Goal: Task Accomplishment & Management: Use online tool/utility

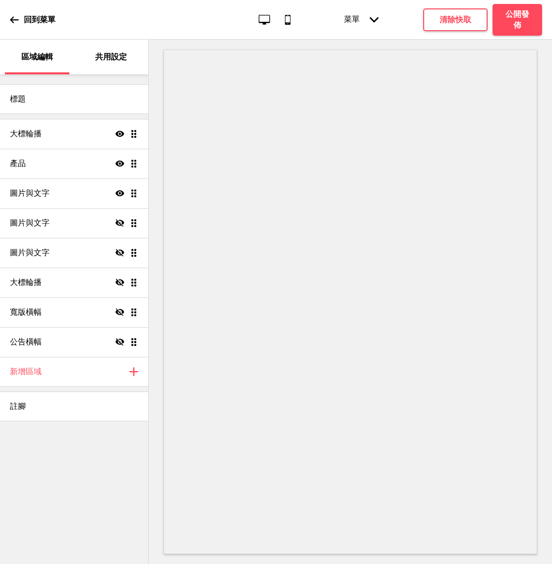
click at [134, 133] on ul "大標輪播 顯示 拖曳 產品 顯示 拖曳 圖片與文字 顯示 拖曳 圖片與文字 隱藏 拖曳 圖片與文字 隱藏 拖曳 大標輪播 隱藏 拖曳 寬版橫幅 隱藏 拖曳 公…" at bounding box center [74, 238] width 148 height 238
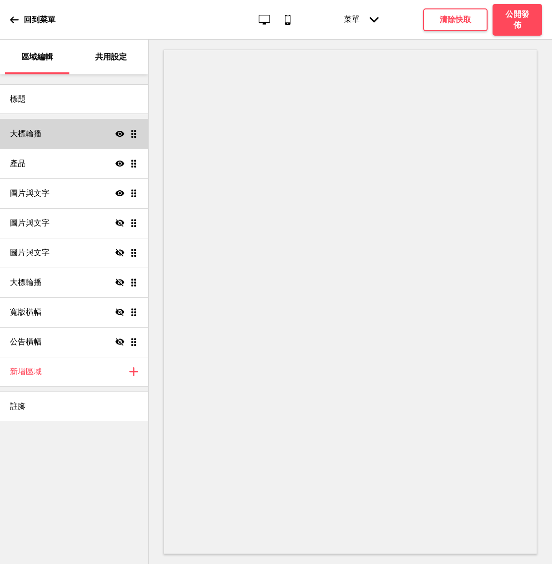
click at [90, 132] on div "大標輪播 顯示 拖曳" at bounding box center [74, 134] width 148 height 30
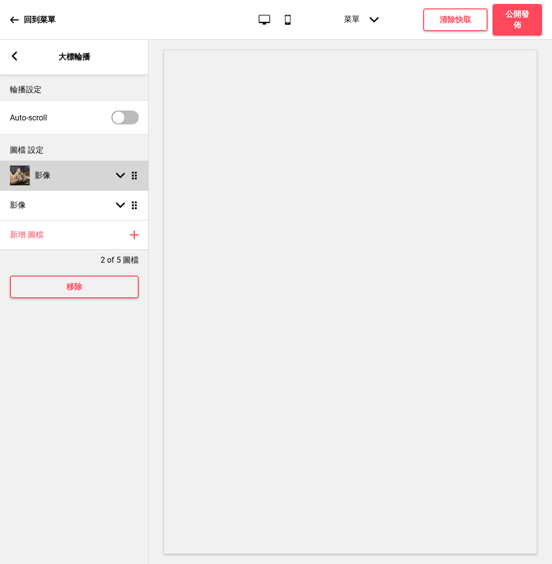
click at [118, 180] on div "影像 箭頭down 拖曳" at bounding box center [74, 176] width 149 height 30
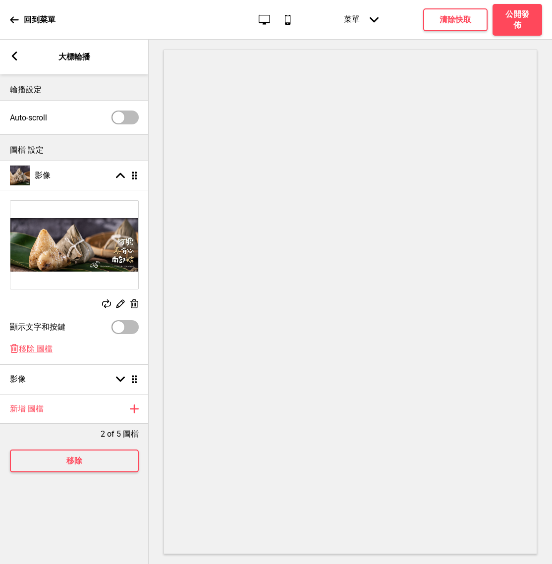
click at [120, 303] on rect at bounding box center [120, 303] width 10 height 10
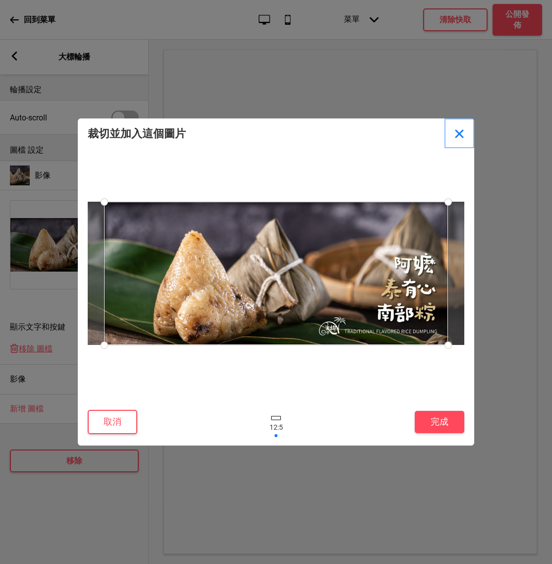
click at [456, 133] on button "Close" at bounding box center [460, 133] width 30 height 30
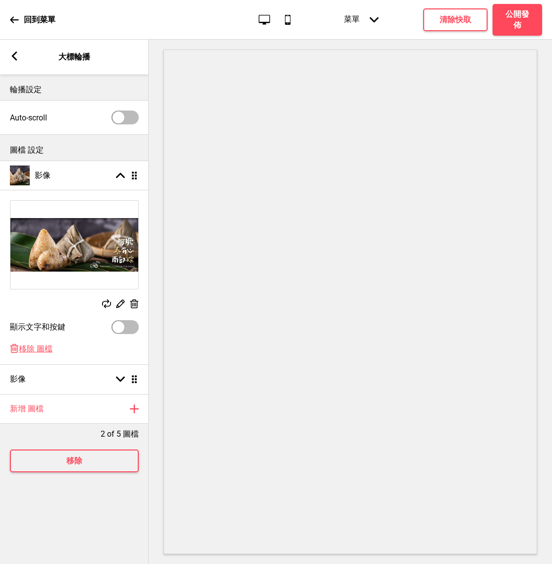
click at [109, 300] on rect at bounding box center [106, 303] width 9 height 9
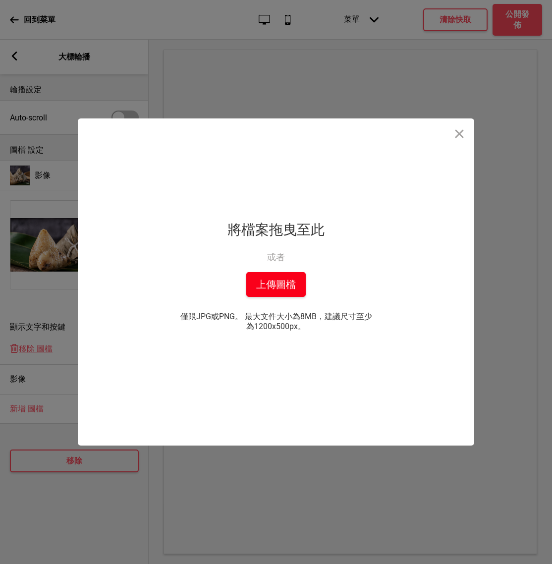
click at [277, 286] on button "上傳圖檔" at bounding box center [275, 284] width 59 height 25
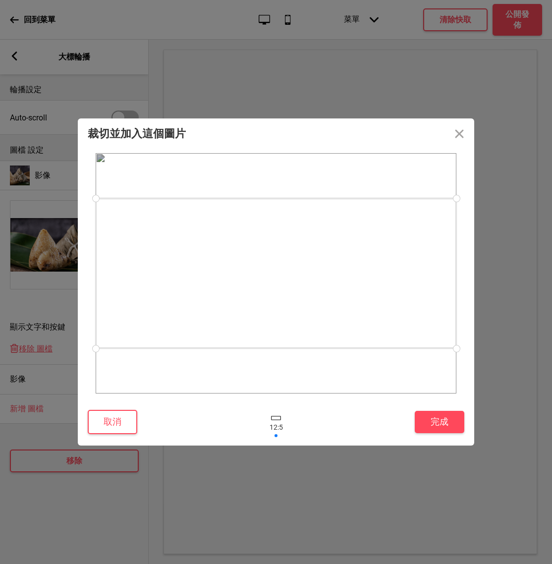
click at [318, 255] on div at bounding box center [276, 273] width 361 height 150
drag, startPoint x: 311, startPoint y: 324, endPoint x: 315, endPoint y: 337, distance: 13.8
click at [315, 337] on div at bounding box center [276, 286] width 361 height 150
click at [437, 414] on button "完成" at bounding box center [440, 422] width 50 height 22
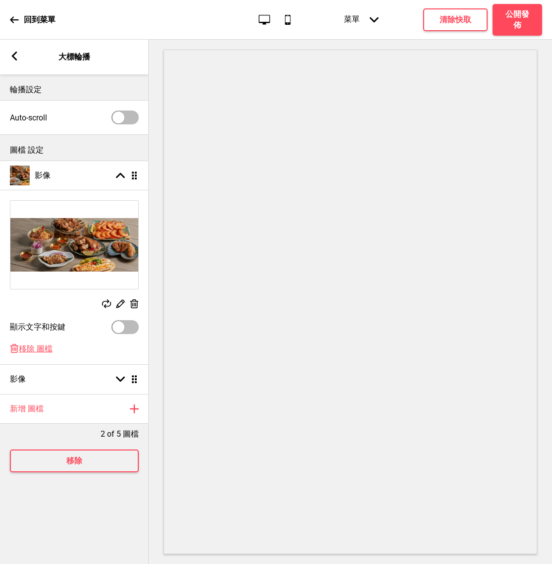
click at [119, 327] on div at bounding box center [119, 327] width 12 height 12
checkbox input "true"
select select "right"
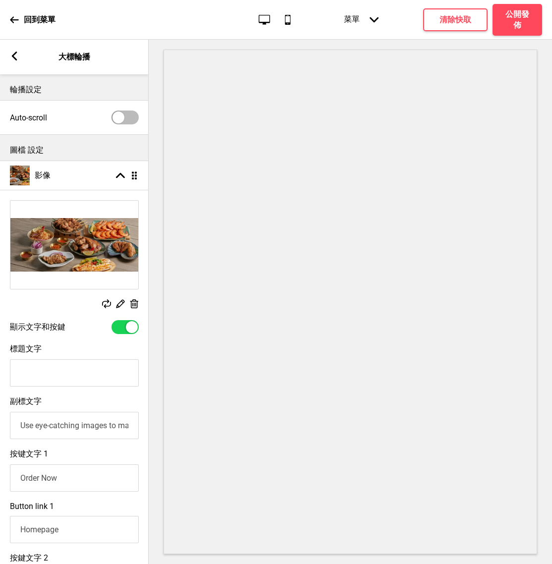
click at [130, 330] on div at bounding box center [132, 327] width 12 height 12
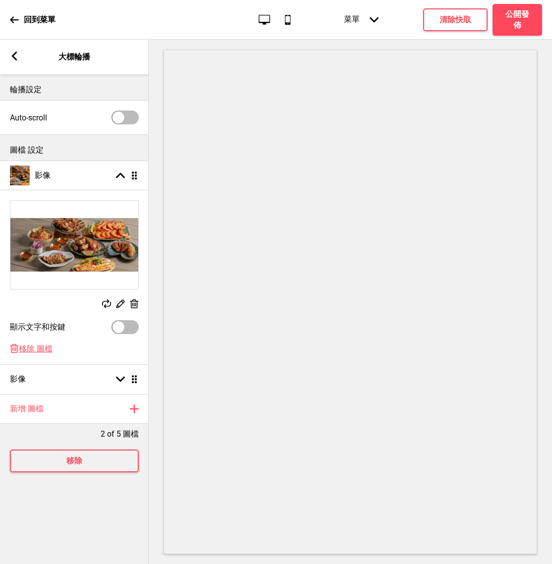
click at [119, 325] on div at bounding box center [119, 327] width 12 height 12
checkbox input "true"
select select "right"
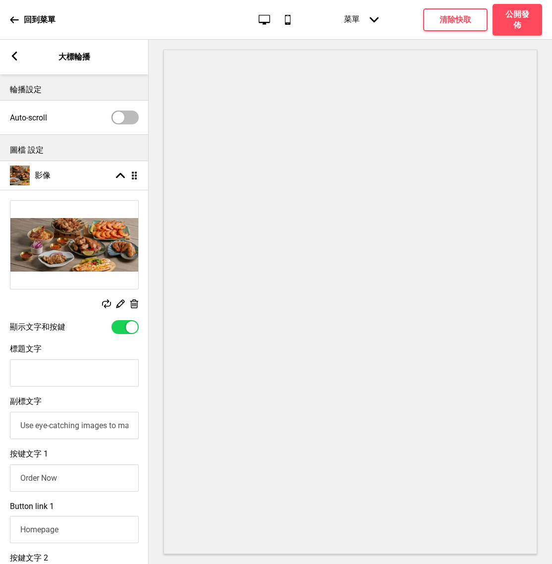
click at [135, 327] on div at bounding box center [132, 327] width 12 height 12
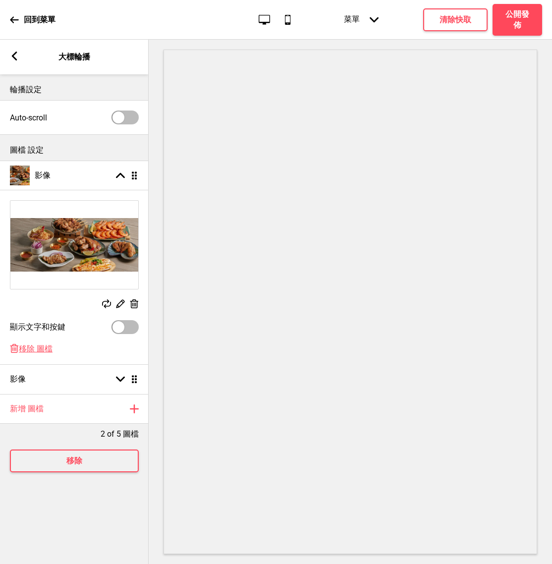
click at [114, 325] on div at bounding box center [119, 327] width 12 height 12
checkbox input "true"
select select "right"
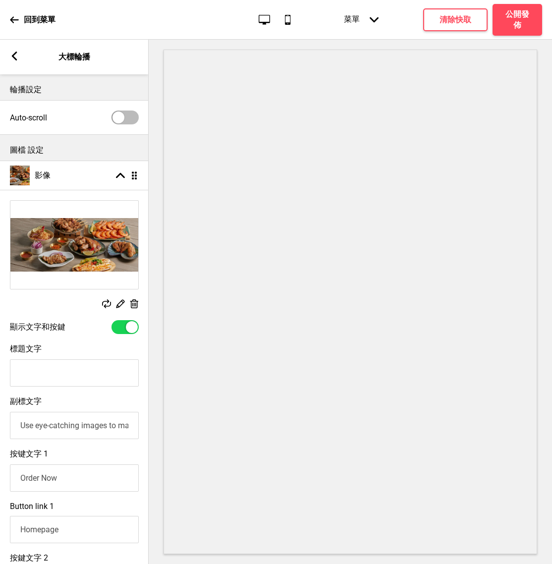
click at [134, 324] on div at bounding box center [132, 327] width 12 height 12
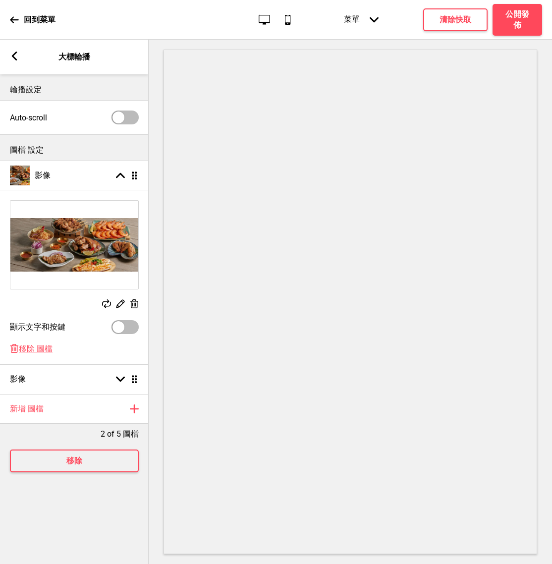
click at [123, 327] on div at bounding box center [119, 327] width 12 height 12
checkbox input "true"
select select "right"
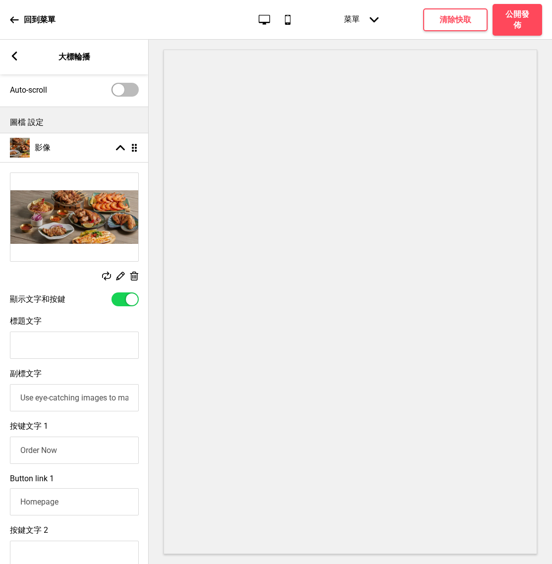
scroll to position [25, 0]
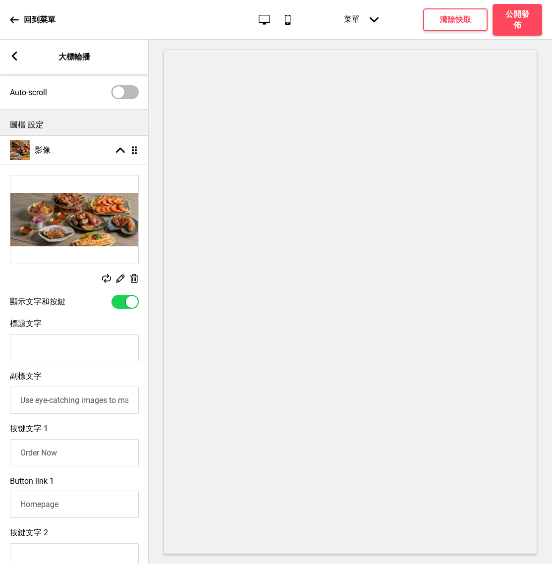
click at [127, 299] on div at bounding box center [132, 302] width 12 height 12
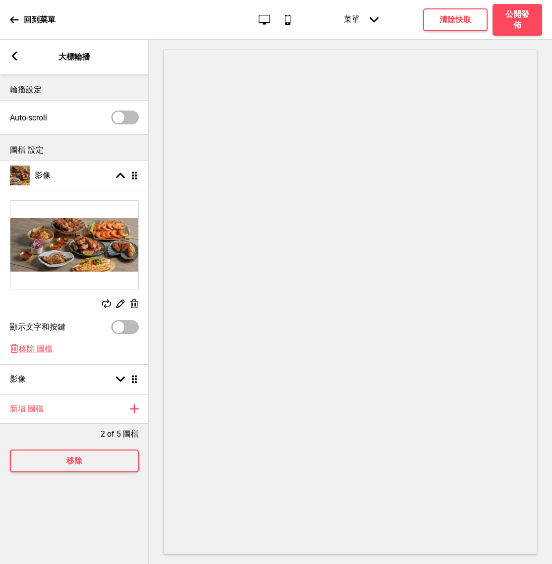
scroll to position [0, 0]
click at [127, 299] on div "替換 編輯 删除" at bounding box center [74, 304] width 129 height 11
click at [120, 325] on div at bounding box center [119, 327] width 12 height 12
checkbox input "true"
select select "right"
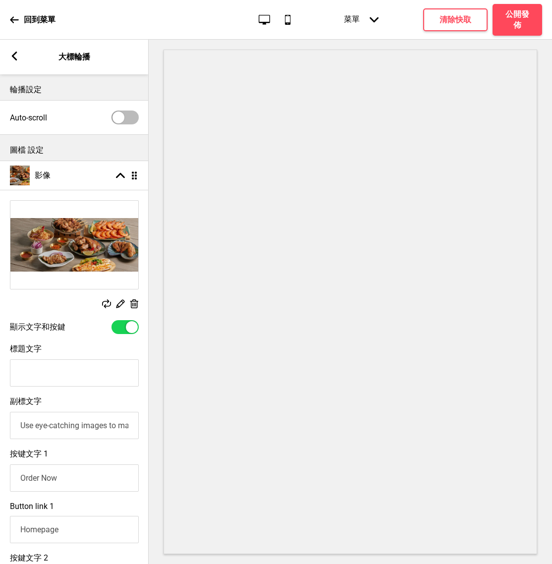
click at [65, 376] on input "標題文字" at bounding box center [74, 372] width 129 height 27
click at [127, 331] on div at bounding box center [132, 327] width 12 height 12
checkbox input "false"
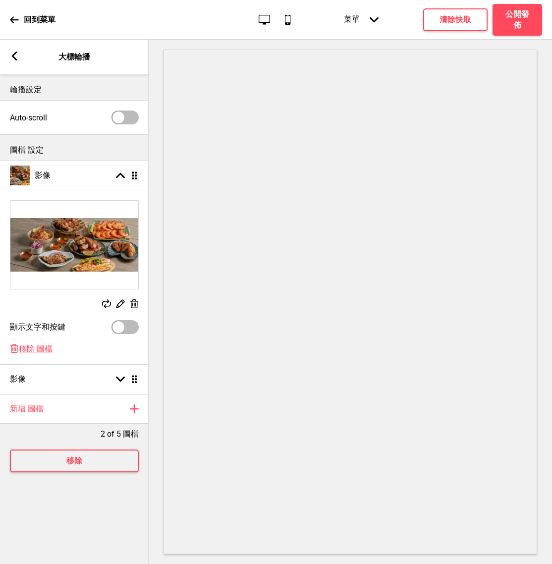
click at [16, 57] on rect at bounding box center [14, 56] width 9 height 9
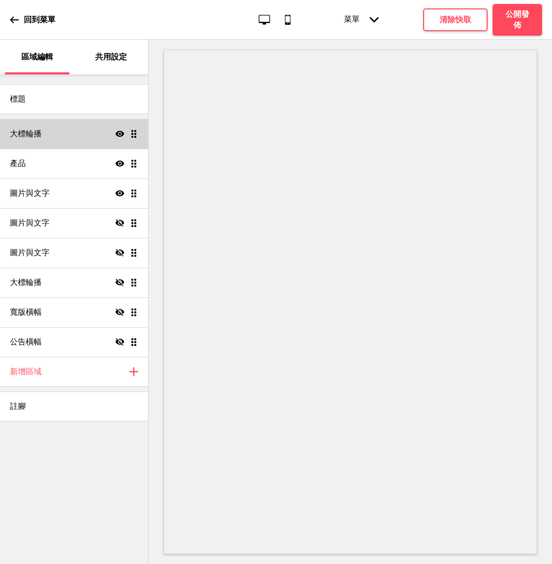
click at [142, 135] on div "大標輪播 顯示 拖曳" at bounding box center [74, 134] width 148 height 30
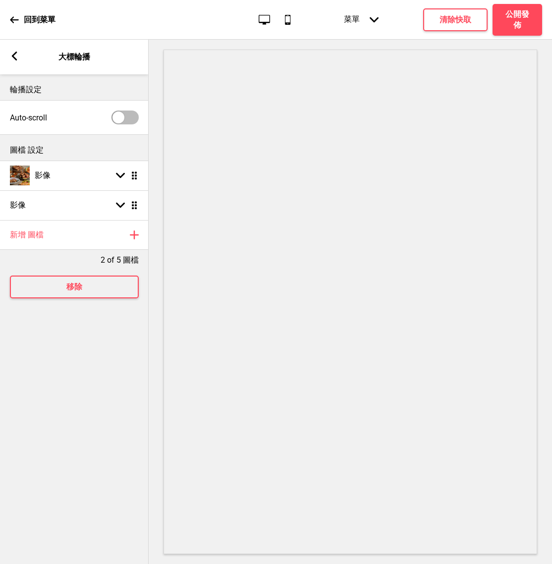
click at [13, 56] on icon at bounding box center [14, 56] width 5 height 9
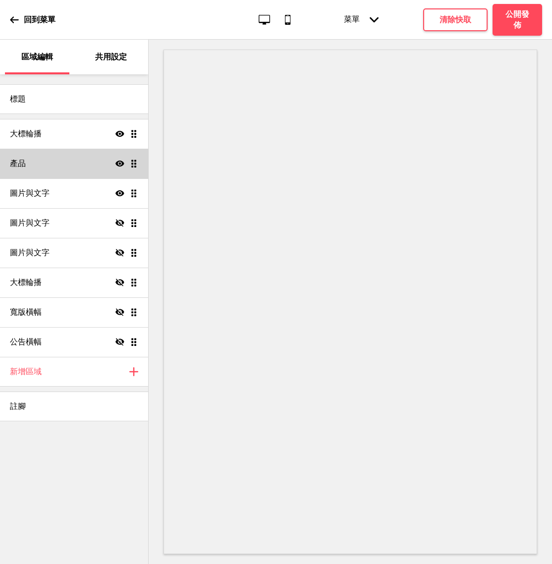
click at [142, 168] on div "產品 顯示 拖曳" at bounding box center [74, 164] width 148 height 30
select select "contain"
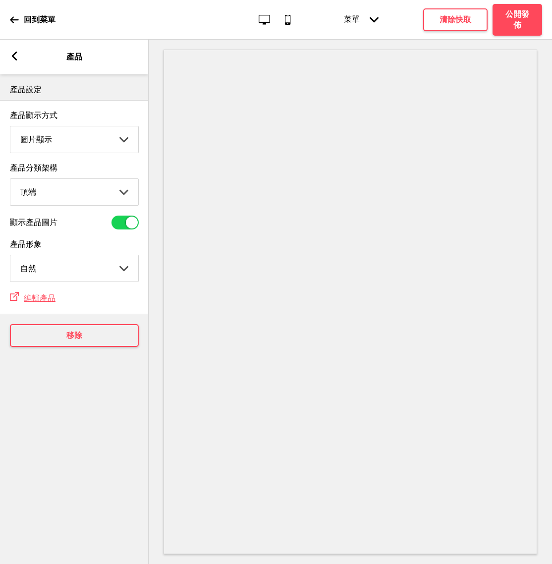
click at [96, 151] on select "圖片顯示 清單顯示" at bounding box center [74, 139] width 128 height 26
click at [10, 127] on select "圖片顯示 清單顯示" at bounding box center [74, 139] width 128 height 26
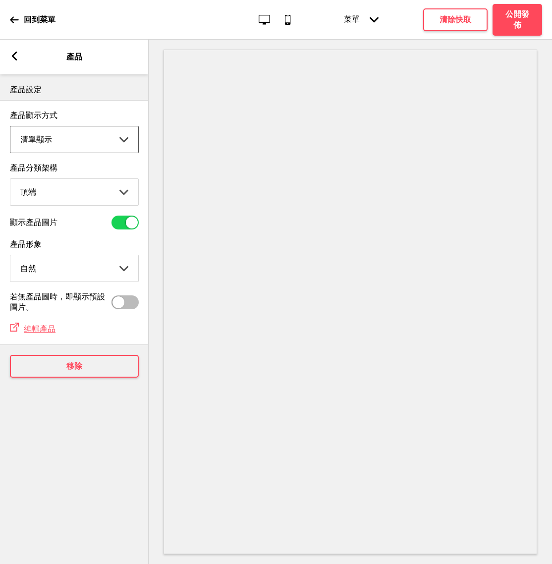
click at [80, 264] on select "剪切 自然" at bounding box center [74, 268] width 128 height 26
click at [120, 195] on select "頂端 側邊" at bounding box center [74, 192] width 128 height 26
click at [75, 153] on select "圖片顯示 清單顯示" at bounding box center [74, 139] width 128 height 26
click at [10, 127] on select "圖片顯示 清單顯示" at bounding box center [74, 139] width 128 height 26
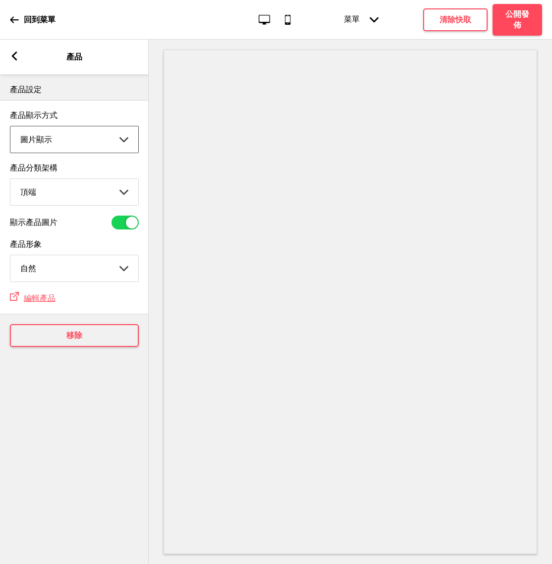
click at [76, 135] on select "圖片顯示 清單顯示" at bounding box center [74, 139] width 128 height 26
click at [119, 148] on select "圖片顯示 清單顯示" at bounding box center [74, 139] width 128 height 26
select select "list"
click at [10, 127] on select "圖片顯示 清單顯示" at bounding box center [74, 139] width 128 height 26
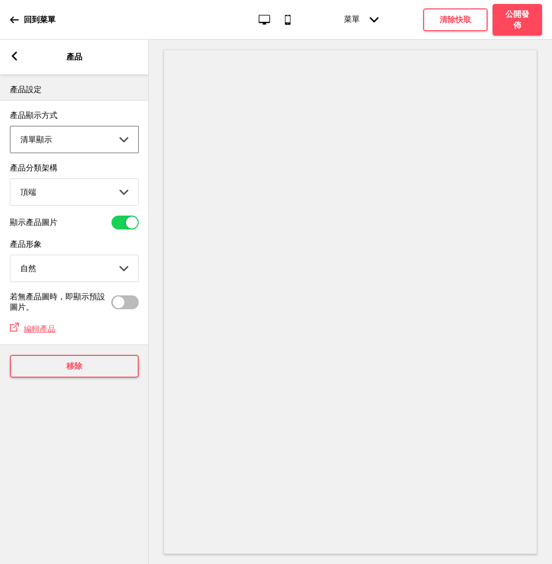
click at [121, 307] on div at bounding box center [119, 302] width 12 height 12
click at [138, 309] on div at bounding box center [125, 302] width 27 height 14
checkbox input "false"
click at [123, 268] on select "剪切 自然" at bounding box center [74, 268] width 128 height 26
click at [119, 190] on select "頂端 側邊" at bounding box center [74, 192] width 128 height 26
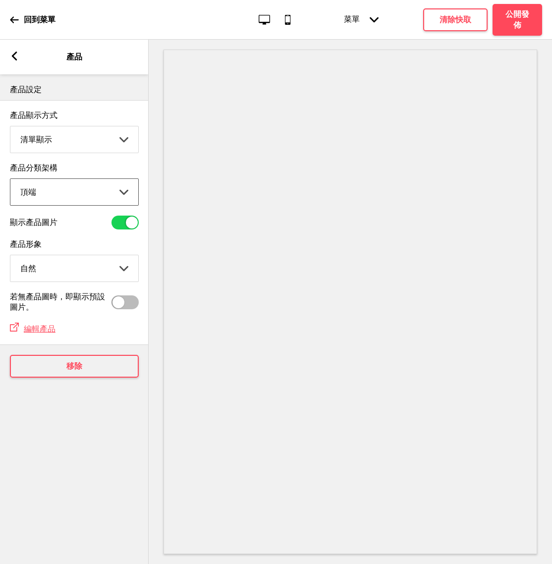
click at [17, 53] on icon at bounding box center [14, 56] width 5 height 9
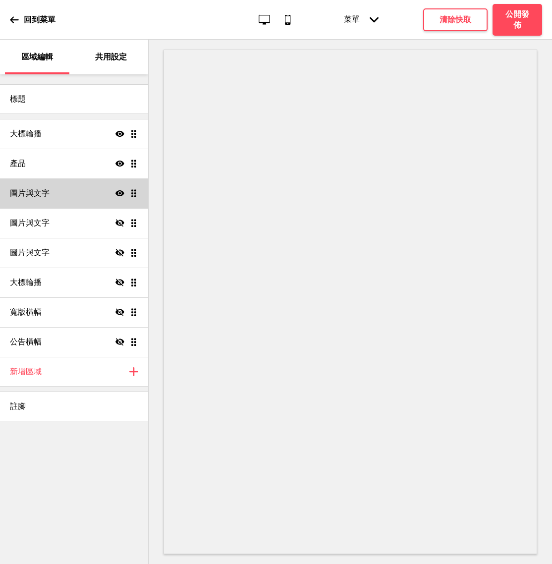
click at [131, 193] on ul "大標輪播 顯示 拖曳 產品 顯示 拖曳 圖片與文字 顯示 拖曳 圖片與文字 隱藏 拖曳 圖片與文字 隱藏 拖曳 大標輪播 隱藏 拖曳 寬版橫幅 隱藏 拖曳 公…" at bounding box center [74, 238] width 148 height 238
click at [137, 197] on ul "大標輪播 顯示 拖曳 產品 顯示 拖曳 圖片與文字 顯示 拖曳 圖片與文字 隱藏 拖曳 圖片與文字 隱藏 拖曳 大標輪播 隱藏 拖曳 寬版橫幅 隱藏 拖曳 公…" at bounding box center [74, 238] width 148 height 238
click at [134, 196] on ul "大標輪播 顯示 拖曳 產品 顯示 拖曳 圖片與文字 顯示 拖曳 圖片與文字 隱藏 拖曳 圖片與文字 隱藏 拖曳 大標輪播 隱藏 拖曳 寬版橫幅 隱藏 拖曳 公…" at bounding box center [74, 238] width 148 height 238
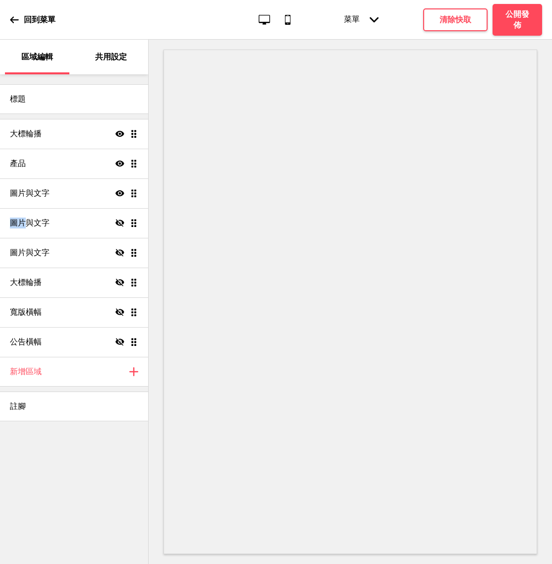
click at [134, 196] on ul "大標輪播 顯示 拖曳 產品 顯示 拖曳 圖片與文字 顯示 拖曳 圖片與文字 隱藏 拖曳 圖片與文字 隱藏 拖曳 大標輪播 隱藏 拖曳 寬版橫幅 隱藏 拖曳 公…" at bounding box center [74, 238] width 148 height 238
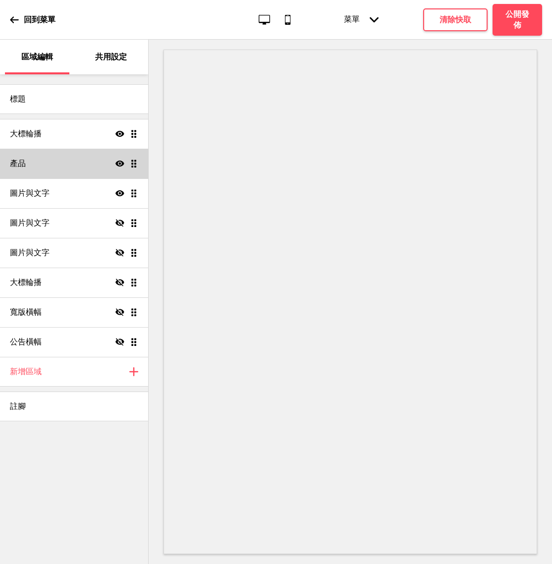
click at [138, 166] on div "產品 顯示 拖曳" at bounding box center [74, 164] width 148 height 30
select select "list"
select select "contain"
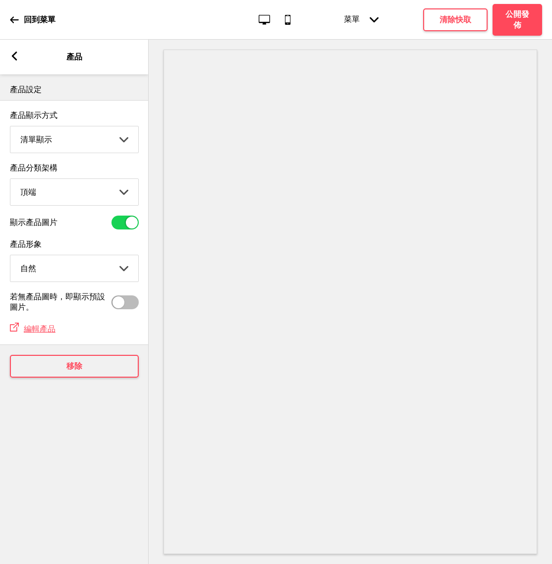
click at [118, 145] on select "圖片顯示 清單顯示" at bounding box center [74, 139] width 128 height 26
select select "grid"
click at [10, 127] on select "圖片顯示 清單顯示" at bounding box center [74, 139] width 128 height 26
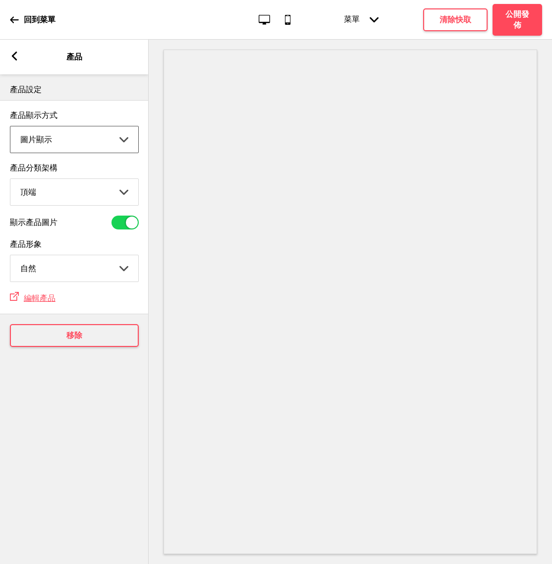
click at [10, 55] on rect at bounding box center [14, 56] width 9 height 9
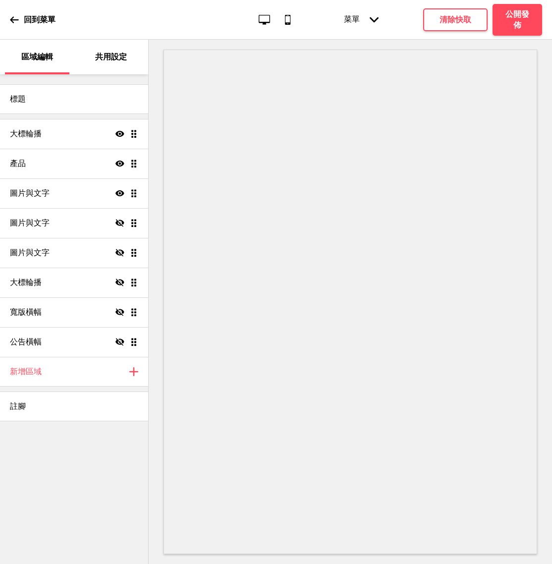
click at [132, 189] on ul "大標輪播 顯示 拖曳 產品 顯示 拖曳 圖片與文字 顯示 拖曳 圖片與文字 隱藏 拖曳 圖片與文字 隱藏 拖曳 大標輪播 隱藏 拖曳 寬版橫幅 隱藏 拖曳 公…" at bounding box center [74, 238] width 148 height 238
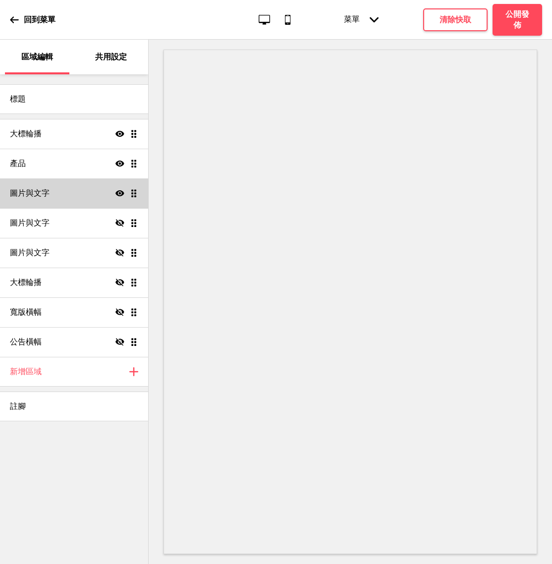
click at [115, 193] on div "圖片與文字 顯示 拖曳" at bounding box center [74, 193] width 148 height 30
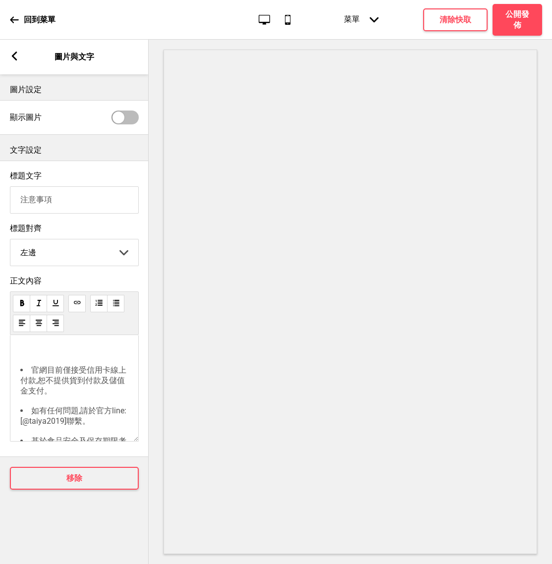
click at [72, 386] on span "官網目前僅接受信用卡線上付款,恕不提供貨到付款及儲值金支付。" at bounding box center [73, 380] width 106 height 30
click at [86, 437] on div "﻿ 官網目前僅接受信用卡線上付款,恕不提供貨到付款及儲值金支付。 如有任何問題,請於官方line:[@taiya2019]聯繫。 基於食品安全及保存期限考量,…" at bounding box center [74, 471] width 108 height 247
click at [16, 59] on icon at bounding box center [14, 56] width 5 height 9
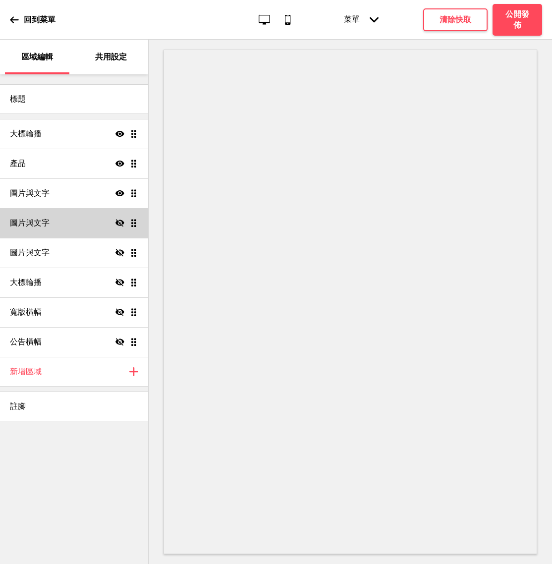
click at [134, 224] on ul "大標輪播 顯示 拖曳 產品 顯示 拖曳 圖片與文字 顯示 拖曳 圖片與文字 隱藏 拖曳 圖片與文字 隱藏 拖曳 大標輪播 隱藏 拖曳 寬版橫幅 隱藏 拖曳 公…" at bounding box center [74, 238] width 148 height 238
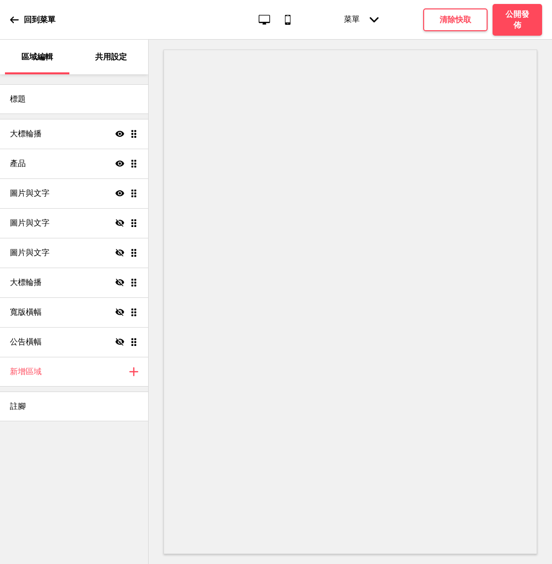
click at [134, 225] on ul "大標輪播 顯示 拖曳 產品 顯示 拖曳 圖片與文字 顯示 拖曳 圖片與文字 隱藏 拖曳 圖片與文字 隱藏 拖曳 大標輪播 隱藏 拖曳 寬版橫幅 隱藏 拖曳 公…" at bounding box center [74, 238] width 148 height 238
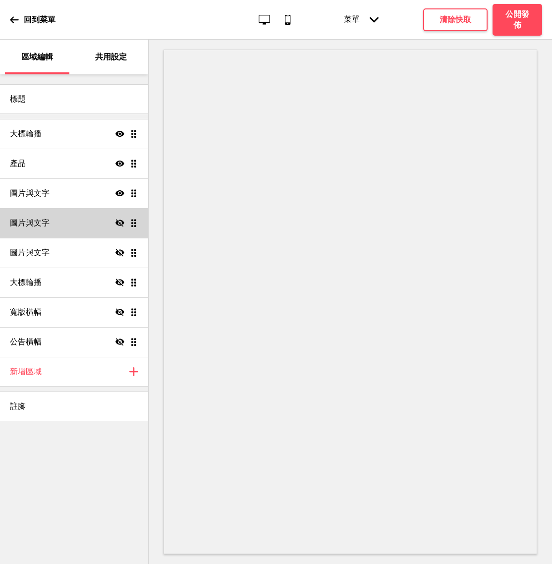
click at [124, 225] on icon "隱藏" at bounding box center [119, 223] width 9 height 9
click at [139, 222] on div "圖片與文字 顯示 拖曳" at bounding box center [74, 223] width 148 height 30
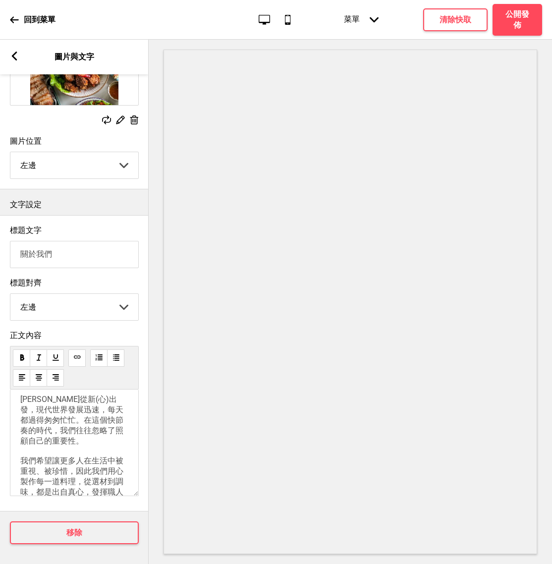
click at [19, 54] on div "箭頭left 圖片與文字" at bounding box center [74, 57] width 149 height 35
click at [14, 55] on rect at bounding box center [14, 56] width 9 height 9
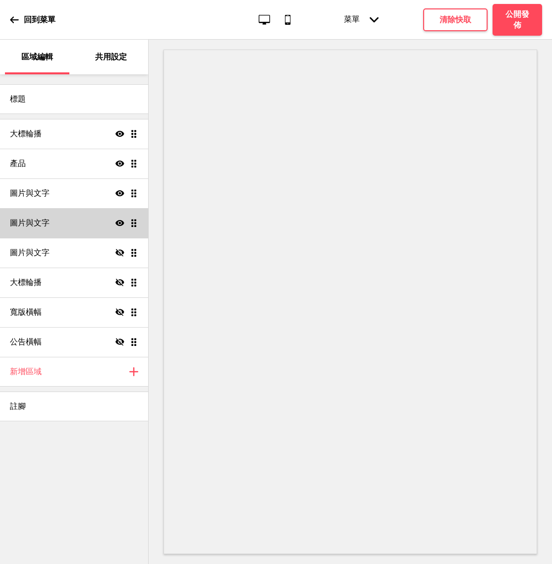
click at [122, 231] on div "圖片與文字 顯示 拖曳" at bounding box center [74, 223] width 148 height 30
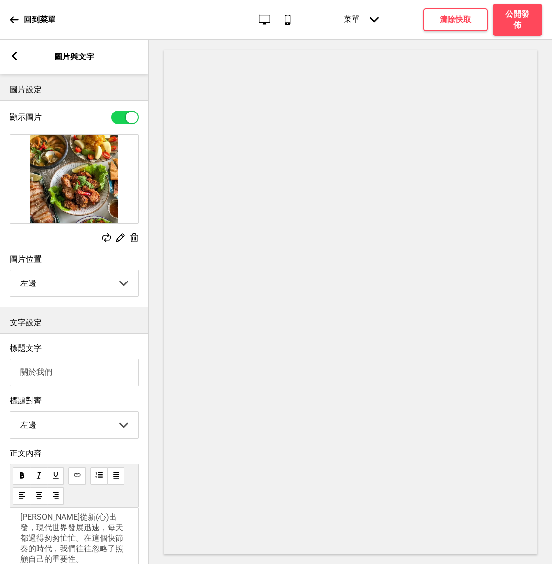
click at [17, 56] on rect at bounding box center [14, 56] width 9 height 9
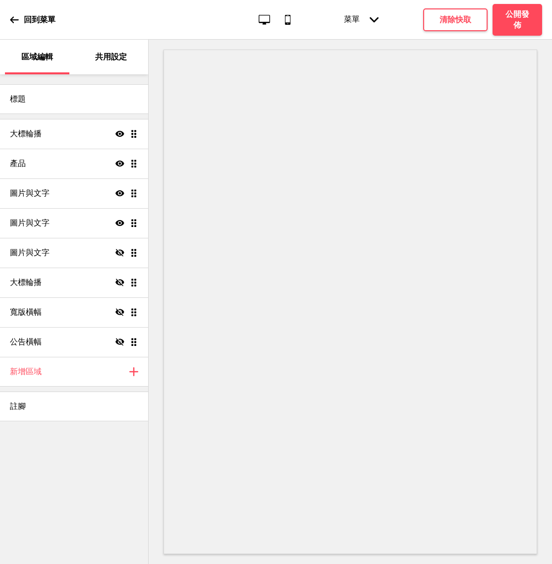
click at [121, 223] on icon "顯示" at bounding box center [119, 223] width 9 height 9
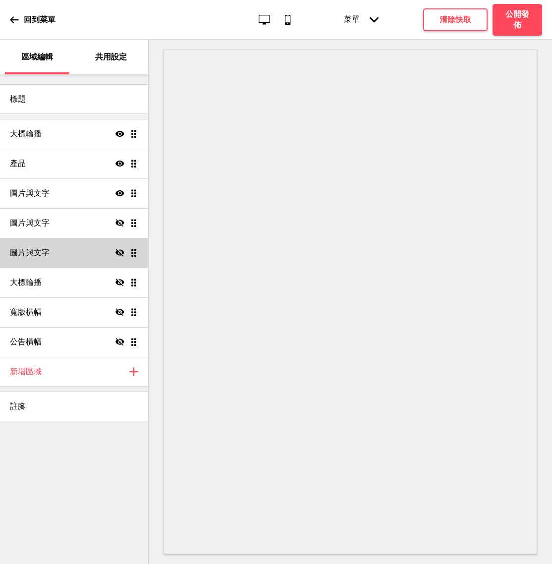
click at [119, 253] on icon at bounding box center [119, 252] width 9 height 7
click at [133, 255] on ul "大標輪播 顯示 拖曳 產品 顯示 拖曳 圖片與文字 顯示 拖曳 圖片與文字 隱藏 拖曳 圖片與文字 顯示 拖曳 大標輪播 隱藏 拖曳 寬版橫幅 隱藏 拖曳 公…" at bounding box center [74, 238] width 148 height 238
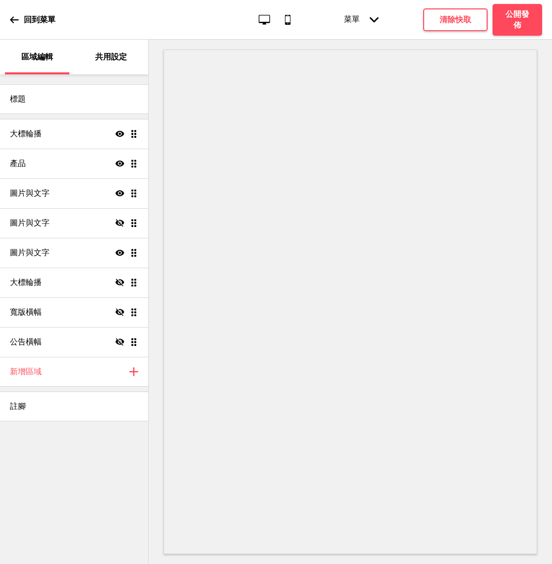
click at [132, 255] on ul "大標輪播 顯示 拖曳 產品 顯示 拖曳 圖片與文字 顯示 拖曳 圖片與文字 隱藏 拖曳 圖片與文字 顯示 拖曳 大標輪播 隱藏 拖曳 寬版橫幅 隱藏 拖曳 公…" at bounding box center [74, 238] width 148 height 238
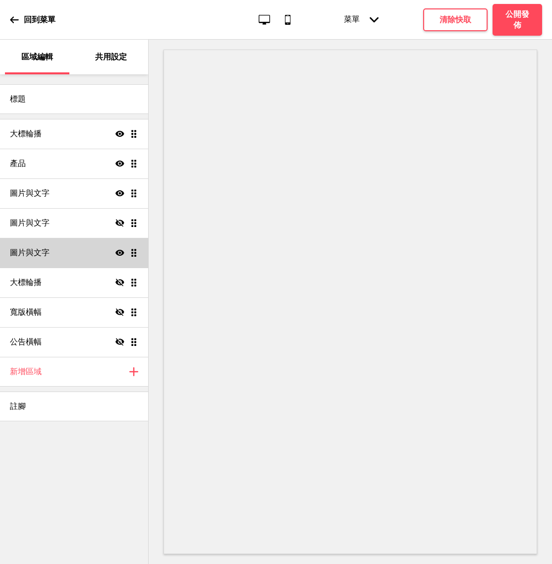
click at [82, 247] on div "圖片與文字 顯示 拖曳" at bounding box center [74, 253] width 148 height 30
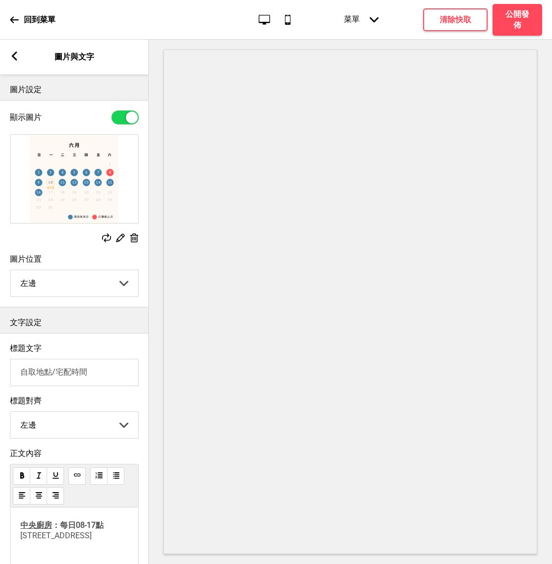
click at [128, 114] on div at bounding box center [132, 118] width 12 height 12
checkbox input "false"
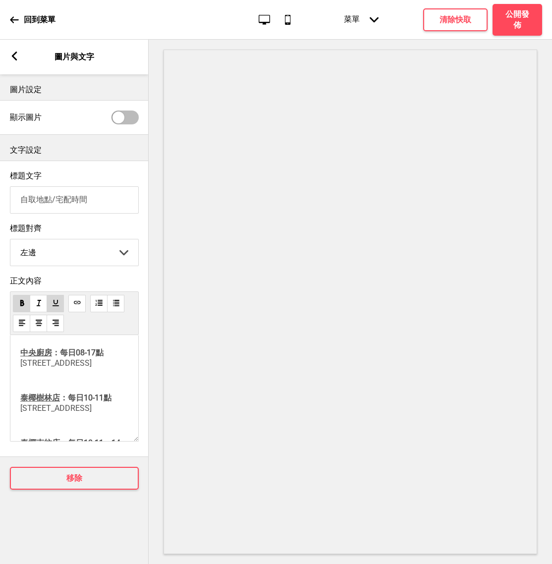
drag, startPoint x: 43, startPoint y: 383, endPoint x: 14, endPoint y: 356, distance: 38.9
click at [14, 356] on div "中央廚房 ：每日08-17點 [STREET_ADDRESS] [GEOGRAPHIC_DATA]店 ：每日10-11點 [STREET_ADDRESS] […" at bounding box center [74, 388] width 129 height 107
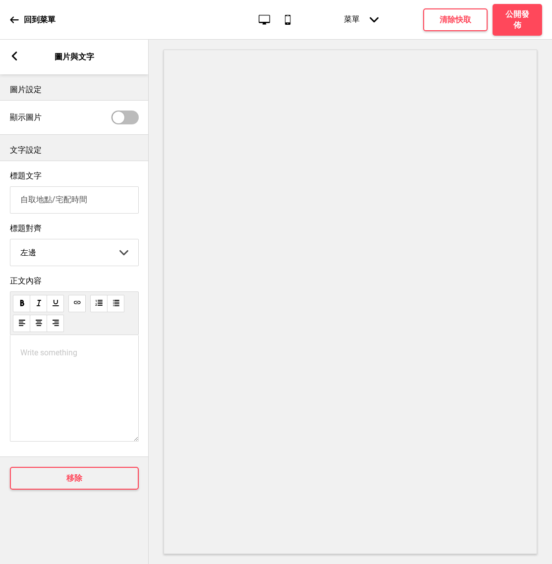
click at [33, 379] on div "Write something ﻿" at bounding box center [74, 388] width 129 height 107
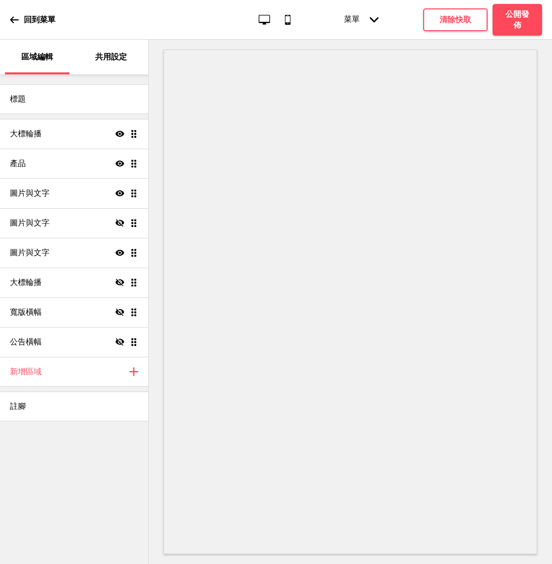
click at [131, 252] on ul "大標輪播 顯示 拖曳 產品 顯示 拖曳 圖片與文字 顯示 拖曳 圖片與文字 隱藏 拖曳 圖片與文字 顯示 拖曳 大標輪播 隱藏 拖曳 寬版橫幅 隱藏 拖曳 公…" at bounding box center [74, 238] width 148 height 238
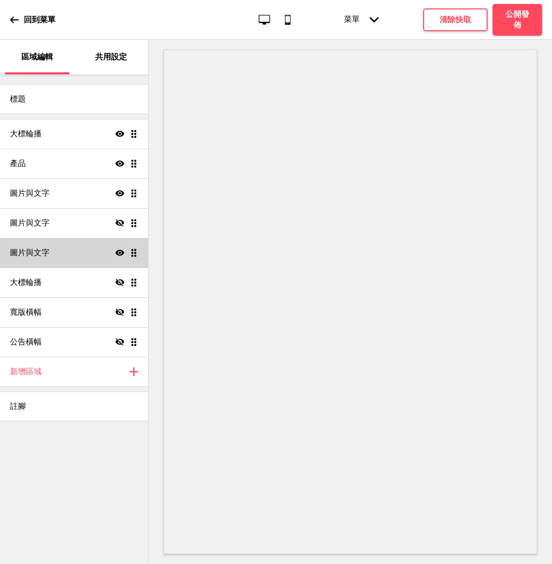
click at [78, 249] on div "圖片與文字 顯示 拖曳" at bounding box center [74, 253] width 148 height 30
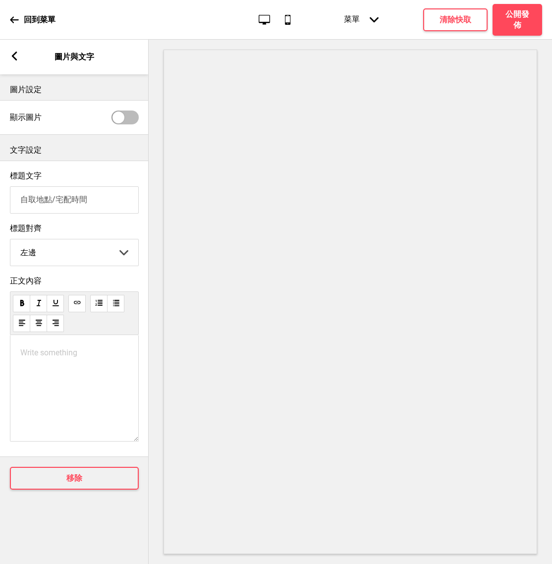
click at [86, 397] on div "Write something ﻿" at bounding box center [74, 388] width 129 height 107
click at [72, 371] on div "Write something ﻿" at bounding box center [74, 388] width 129 height 107
click at [53, 349] on div "Write something ﻿" at bounding box center [74, 388] width 129 height 107
click at [54, 349] on div "Write something ﻿" at bounding box center [74, 388] width 129 height 107
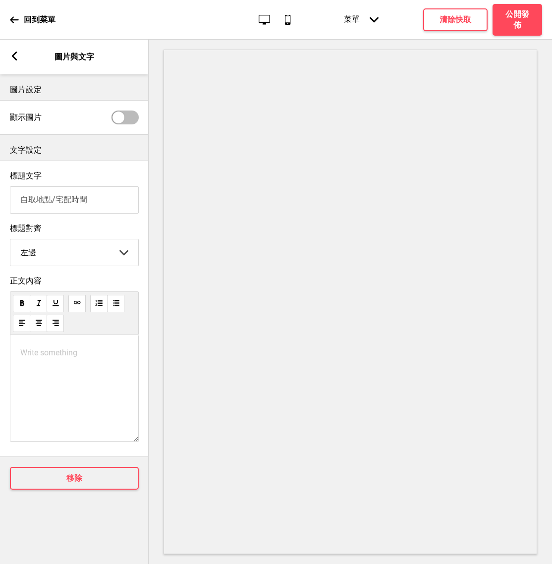
click at [54, 368] on div "Write something ﻿" at bounding box center [74, 388] width 129 height 107
click at [55, 361] on div "Write something ﻿" at bounding box center [74, 388] width 129 height 107
drag, startPoint x: 59, startPoint y: 361, endPoint x: 121, endPoint y: 349, distance: 62.6
click at [62, 361] on div "Write something ﻿" at bounding box center [74, 388] width 129 height 107
click at [54, 356] on p "Write something ﻿" at bounding box center [74, 352] width 108 height 9
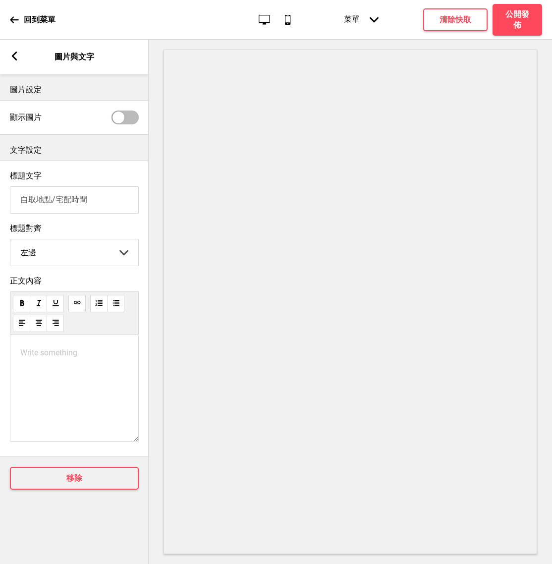
click at [54, 356] on p "Write something ﻿" at bounding box center [74, 352] width 108 height 9
click at [15, 56] on rect at bounding box center [14, 56] width 9 height 9
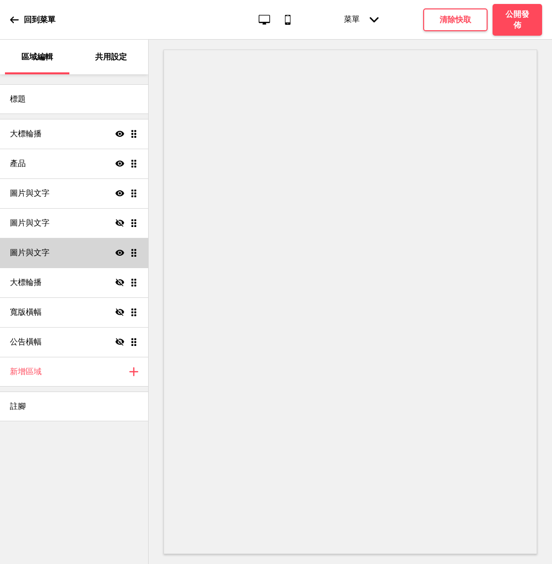
click at [133, 251] on ul "大標輪播 顯示 拖曳 產品 顯示 拖曳 圖片與文字 顯示 拖曳 圖片與文字 隱藏 拖曳 圖片與文字 顯示 拖曳 大標輪播 隱藏 拖曳 寬版橫幅 隱藏 拖曳 公…" at bounding box center [74, 238] width 148 height 238
click at [82, 252] on div "圖片與文字 顯示 拖曳" at bounding box center [74, 253] width 148 height 30
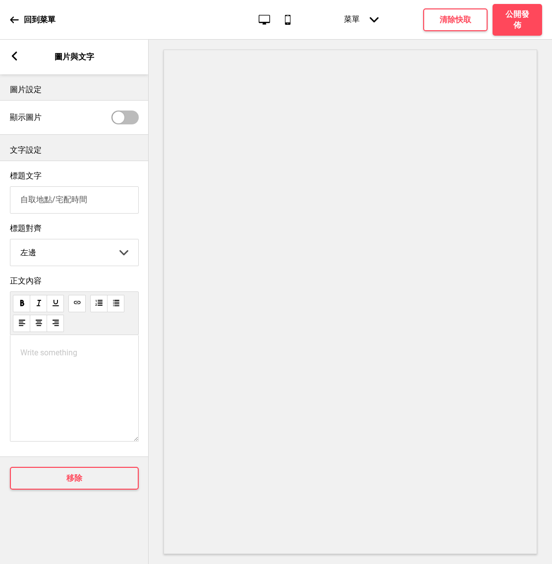
click at [65, 403] on div "Write something ﻿" at bounding box center [74, 388] width 129 height 107
click at [45, 348] on div "Write something ﻿" at bounding box center [74, 388] width 129 height 107
click at [44, 352] on p "Write something ﻿" at bounding box center [74, 352] width 108 height 9
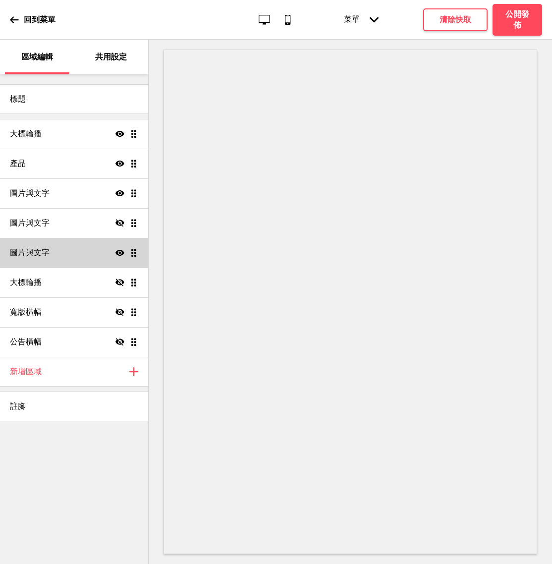
click at [138, 247] on div "圖片與文字 顯示 拖曳" at bounding box center [74, 253] width 148 height 30
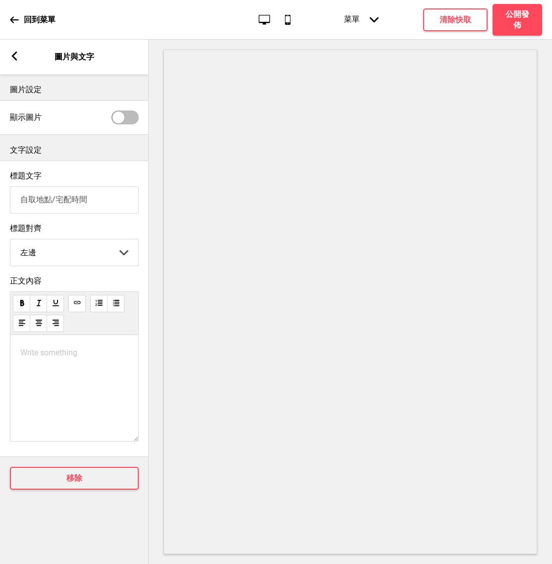
click at [69, 406] on div "Write something ﻿" at bounding box center [74, 388] width 129 height 107
click at [55, 357] on p "Write something ﻿" at bounding box center [74, 352] width 108 height 9
click at [51, 373] on div "Write something ﻿" at bounding box center [74, 388] width 129 height 107
click at [50, 357] on p "Write something ﻿" at bounding box center [74, 352] width 108 height 9
drag, startPoint x: 73, startPoint y: 353, endPoint x: 8, endPoint y: 353, distance: 65.4
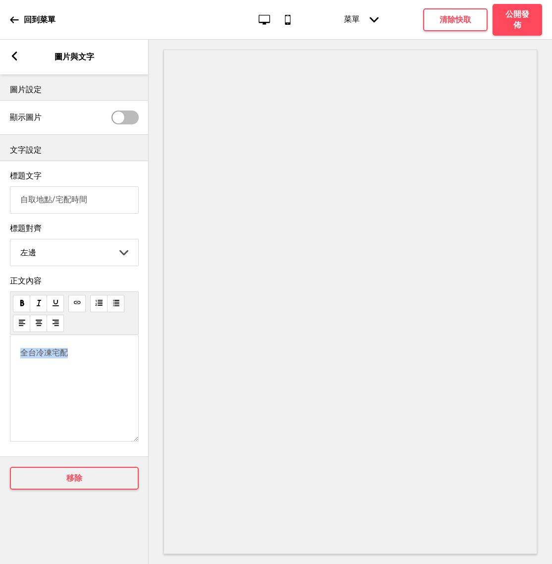
click at [7, 353] on div "正文內容 全台冷凍宅配" at bounding box center [74, 361] width 149 height 180
click at [82, 363] on div "全台冷凍宅配" at bounding box center [74, 388] width 129 height 107
click at [78, 344] on div "全台冷凍宅配" at bounding box center [74, 388] width 129 height 107
click at [78, 352] on p "全台冷凍宅配" at bounding box center [74, 353] width 108 height 10
click at [67, 357] on span "全台冷凍宅配(早鳥享免運)" at bounding box center [66, 352] width 93 height 9
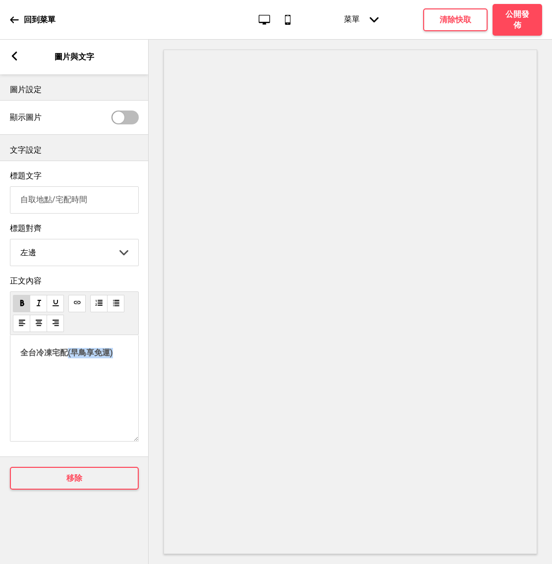
drag, startPoint x: 67, startPoint y: 358, endPoint x: 120, endPoint y: 359, distance: 53.1
click at [121, 358] on p "全台冷凍宅配(早鳥享免運)" at bounding box center [74, 353] width 108 height 10
click at [123, 358] on p "全台冷凍宅配 (早鳥享免運)" at bounding box center [74, 353] width 108 height 10
click at [22, 358] on p "全台冷凍宅配 (早鳥享免運)" at bounding box center [74, 353] width 108 height 10
click at [24, 365] on div "全台冷凍宅配 (早鳥享免運)" at bounding box center [74, 388] width 129 height 107
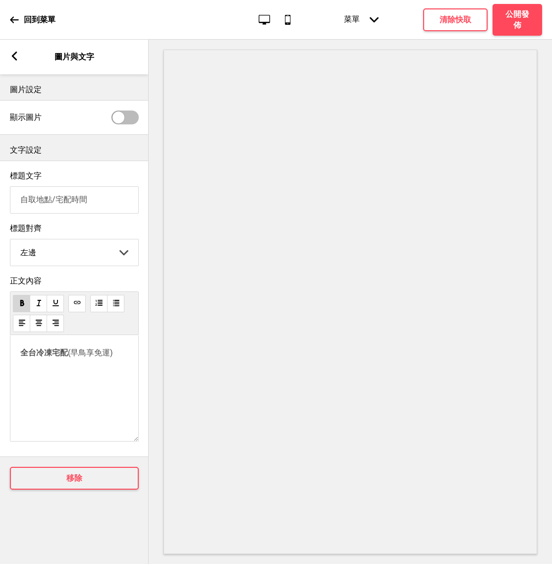
click at [113, 357] on span "(早鳥享免運)" at bounding box center [90, 352] width 45 height 9
click at [20, 357] on span "全台冷凍宅配" at bounding box center [44, 352] width 48 height 9
click at [21, 356] on span "全台冷凍宅配" at bounding box center [44, 352] width 48 height 9
click at [68, 357] on span "(早鳥享免運)黑貓宅急便送" at bounding box center [70, 358] width 101 height 20
click at [22, 356] on span "全台冷凍宅配" at bounding box center [44, 352] width 48 height 9
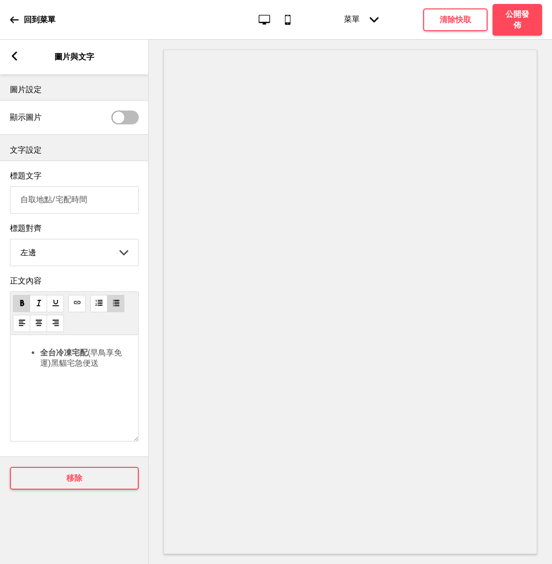
click at [86, 353] on span "全台冷凍宅配" at bounding box center [64, 352] width 48 height 9
click at [51, 367] on span "(早鳥享免運)黑貓宅急便送" at bounding box center [81, 358] width 82 height 20
click at [104, 367] on li "全台冷凍宅配 (早鳥享免運)黑貓宅急便送" at bounding box center [84, 358] width 88 height 21
click at [77, 306] on use at bounding box center [76, 302] width 7 height 7
click at [47, 374] on li "﻿" at bounding box center [84, 373] width 88 height 9
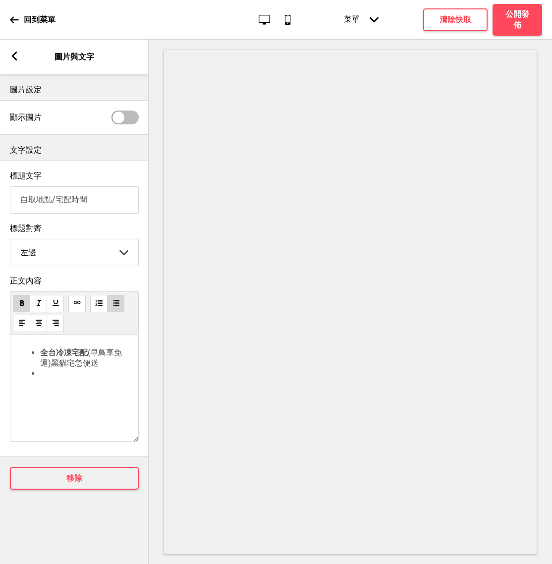
click at [42, 352] on span "全台冷凍宅配" at bounding box center [64, 352] width 48 height 9
click at [54, 386] on li "﻿" at bounding box center [84, 381] width 88 height 9
click at [57, 385] on span "因為中秋物流高峰" at bounding box center [71, 381] width 63 height 9
click at [106, 385] on li "因應中秋物流高峰" at bounding box center [84, 382] width 88 height 10
drag, startPoint x: 110, startPoint y: 385, endPoint x: 128, endPoint y: 397, distance: 21.9
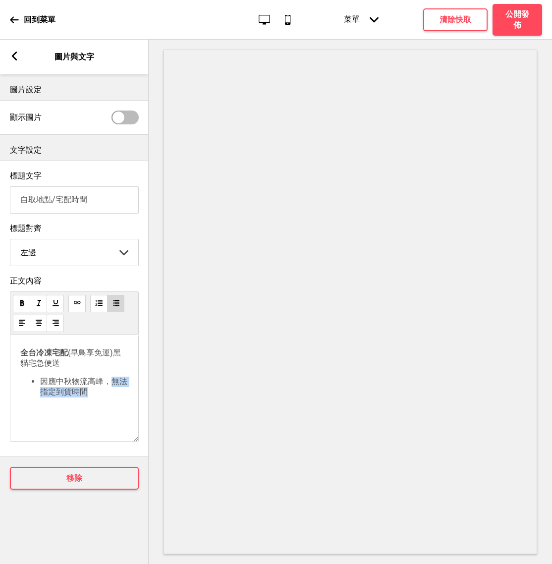
click at [129, 397] on div "全台冷凍宅配 (早鳥享免運)黑貓宅急便送 因應中秋物流高峰，無法指定到貨時間" at bounding box center [74, 388] width 129 height 107
click at [93, 397] on li "因應中秋物流高峰， 無法指定到貨時間" at bounding box center [84, 387] width 88 height 21
click at [106, 402] on li "﻿" at bounding box center [84, 402] width 88 height 9
click at [106, 396] on li "因應中秋物流高峰， 無法指定到貨時間" at bounding box center [84, 387] width 88 height 21
drag, startPoint x: 85, startPoint y: 397, endPoint x: 99, endPoint y: 397, distance: 13.9
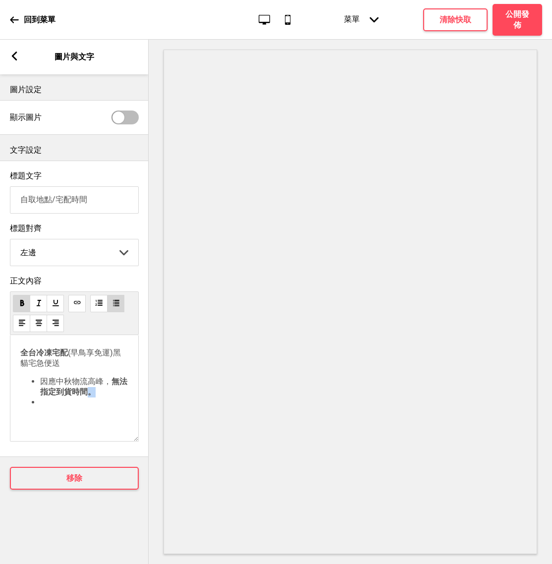
click at [99, 397] on li "因應中秋物流高峰， 無法指定到貨時間。" at bounding box center [84, 387] width 88 height 21
click at [49, 407] on li "﻿" at bounding box center [84, 402] width 88 height 9
click at [41, 406] on span "烤肉組預計於10/1(三)-10/4(六)期間送達" at bounding box center [83, 413] width 86 height 30
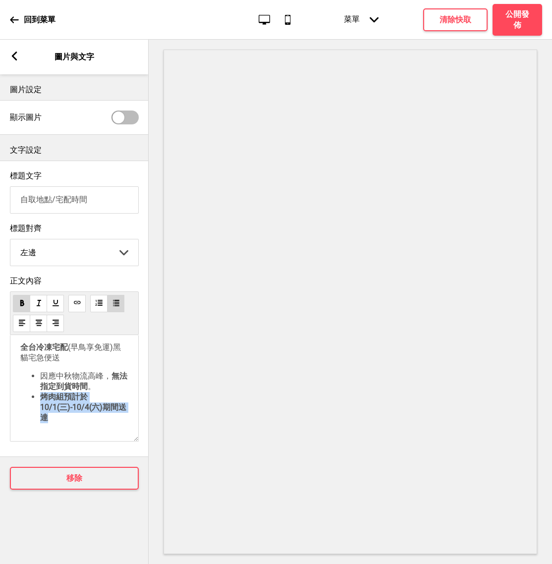
drag, startPoint x: 41, startPoint y: 408, endPoint x: 68, endPoint y: 439, distance: 40.7
click at [68, 439] on div "全台冷凍宅配 (早鳥享免運)黑貓宅急便送 因應中秋物流高峰， 無法指定到貨時間 。 烤肉組預計於10/1(三)-10/4(六)期間送達" at bounding box center [74, 388] width 129 height 107
click at [35, 407] on ul "因應中秋物流高峰， 無法指定到貨時間 。 烤肉組預計於10/1(三)-10/4(六)期間送達" at bounding box center [74, 397] width 108 height 52
drag, startPoint x: 36, startPoint y: 407, endPoint x: 96, endPoint y: 411, distance: 60.1
click at [96, 411] on ul "因應中秋物流高峰， 無法指定到貨時間 。 烤肉組預計於10/1(三)-10/4(六)期間送達" at bounding box center [74, 397] width 108 height 52
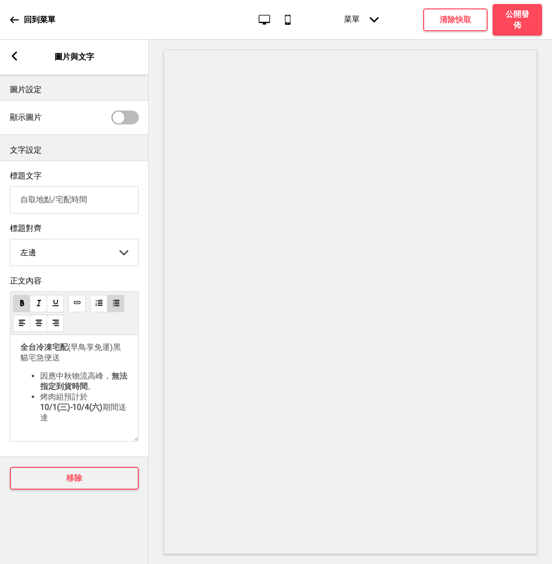
click at [64, 420] on li "烤肉組預計於 10/1(三)-10/4(六) 期間送達" at bounding box center [84, 407] width 88 height 31
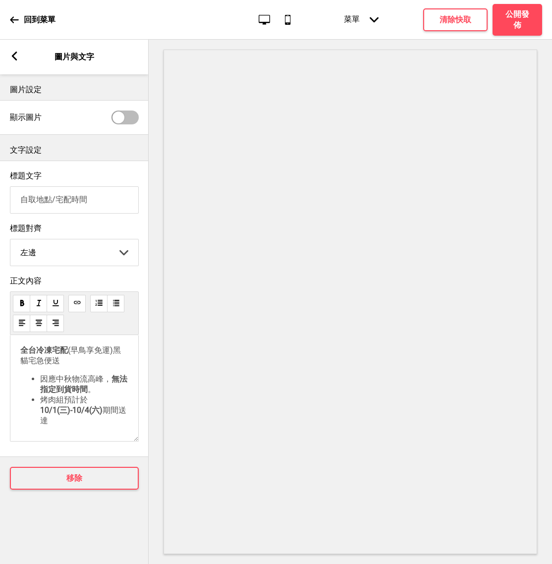
scroll to position [0, 0]
click at [66, 354] on span "全台冷凍宅配" at bounding box center [44, 352] width 48 height 9
click at [114, 356] on span "(早鳥享免運)黑貓宅急便送" at bounding box center [70, 358] width 101 height 20
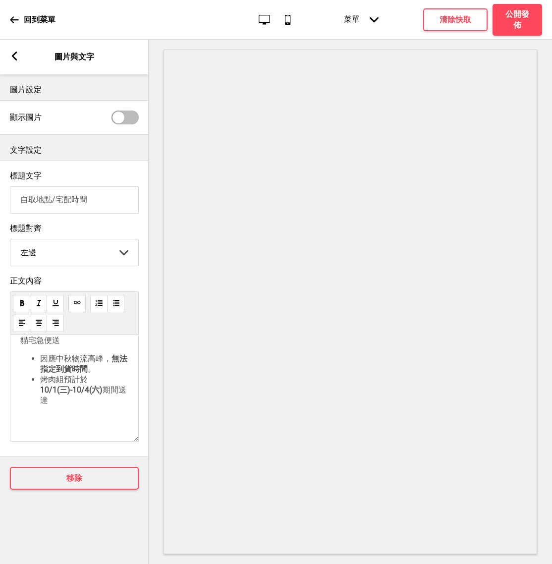
click at [33, 419] on p "﻿" at bounding box center [74, 418] width 108 height 9
click at [117, 428] on div "全台冷凍宅配 (早鳥享免運)-黑貓宅急便送 因應中秋物流高峰， 無法指定到貨時間 。 烤肉組預計於 10/1(三)-10/4(六) 期間送達 台南分店自取(早…" at bounding box center [74, 388] width 129 height 107
click at [119, 423] on p "台南分店自取(早鳥贈啤酒)" at bounding box center [74, 418] width 108 height 10
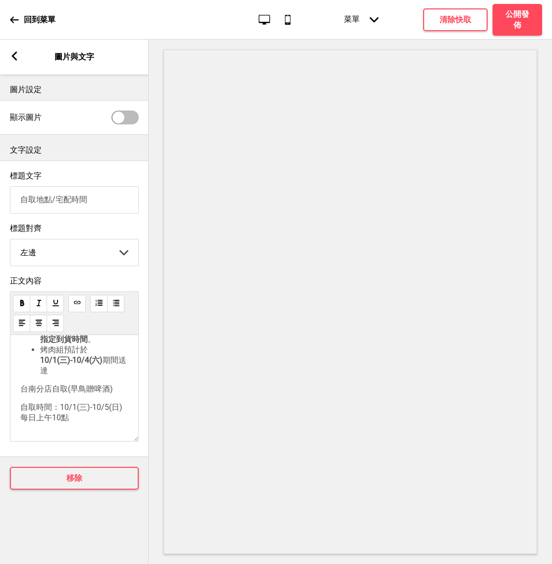
scroll to position [59, 0]
click at [98, 421] on p "自取時間：10/1(三)-10/5(日)每日上午10點" at bounding box center [74, 412] width 108 height 21
drag, startPoint x: 59, startPoint y: 410, endPoint x: 74, endPoint y: 420, distance: 17.9
click at [74, 420] on p "自取時間：10/1(三)-10/5(日)每日上午10:00" at bounding box center [74, 412] width 108 height 21
click at [90, 423] on p "自取時間： 10/1(三)-10/5(日)每日上午10:00" at bounding box center [74, 412] width 108 height 21
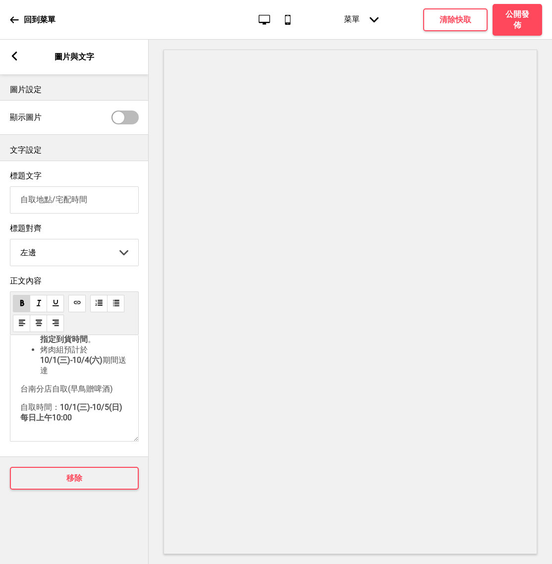
click at [90, 423] on p "自取時間： 10/1(三)-10/5(日)每日上午10:00" at bounding box center [74, 412] width 108 height 21
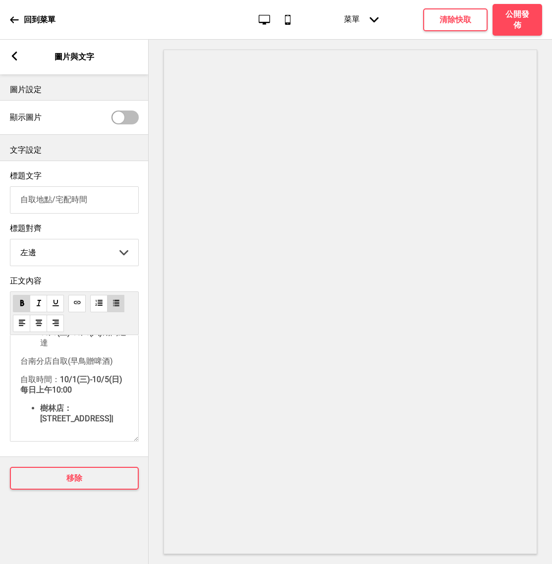
scroll to position [90, 0]
click at [94, 422] on span "樹林店：台南市中西區樹林街二段201號|" at bounding box center [76, 413] width 73 height 20
click at [102, 422] on li "樹林店：台南市中西區樹林街二段201號 |" at bounding box center [84, 413] width 88 height 20
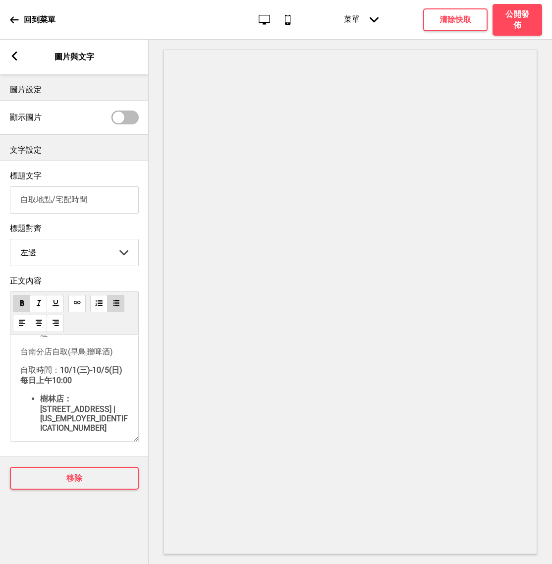
click at [101, 421] on span "樹林店：台南市中西區樹林街二段201號 | 06-2416658" at bounding box center [84, 413] width 88 height 39
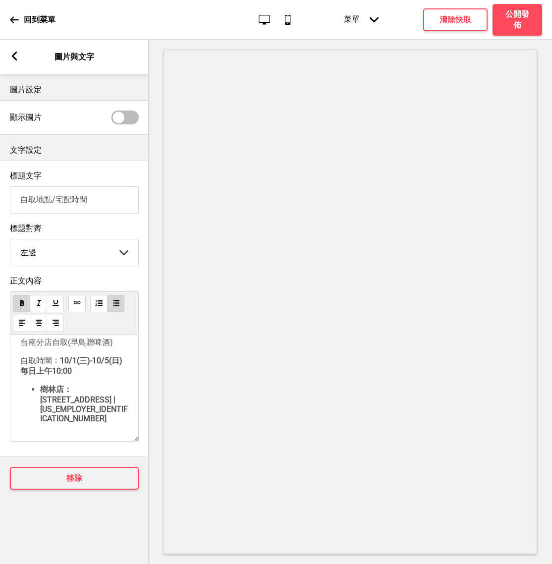
click at [41, 418] on span "樹林店：台南市中西區樹林街二段201號 | 06-2416658" at bounding box center [84, 404] width 88 height 39
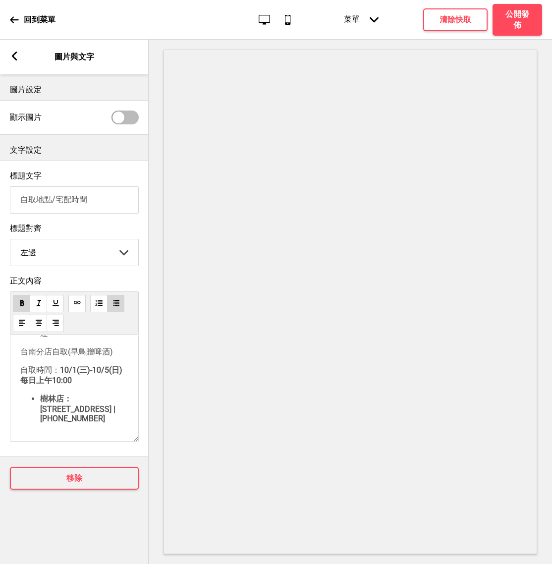
click at [116, 412] on span "樹林店：台南市中西區樹林街二段201號 | 06-06-2416658" at bounding box center [78, 408] width 77 height 29
click at [131, 413] on div "全台冷凍宅配 (早鳥享免運)-黑貓宅急便送 因應中秋物流高峰， 無法指定到貨時間 。 烤肉組預計於 10/1(三)-10/4(六) 期間送達 台南分店自取(早…" at bounding box center [74, 388] width 129 height 107
click at [117, 407] on span "樹林店：台南市中西區樹林街二段201號 | 06-06-2416658" at bounding box center [78, 408] width 77 height 29
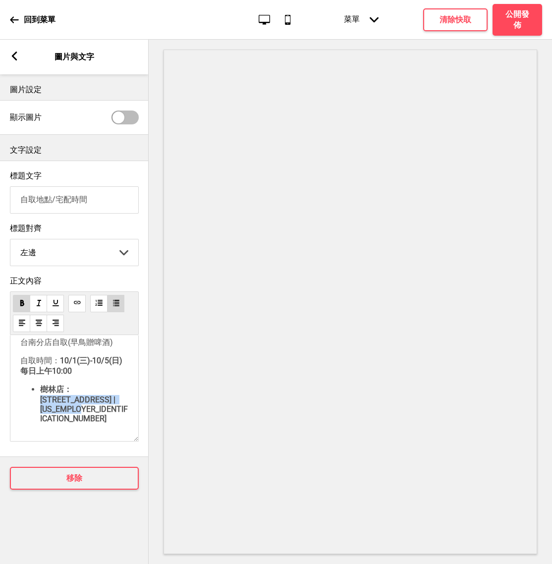
drag, startPoint x: 71, startPoint y: 399, endPoint x: 106, endPoint y: 417, distance: 39.7
click at [107, 417] on li "樹林店：台南市中西區樹林街二段201號 | 06-2416658" at bounding box center [84, 404] width 88 height 39
click at [63, 405] on span "台南市中西區樹林街二段201號 | 06-2416658" at bounding box center [84, 409] width 88 height 28
click at [89, 416] on li "樹林店： 台南市中西區樹林街二段201號 | 06-2416658" at bounding box center [84, 404] width 88 height 39
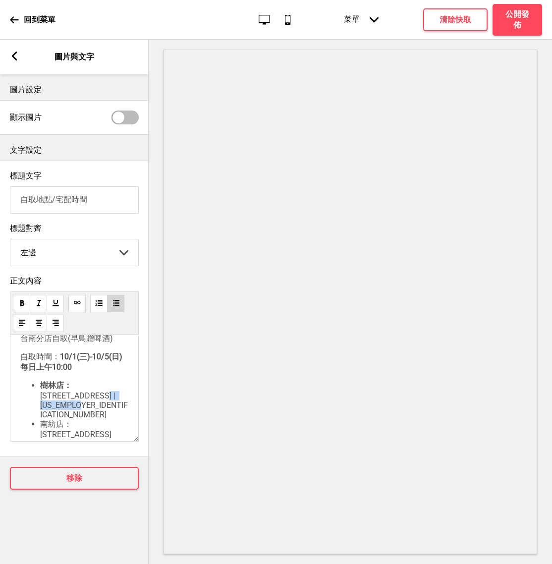
drag, startPoint x: 91, startPoint y: 411, endPoint x: 113, endPoint y: 413, distance: 22.4
click at [113, 413] on li "樹林店： 台南市中西區樹林街二段201號 | 06-2416658" at bounding box center [84, 400] width 88 height 39
copy span "| 06-2416658"
click at [86, 439] on li "南紡店：台南市中華東路一段187號" at bounding box center [84, 429] width 88 height 20
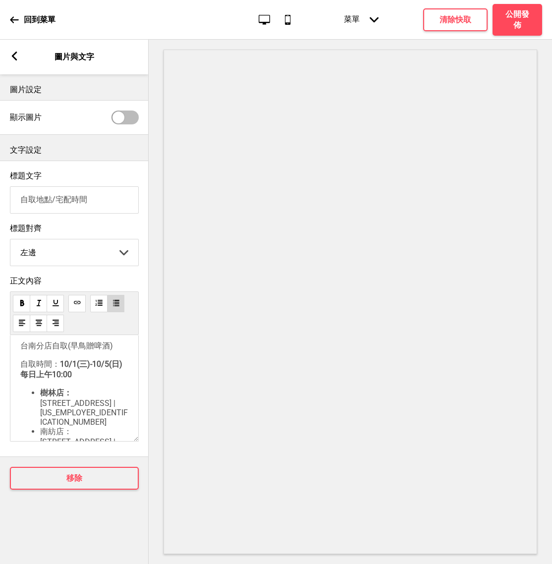
scroll to position [131, 0]
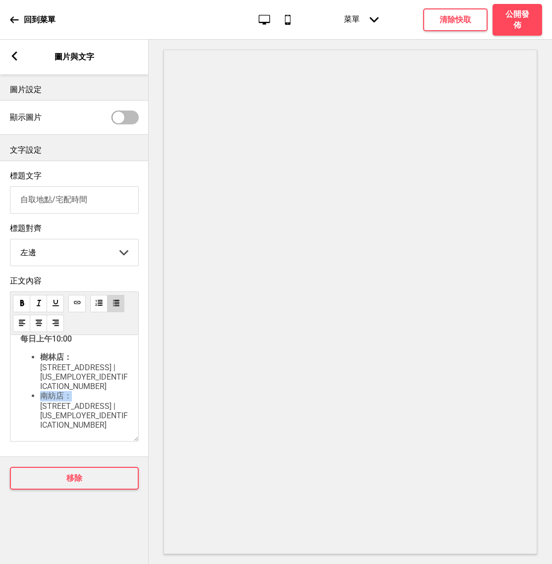
drag, startPoint x: 40, startPoint y: 402, endPoint x: 72, endPoint y: 401, distance: 32.7
click at [72, 401] on ul "樹林店： 台南市中西區樹林街二段201號 | 06-2416658 南紡店：台南市中華東路一段187號 | 06-2093888" at bounding box center [74, 390] width 108 height 77
click at [85, 426] on div "全台冷凍宅配 (早鳥享免運)-黑貓宅急便送 因應中秋物流高峰， 無法指定到貨時間 。 烤肉組預計於 10/1(三)-10/4(六) 期間送達 台南分店自取(早…" at bounding box center [74, 388] width 129 height 107
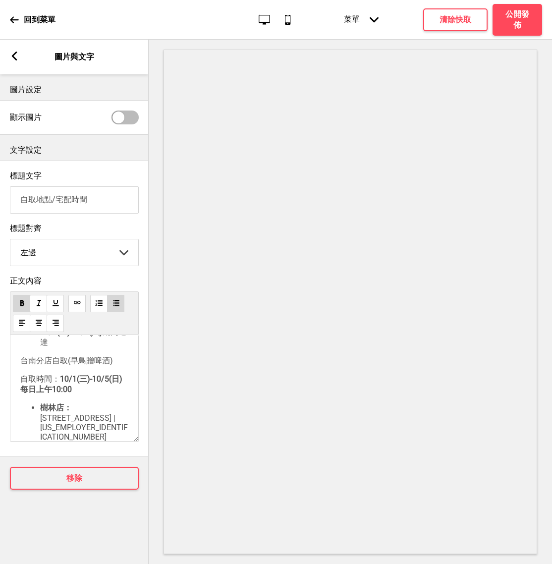
scroll to position [82, 0]
click at [114, 365] on p "台南分店自取(早鳥贈啤酒)" at bounding box center [74, 359] width 108 height 10
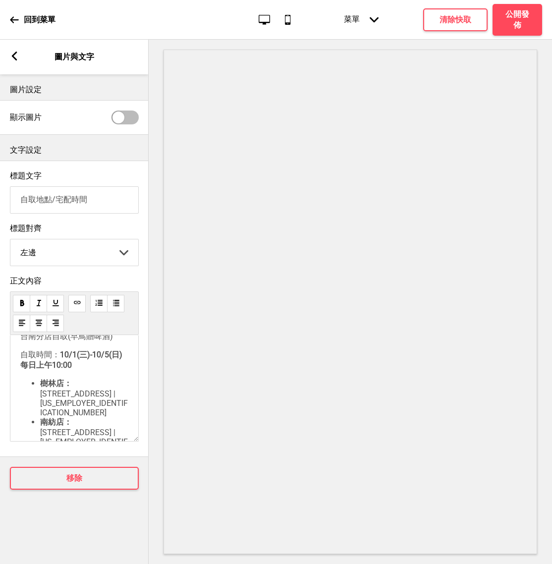
scroll to position [116, 0]
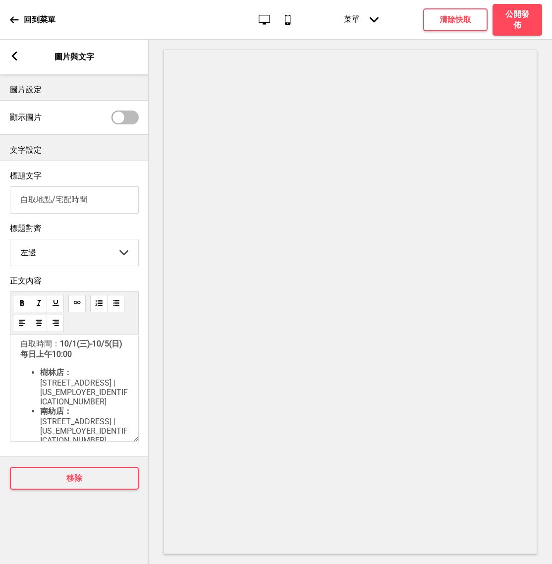
click at [51, 406] on span "台南市中西區樹林街二段201號 | 06-2416658" at bounding box center [84, 392] width 88 height 28
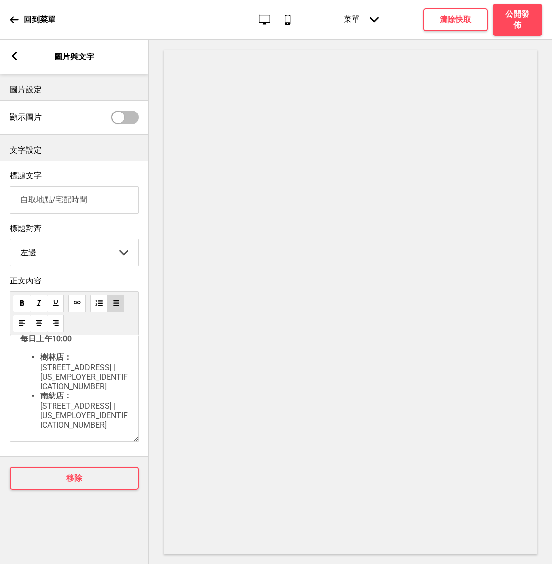
click at [13, 55] on icon at bounding box center [14, 56] width 5 height 9
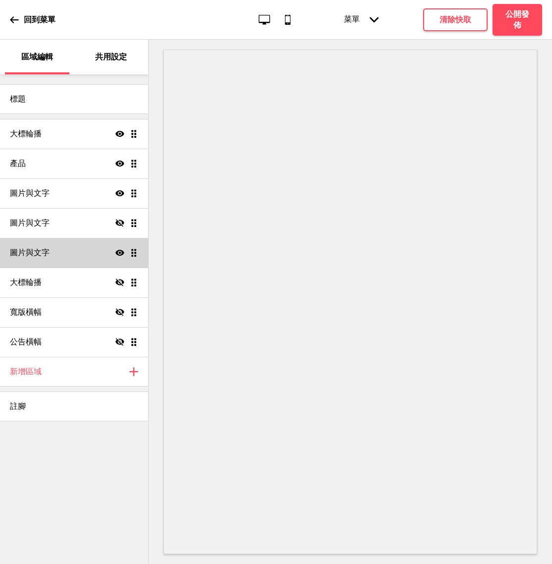
click at [136, 251] on ul "大標輪播 顯示 拖曳 產品 顯示 拖曳 圖片與文字 顯示 拖曳 圖片與文字 隱藏 拖曳 圖片與文字 顯示 拖曳 大標輪播 隱藏 拖曳 寬版橫幅 隱藏 拖曳 公…" at bounding box center [74, 238] width 148 height 238
click at [81, 255] on div "圖片與文字 顯示 拖曳" at bounding box center [74, 253] width 148 height 30
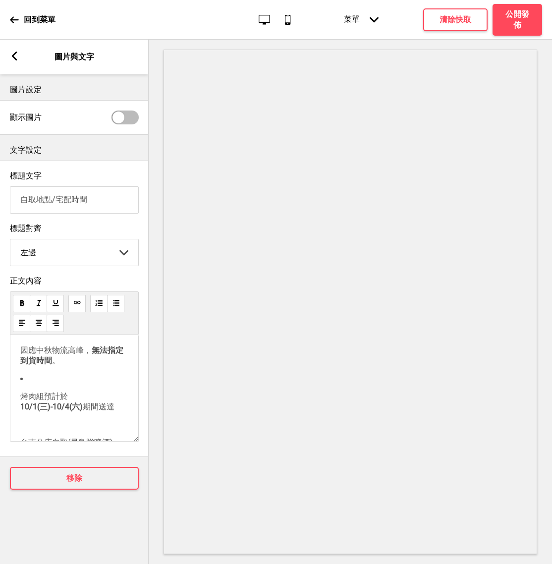
scroll to position [0, 0]
click at [58, 403] on p "﻿" at bounding box center [74, 398] width 108 height 9
drag, startPoint x: 19, startPoint y: 351, endPoint x: 51, endPoint y: 372, distance: 37.3
click at [46, 376] on div "全台冷凍宅配 (早鳥享免運)-黑貓宅急便送 ﻿ 因應中秋物流高峰， 無法指定到貨時間 。 烤肉組預計於 10/1(三)-10/4(六) 期間送達 ﻿ 台南分店…" at bounding box center [74, 388] width 129 height 107
click at [25, 357] on span "全台冷凍宅配" at bounding box center [44, 352] width 48 height 9
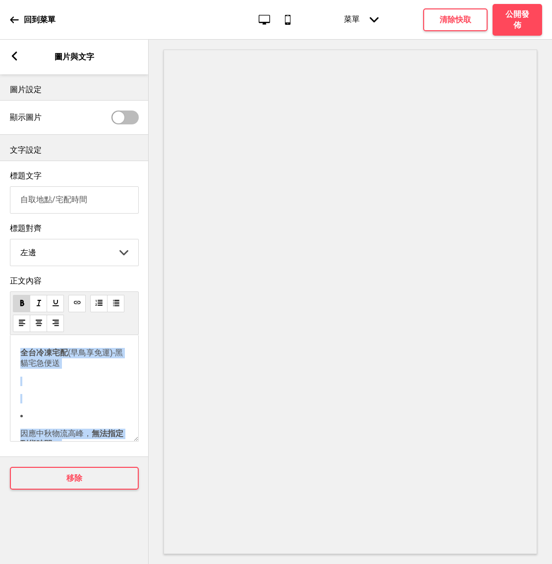
copy div "全台冷凍宅配 (早鳥享免運)-黑貓宅急便送 ﻿ 因應中秋物流高峰， 無法指定到貨時間 。 烤肉組預計於 10/1(三)-10/4(六) 期間送達 ﻿ 台南分店…"
click at [29, 407] on p "﻿ 因應中秋物流高峰， 無法指定到貨時間 。 烤肉組預計於 10/1(三)-10/4(六) 期間送達 ﻿" at bounding box center [74, 453] width 108 height 119
click at [25, 403] on p "﻿" at bounding box center [74, 398] width 108 height 9
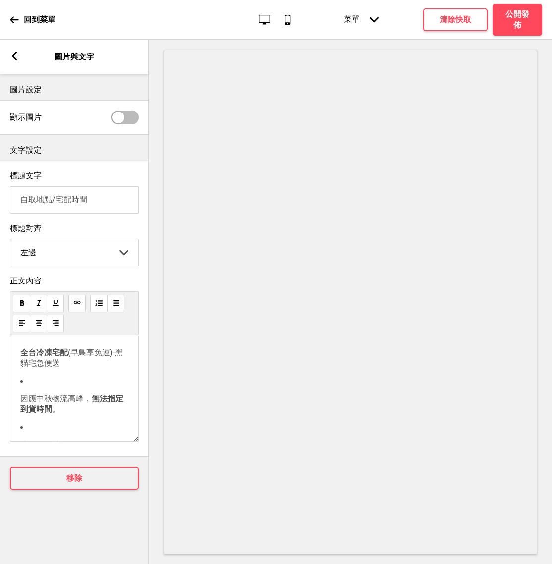
click at [23, 402] on span "因應中秋物流高峰，" at bounding box center [55, 398] width 71 height 9
click at [23, 412] on span "烤肉組預計於" at bounding box center [44, 407] width 48 height 9
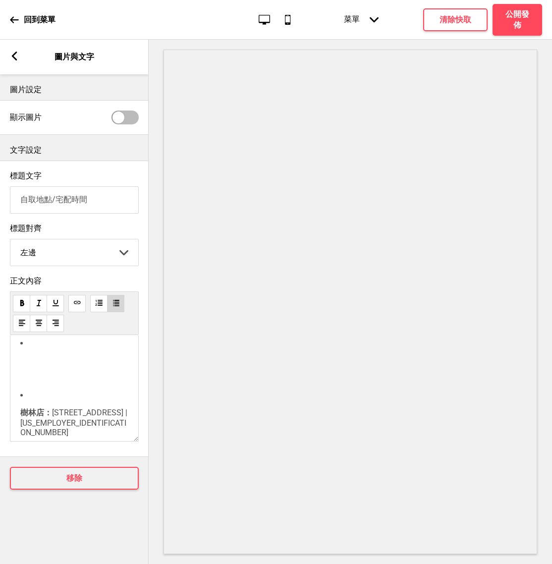
scroll to position [120, 0]
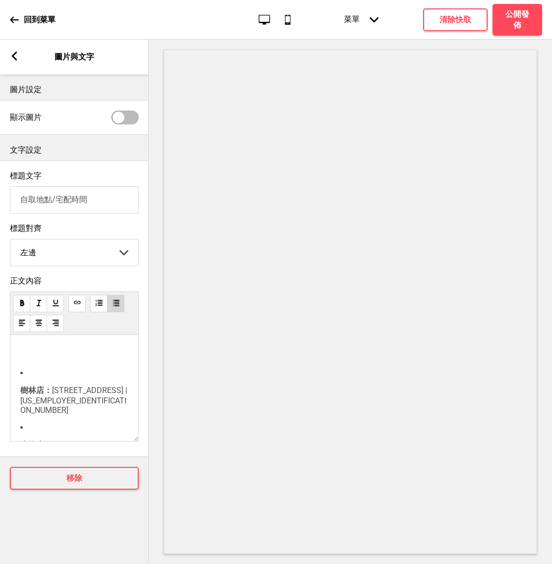
click at [21, 395] on span "樹林店：" at bounding box center [36, 390] width 32 height 9
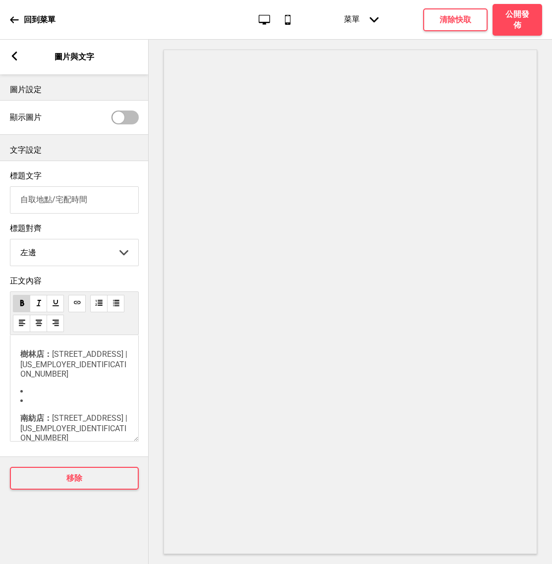
scroll to position [131, 0]
click at [44, 404] on li "南紡店： 台南市中華東路一段187號 | 06-2093888" at bounding box center [74, 419] width 108 height 47
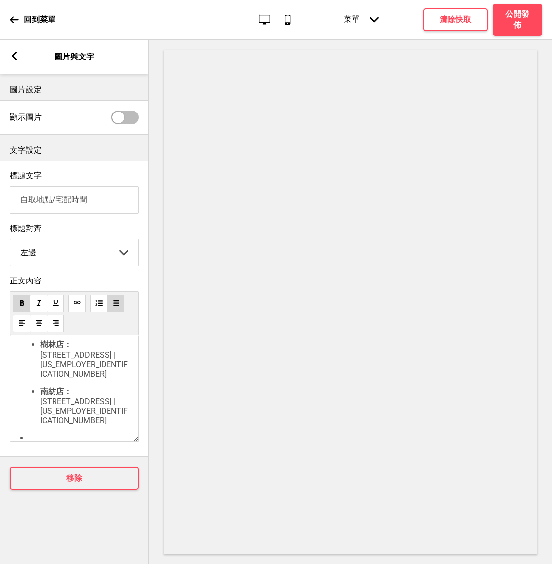
click at [45, 435] on li "﻿" at bounding box center [74, 437] width 108 height 9
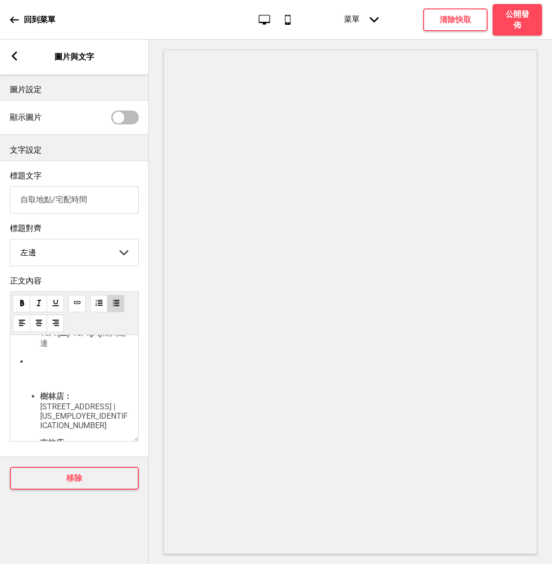
scroll to position [78, 0]
click at [44, 382] on p "﻿ ﻿" at bounding box center [74, 372] width 108 height 27
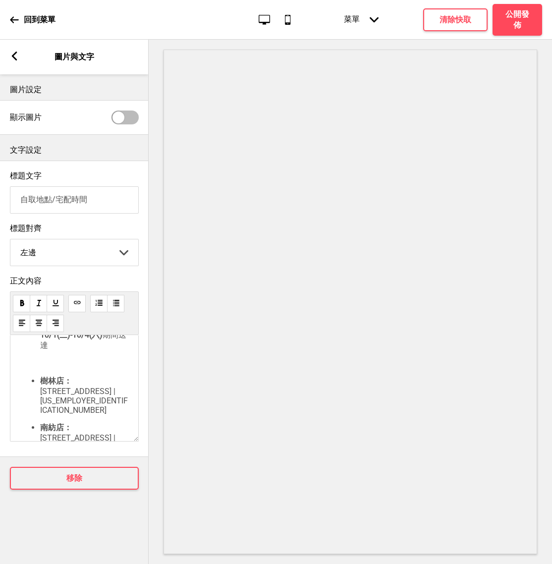
click at [34, 384] on ul "樹林店： 台南市中西區樹林街二段201號 | 06-2146658" at bounding box center [74, 395] width 108 height 39
click at [67, 364] on div "全台冷凍宅配 (早鳥享免運)-黑貓宅急便送 因應中秋物流高峰， 無法指定到貨時間 。 烤肉組預計於 10/1(三)-10/4(六) 期間送達 ﻿ 樹林店： 台…" at bounding box center [74, 374] width 108 height 209
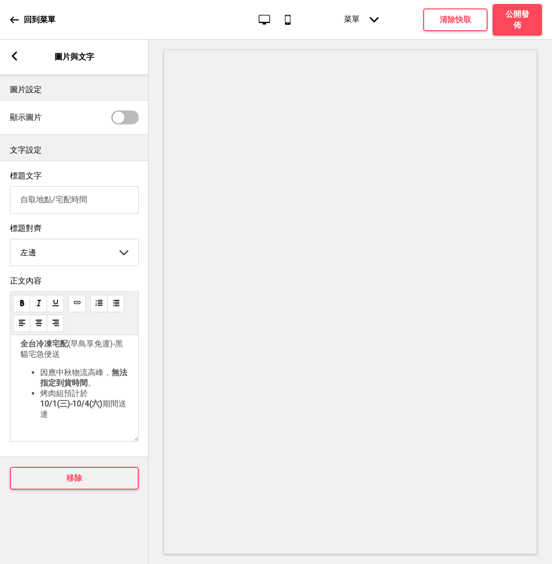
scroll to position [27, 0]
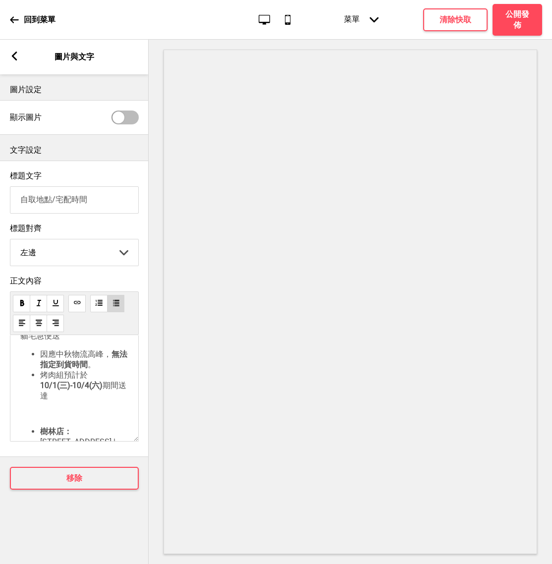
click at [70, 401] on li "烤肉組預計於 10/1(三)-10/4(六) 期間送達" at bounding box center [84, 385] width 88 height 31
click at [72, 411] on div "全台冷凍宅配 (早鳥享免運)-黑貓宅急便送 因應中秋物流高峰， 無法指定到貨時間 。 烤肉組預計於 10/1(三)-10/4(六) 期間送達 ﻿ 樹林店： 台…" at bounding box center [74, 425] width 108 height 209
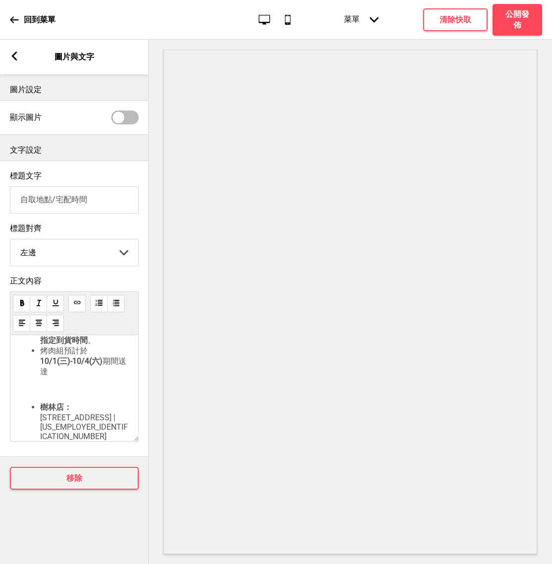
scroll to position [55, 0]
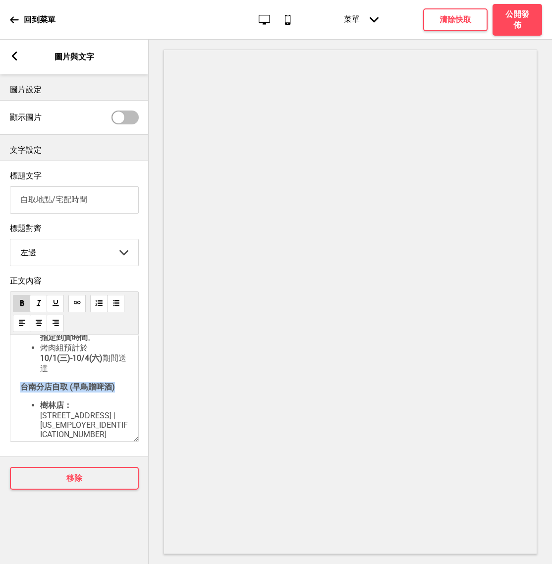
drag, startPoint x: 23, startPoint y: 395, endPoint x: 123, endPoint y: 392, distance: 100.2
click at [123, 392] on p "台南分店自取 (早鳥贈啤酒)" at bounding box center [74, 387] width 108 height 10
click at [53, 408] on li "樹林店： 台南市中西區樹林街二段201號 | 06-2146658" at bounding box center [84, 419] width 88 height 39
click at [66, 392] on span "台南分店自取 (早鳥贈啤酒)" at bounding box center [67, 386] width 95 height 9
click at [35, 390] on p "台南分店自取 (早鳥贈啤酒)" at bounding box center [74, 387] width 108 height 10
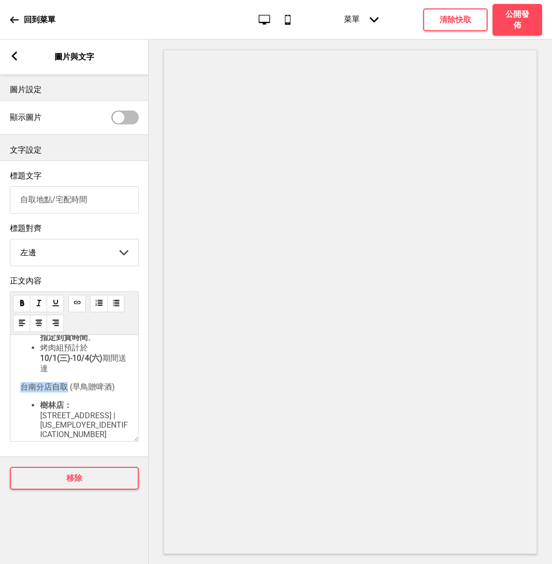
drag, startPoint x: 21, startPoint y: 390, endPoint x: 68, endPoint y: 390, distance: 47.6
click at [68, 390] on span "台南分店自取 (早鳥贈啤酒)" at bounding box center [67, 386] width 95 height 9
click at [83, 436] on li "樹林店： 台南市中西區樹林街二段201號 | 06-2146658" at bounding box center [84, 419] width 88 height 39
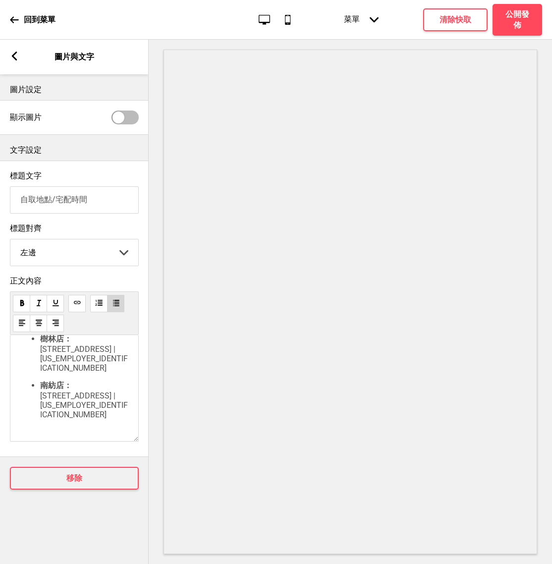
scroll to position [126, 0]
click at [82, 434] on div "全台冷凍宅配 (早鳥享免運)-黑貓宅急便送 因應中秋物流高峰， 無法指定到貨時間 。 烤肉組預計於 10/1(三)-10/4(六) 期間送達 台南分店自取 (…" at bounding box center [74, 388] width 129 height 107
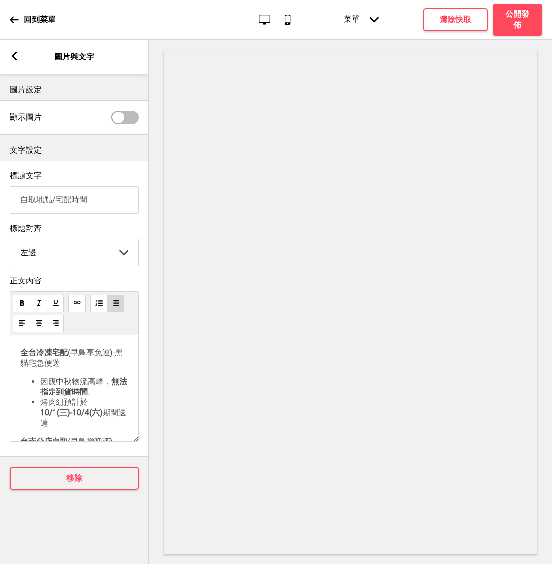
click at [374, 20] on icon at bounding box center [374, 19] width 9 height 5
click at [158, 370] on div at bounding box center [350, 302] width 403 height 524
click at [14, 50] on div "箭頭left 圖片與文字" at bounding box center [74, 57] width 149 height 35
click at [13, 56] on icon at bounding box center [14, 56] width 5 height 9
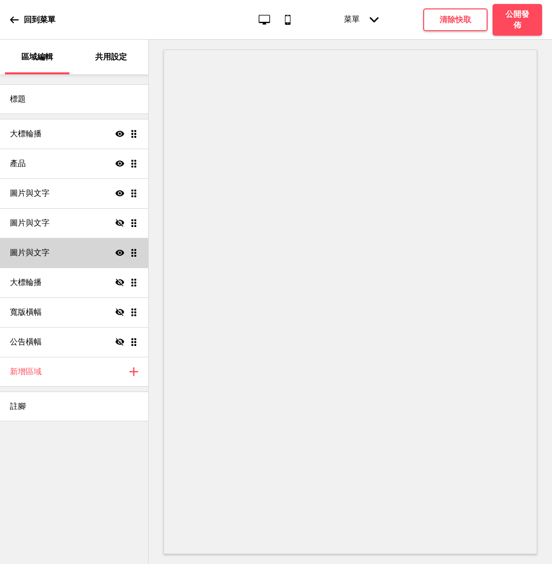
click at [139, 257] on div "圖片與文字 顯示 拖曳" at bounding box center [74, 253] width 148 height 30
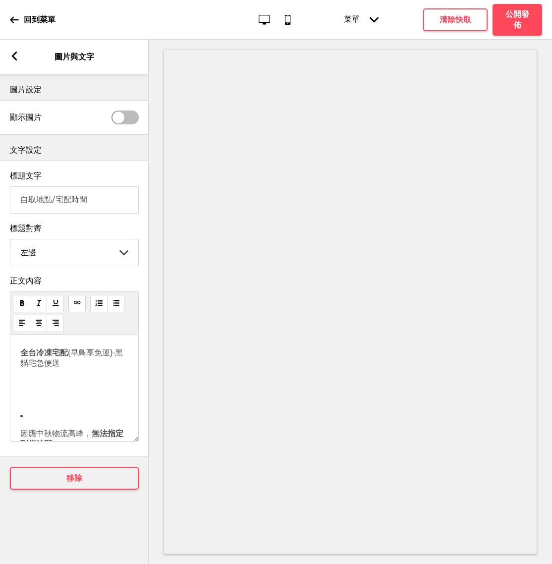
click at [13, 47] on div "箭頭left 圖片與文字" at bounding box center [74, 57] width 149 height 35
click at [12, 60] on rect at bounding box center [14, 56] width 9 height 9
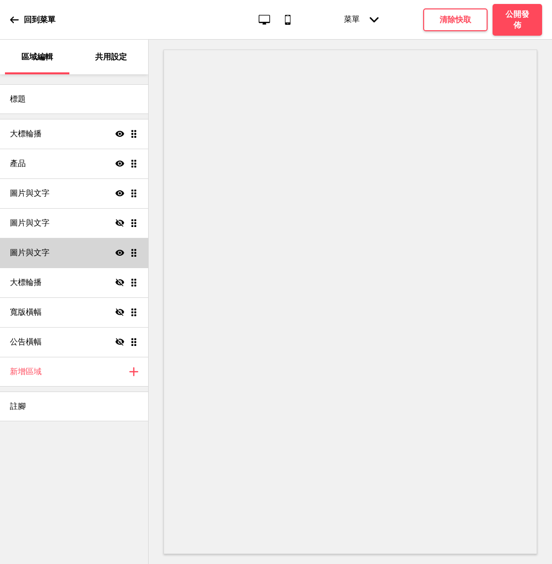
click at [95, 247] on div "圖片與文字 顯示 拖曳" at bounding box center [74, 253] width 148 height 30
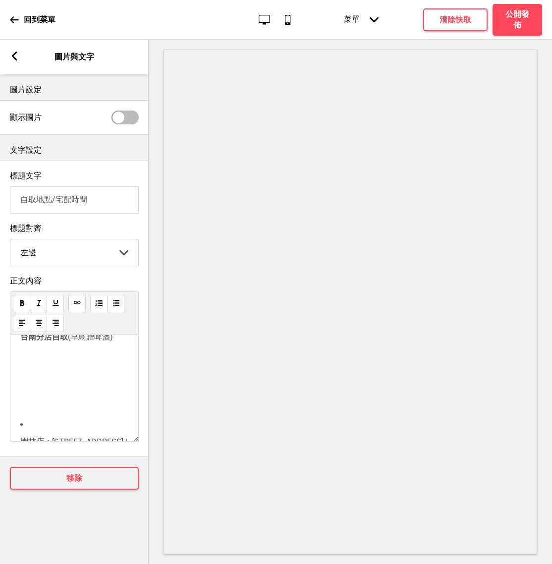
scroll to position [382, 0]
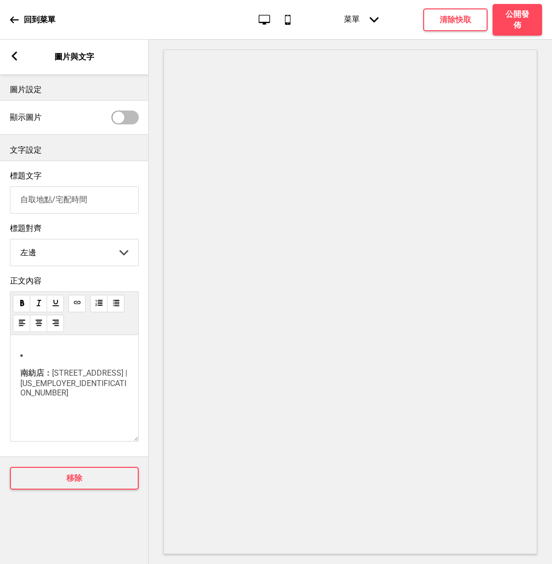
click at [16, 58] on rect at bounding box center [14, 56] width 9 height 9
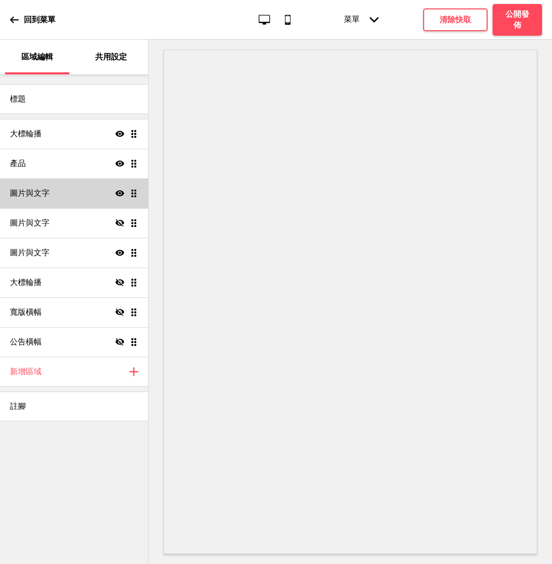
click at [91, 196] on div "圖片與文字 顯示 拖曳" at bounding box center [74, 193] width 148 height 30
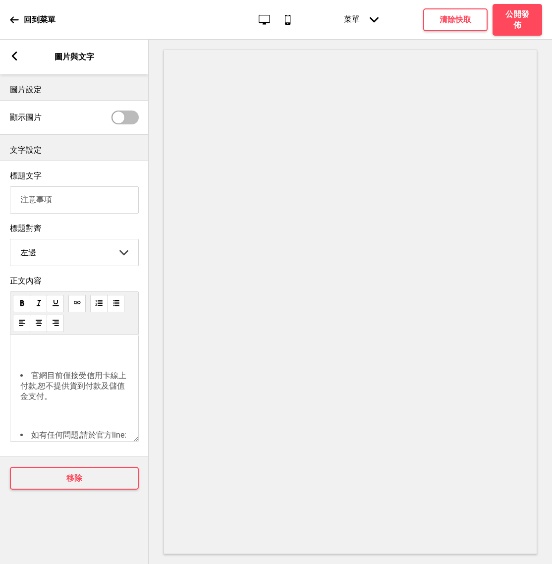
scroll to position [0, 0]
click at [15, 57] on rect at bounding box center [14, 56] width 9 height 9
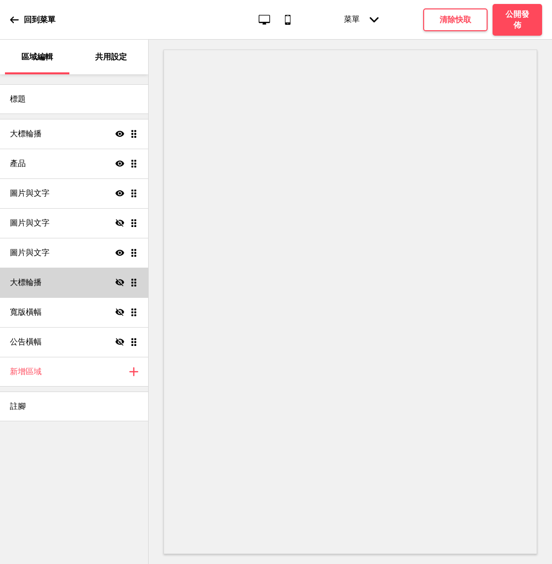
click at [81, 280] on div "大標輪播 隱藏 拖曳" at bounding box center [74, 283] width 148 height 30
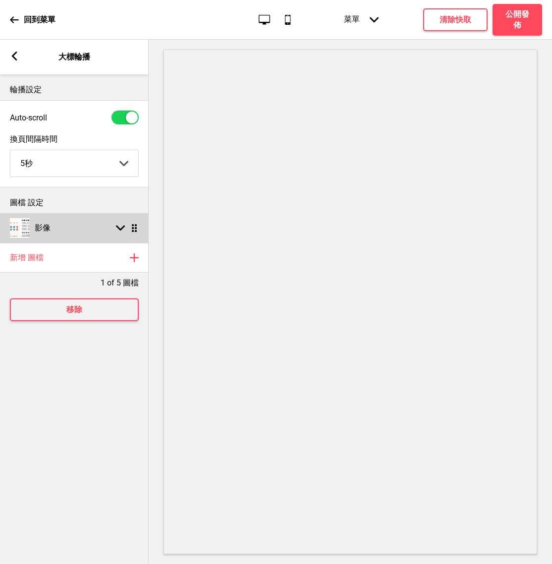
click at [121, 224] on div "影像 箭頭down 拖曳" at bounding box center [74, 228] width 149 height 30
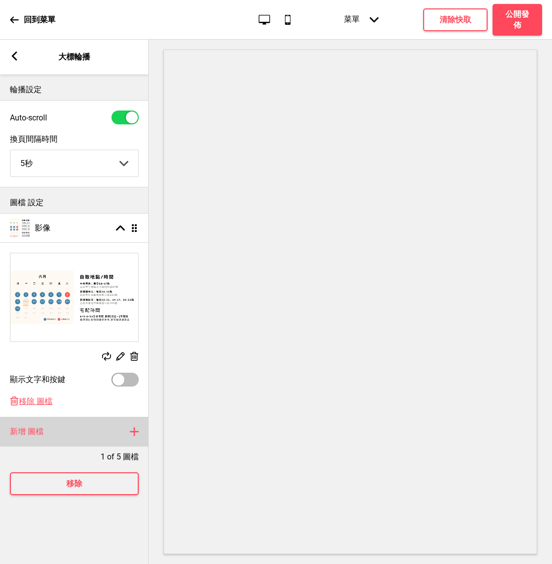
click at [38, 433] on h4 "新增 圖檔" at bounding box center [27, 431] width 34 height 11
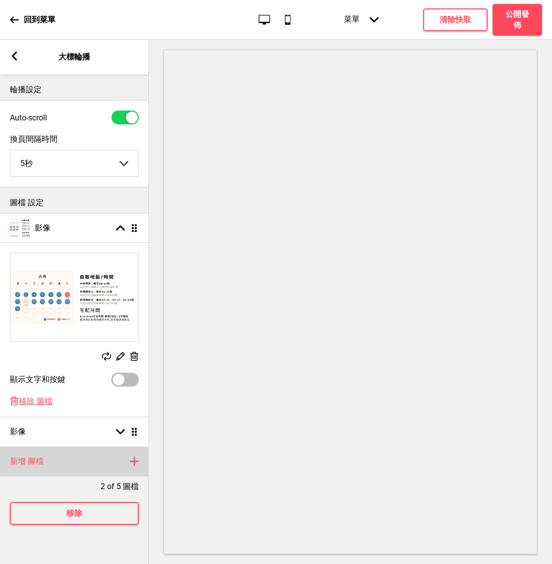
click at [128, 461] on div "新增 圖檔 加上" at bounding box center [74, 462] width 149 height 30
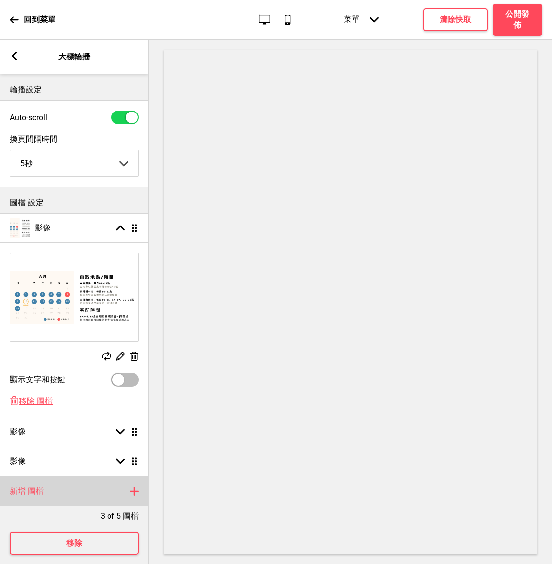
scroll to position [11, 0]
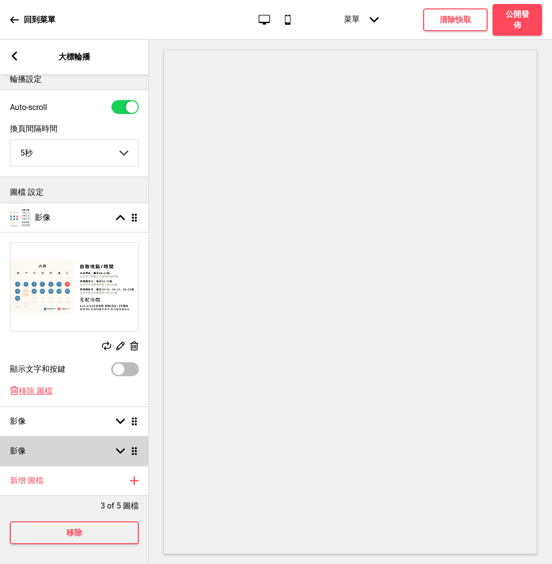
click at [136, 452] on ul "影像 箭頭up 拖曳 替換 編輯 删除 顯示文字和按鍵 删除 移除 圖檔 影像 箭頭down 拖曳 影像 箭頭down 拖曳" at bounding box center [74, 334] width 149 height 263
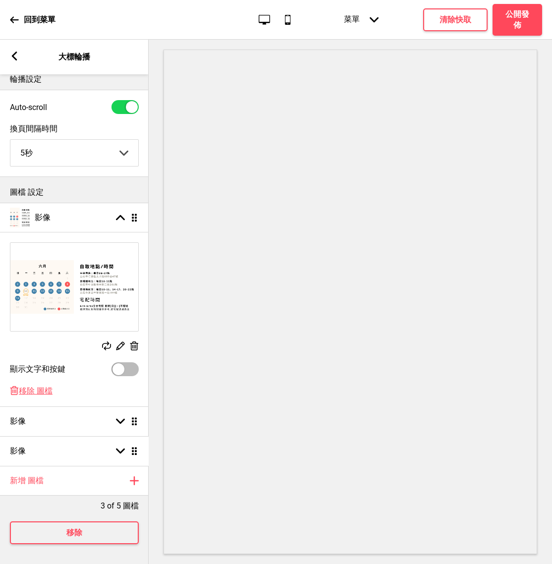
click at [136, 452] on ul "影像 箭頭up 拖曳 替換 編輯 删除 顯示文字和按鍵 删除 移除 圖檔 影像 箭頭down 拖曳 影像 箭頭down 拖曳" at bounding box center [74, 334] width 149 height 263
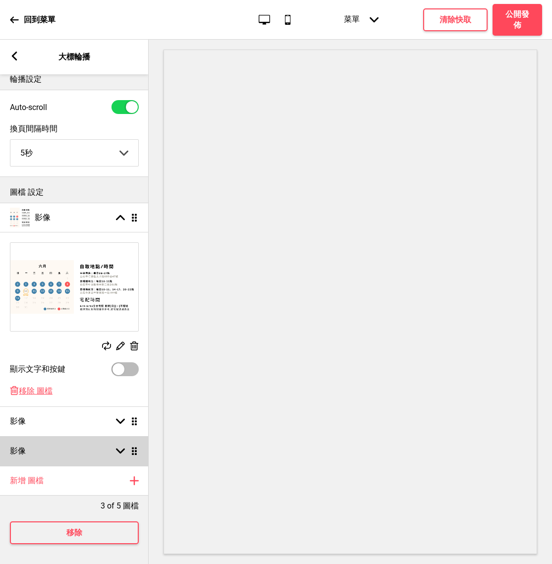
click at [136, 452] on ul "影像 箭頭up 拖曳 替換 編輯 删除 顯示文字和按鍵 删除 移除 圖檔 影像 箭頭down 拖曳 影像 箭頭down 拖曳" at bounding box center [74, 334] width 149 height 263
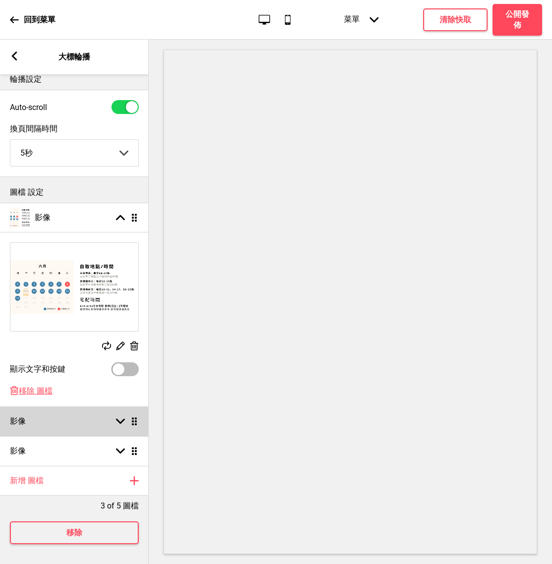
click at [120, 429] on div "影像 箭頭down 拖曳" at bounding box center [74, 421] width 149 height 30
select select "right"
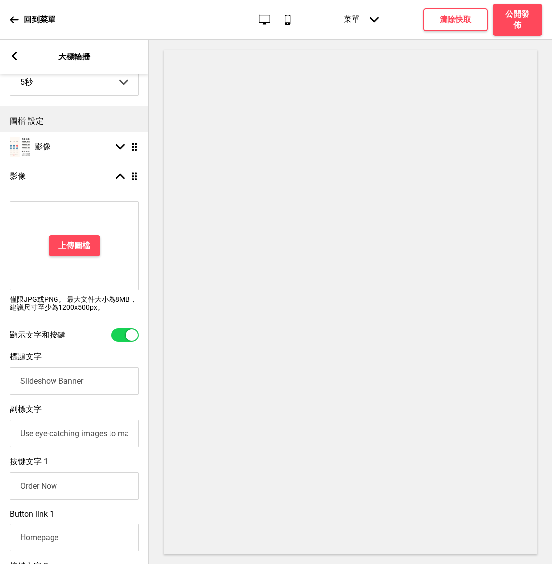
scroll to position [82, 0]
click at [80, 244] on h4 "上傳圖檔" at bounding box center [74, 245] width 32 height 11
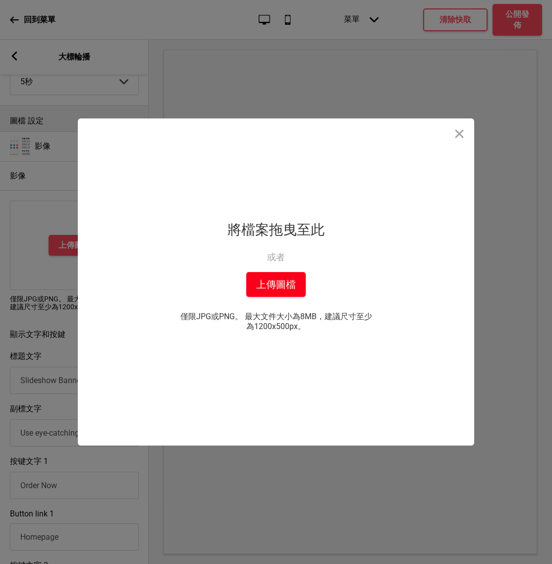
click at [282, 276] on button "上傳圖檔" at bounding box center [275, 284] width 59 height 25
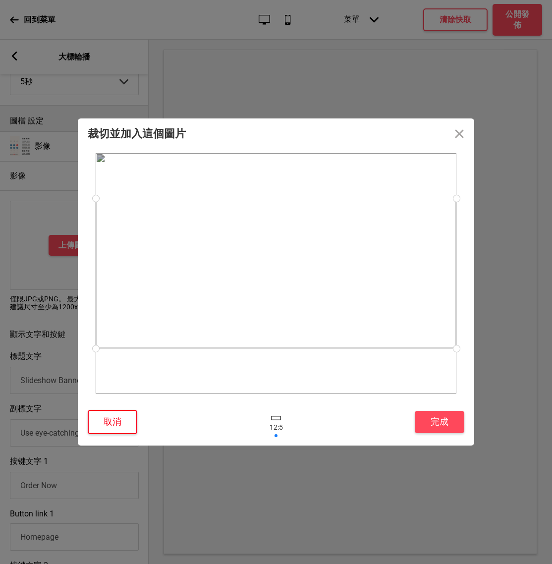
click at [130, 416] on button "取消" at bounding box center [113, 422] width 50 height 24
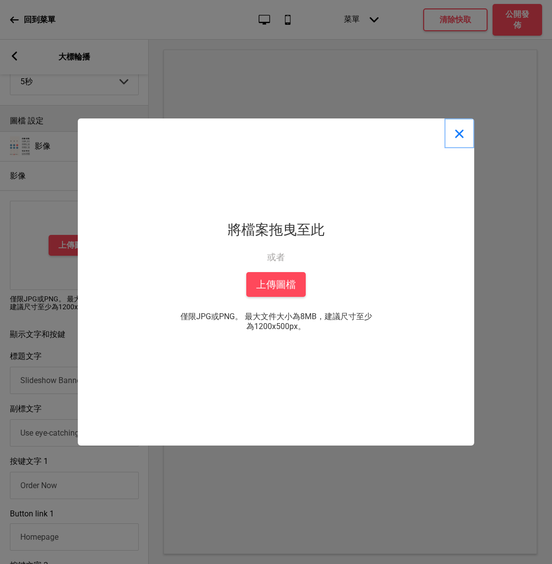
click at [466, 138] on button "Close" at bounding box center [460, 133] width 30 height 30
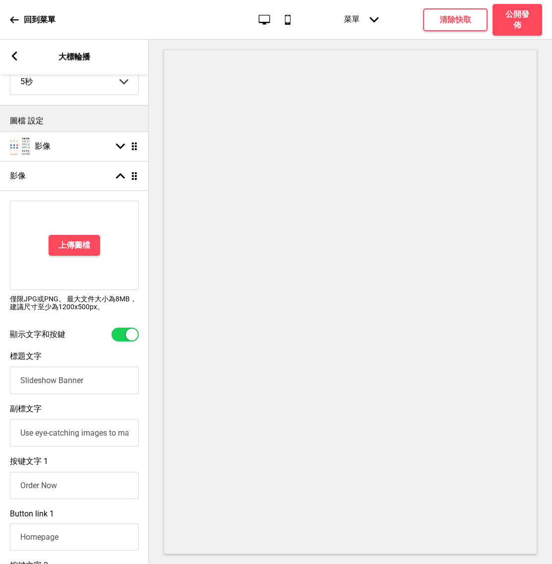
click at [13, 55] on icon at bounding box center [14, 56] width 5 height 9
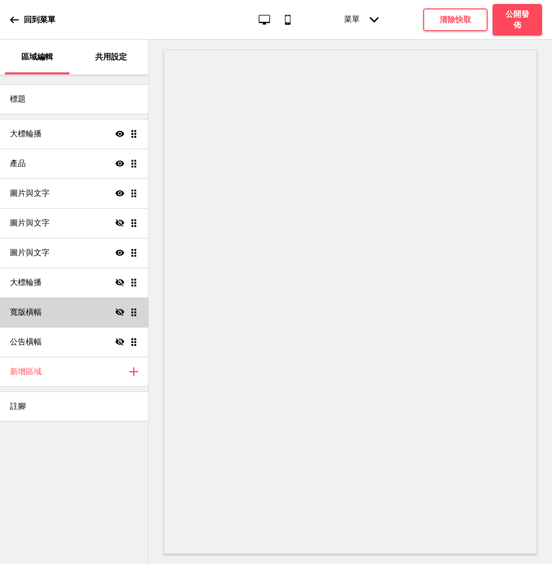
click at [103, 314] on div "寬版橫幅 隱藏 拖曳" at bounding box center [74, 312] width 148 height 30
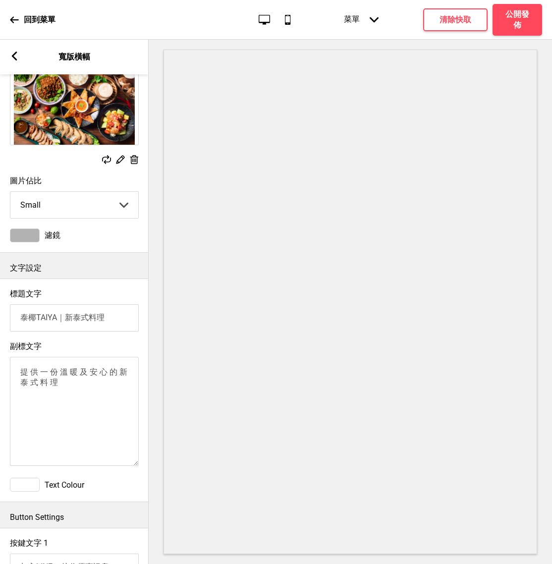
scroll to position [0, 0]
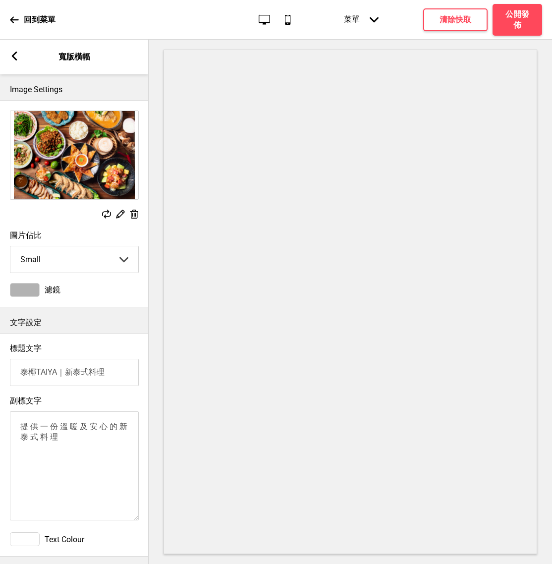
click at [14, 56] on icon at bounding box center [14, 56] width 5 height 9
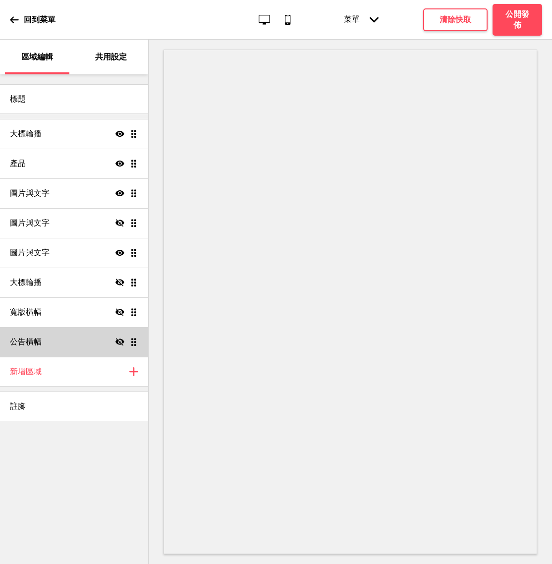
click at [91, 339] on div "公告橫幅 隱藏 拖曳" at bounding box center [74, 342] width 148 height 30
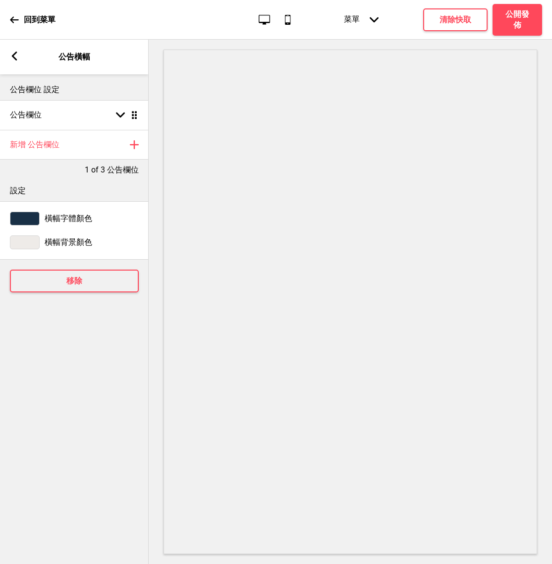
click at [71, 214] on span "橫幅字體顏色" at bounding box center [69, 219] width 48 height 10
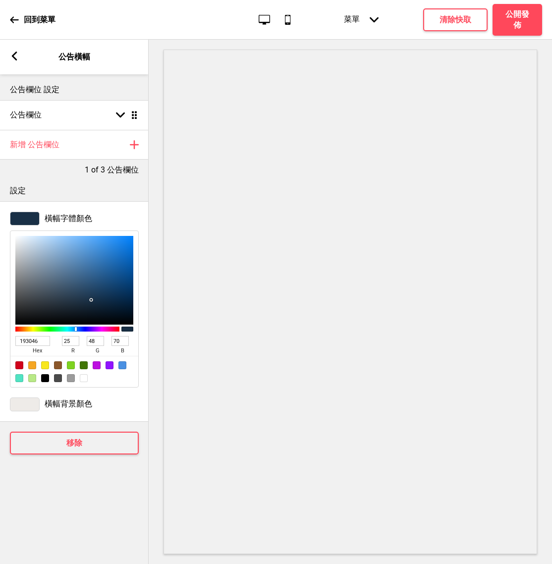
click at [71, 214] on span "橫幅字體顏色" at bounding box center [69, 219] width 48 height 10
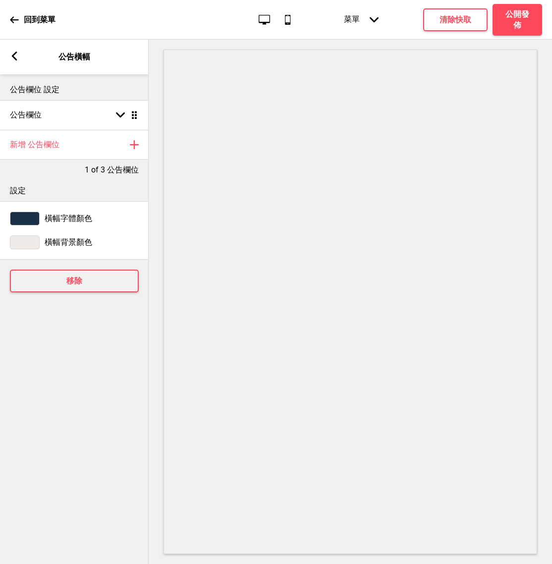
click at [16, 58] on rect at bounding box center [14, 56] width 9 height 9
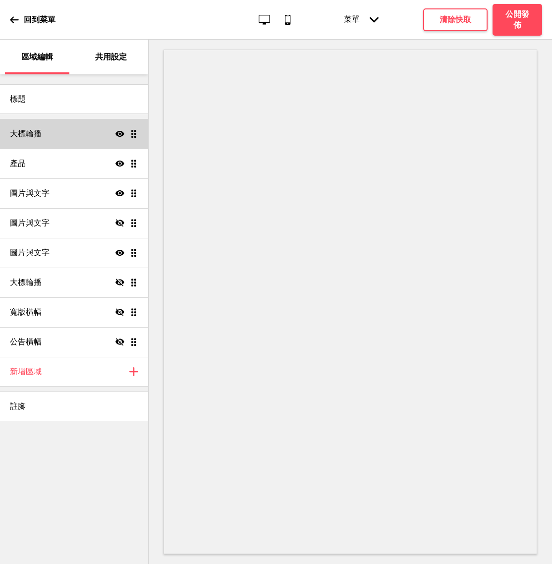
click at [101, 129] on div "大標輪播 顯示 拖曳" at bounding box center [74, 134] width 148 height 30
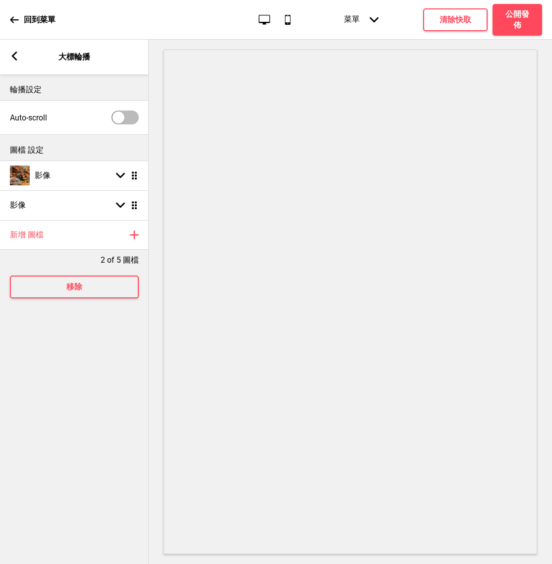
click at [13, 58] on g at bounding box center [14, 56] width 9 height 9
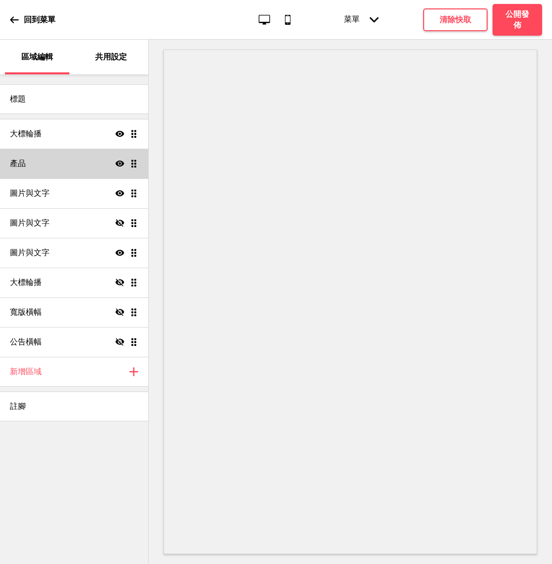
click at [83, 162] on div "產品 顯示 拖曳" at bounding box center [74, 164] width 148 height 30
select select "contain"
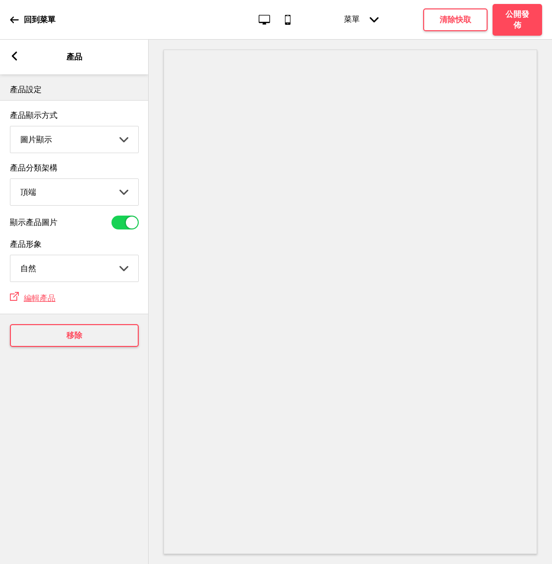
click at [98, 140] on select "圖片顯示 清單顯示" at bounding box center [74, 139] width 128 height 26
click at [18, 60] on rect at bounding box center [14, 56] width 9 height 9
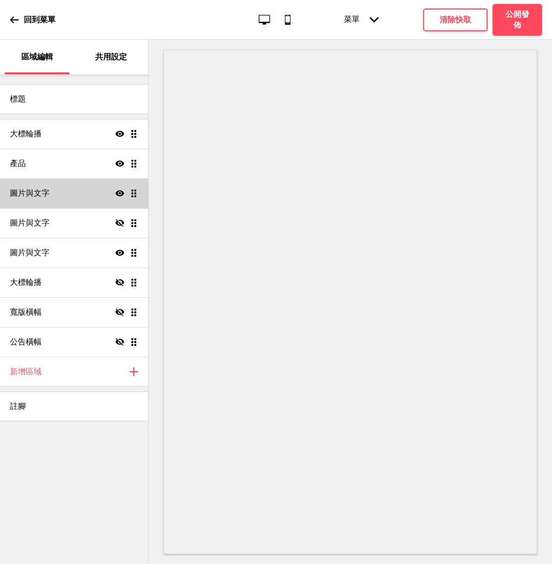
click at [81, 198] on div "圖片與文字 顯示 拖曳" at bounding box center [74, 193] width 148 height 30
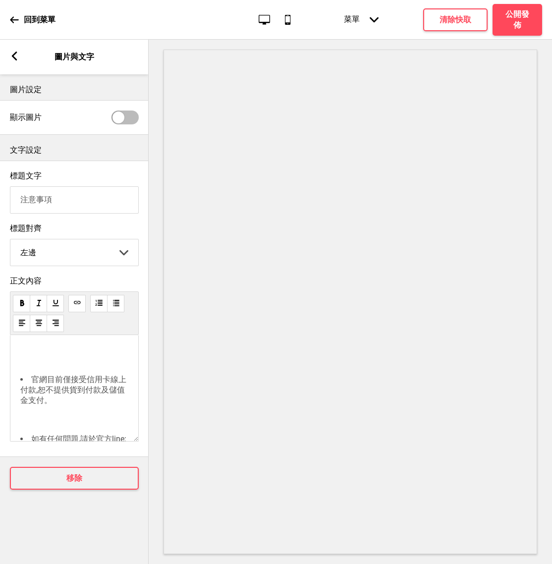
click at [18, 58] on rect at bounding box center [14, 56] width 9 height 9
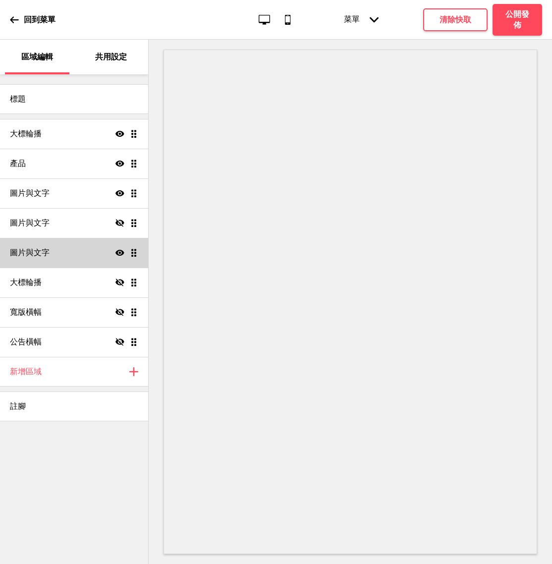
click at [88, 258] on div "圖片與文字 顯示 拖曳" at bounding box center [74, 253] width 148 height 30
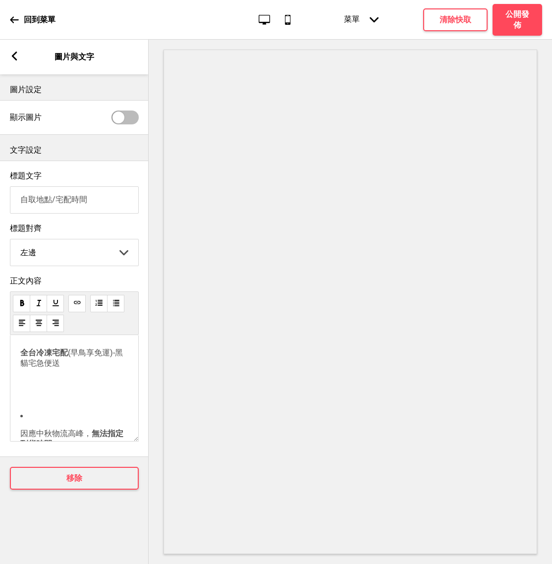
click at [15, 56] on rect at bounding box center [14, 56] width 9 height 9
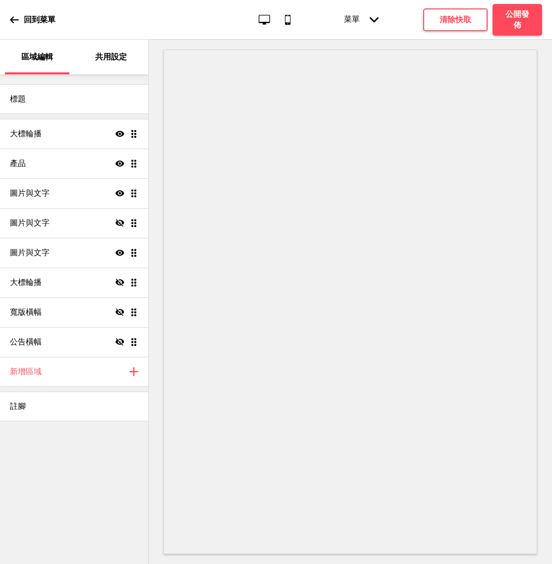
click at [35, 24] on p "回到菜單" at bounding box center [40, 19] width 32 height 11
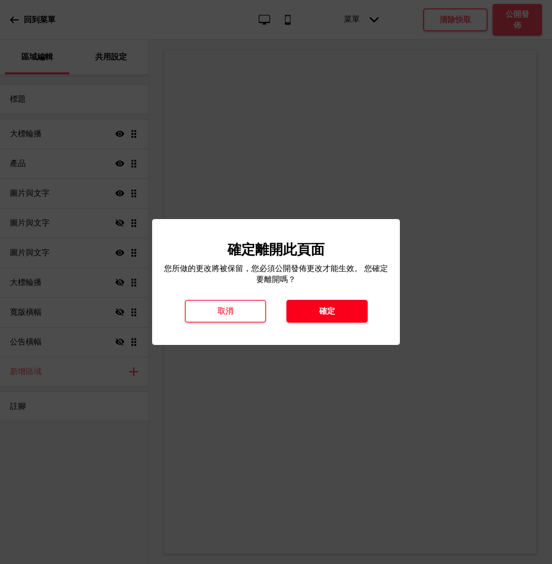
click at [313, 311] on button "確定" at bounding box center [326, 311] width 81 height 23
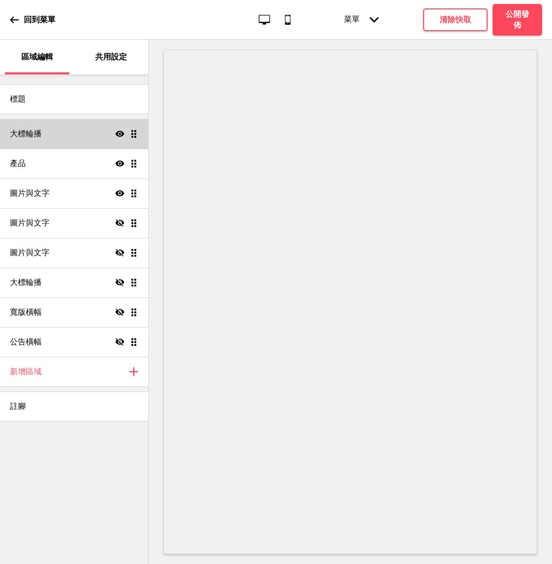
click at [84, 136] on div "大標輪播 顯示 拖曳" at bounding box center [74, 134] width 148 height 30
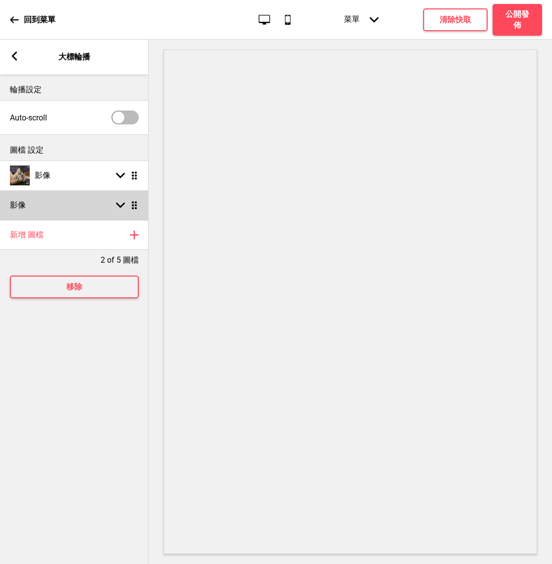
click at [114, 204] on div "箭頭down 拖曳" at bounding box center [125, 205] width 28 height 9
select select "right"
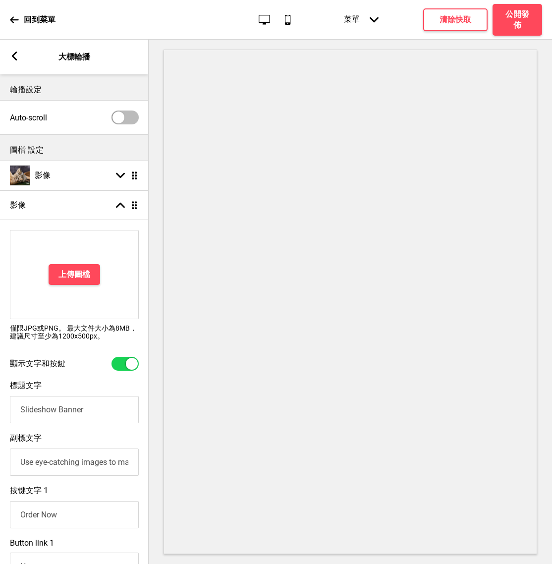
click at [15, 60] on icon at bounding box center [14, 56] width 5 height 9
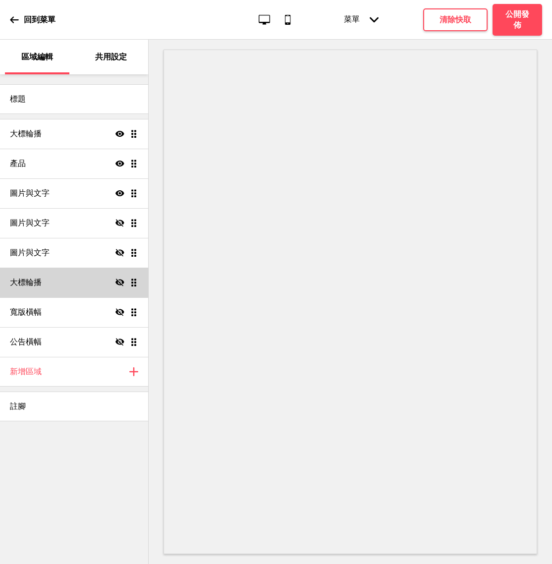
click at [84, 281] on div "大標輪播 隱藏 拖曳" at bounding box center [74, 283] width 148 height 30
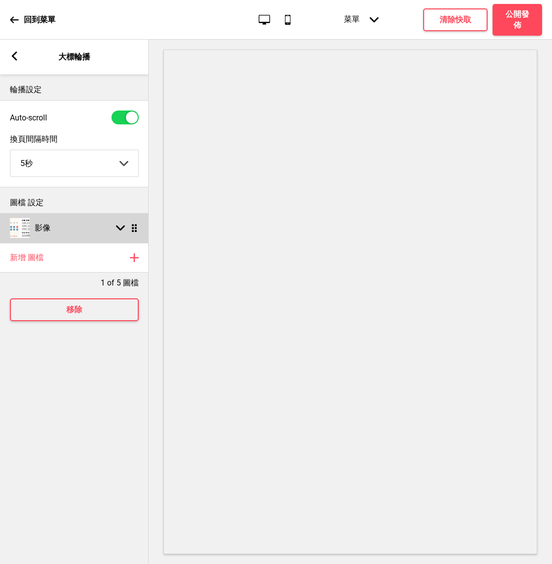
click at [83, 219] on div "影像 箭頭down 拖曳" at bounding box center [74, 228] width 149 height 30
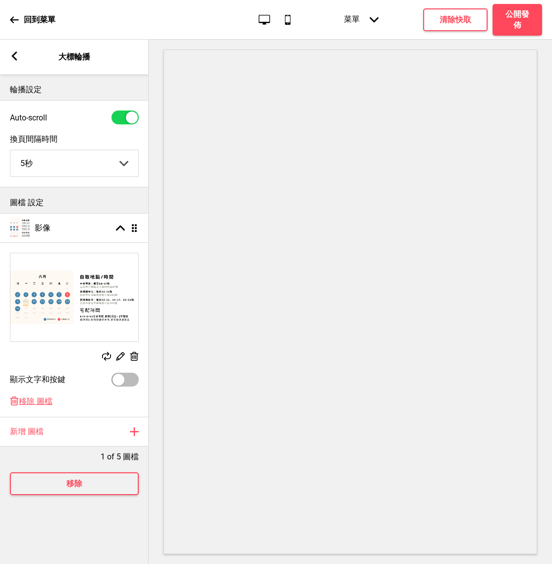
click at [14, 55] on icon at bounding box center [14, 56] width 5 height 9
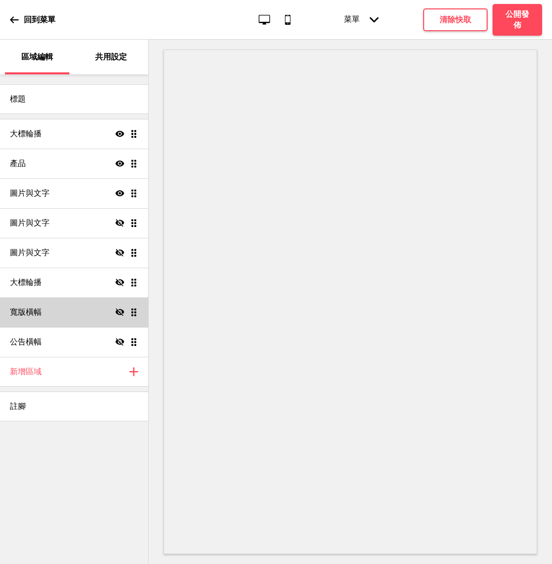
click at [80, 304] on div "寬版橫幅 隱藏 拖曳" at bounding box center [74, 312] width 148 height 30
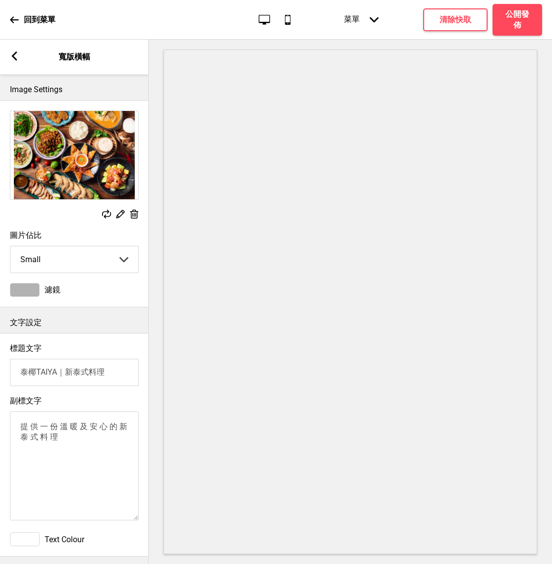
click at [18, 55] on rect at bounding box center [14, 56] width 9 height 9
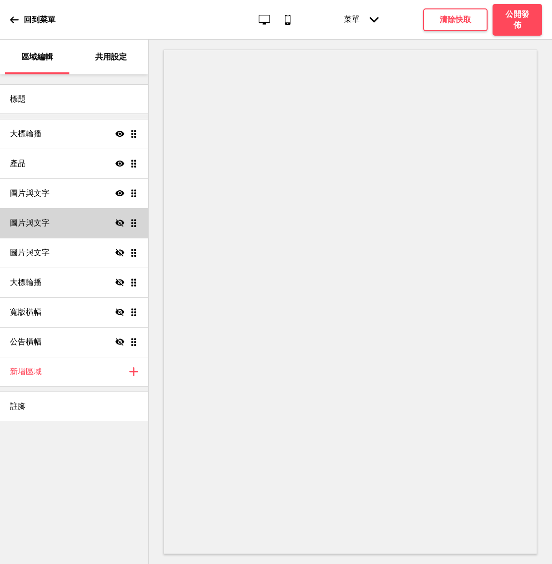
click at [81, 216] on div "圖片與文字 隱藏 拖曳" at bounding box center [74, 223] width 148 height 30
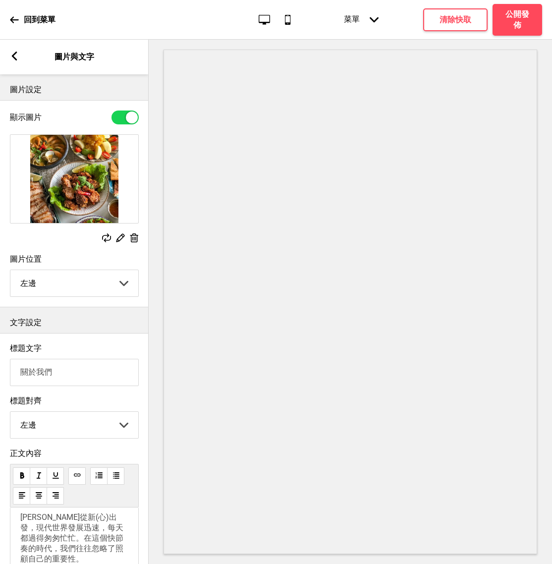
click at [17, 60] on rect at bounding box center [14, 56] width 9 height 9
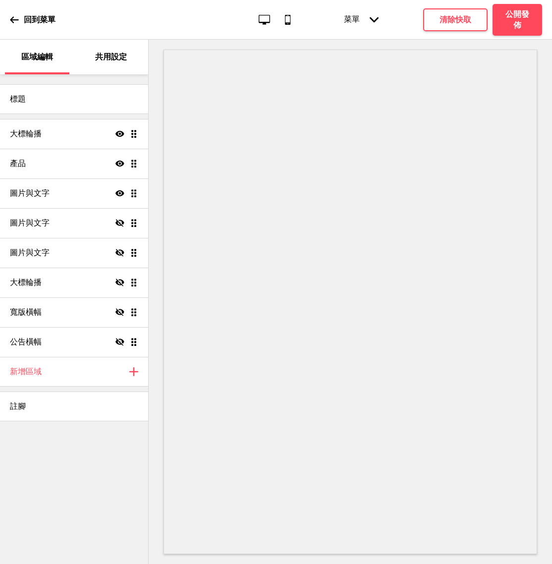
click at [109, 57] on p "共用設定" at bounding box center [111, 57] width 32 height 11
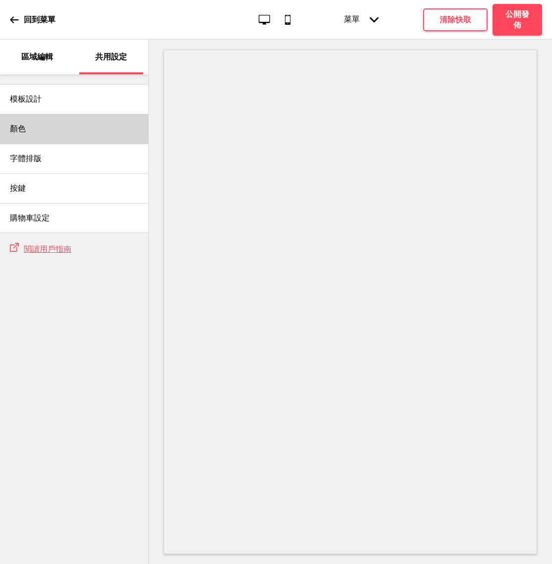
click at [54, 127] on div "顏色" at bounding box center [74, 129] width 148 height 30
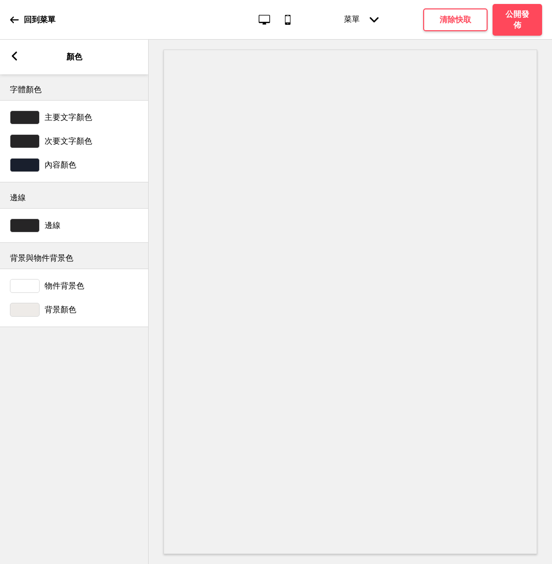
click at [19, 51] on div "箭頭left 顏色" at bounding box center [74, 57] width 149 height 35
click at [12, 56] on icon at bounding box center [14, 56] width 5 height 9
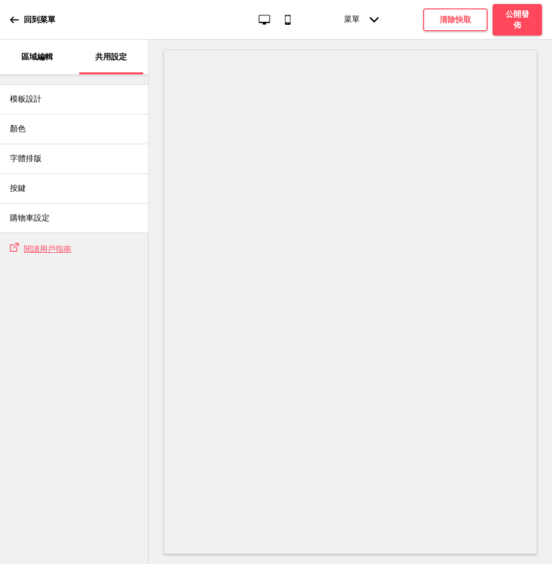
click at [36, 65] on div "區域編輯" at bounding box center [37, 57] width 64 height 35
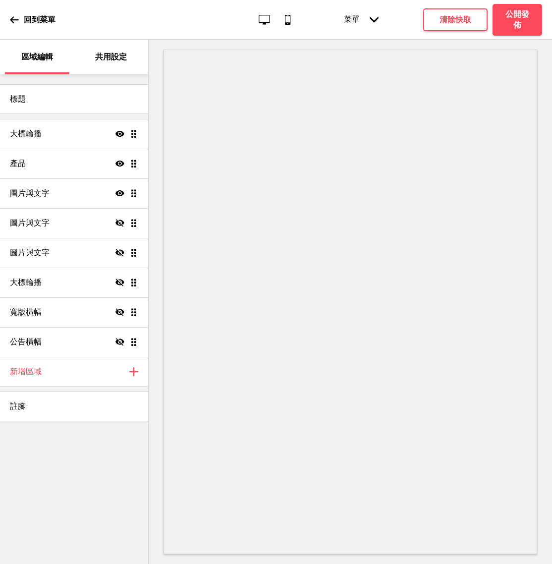
click at [15, 16] on icon at bounding box center [14, 19] width 9 height 9
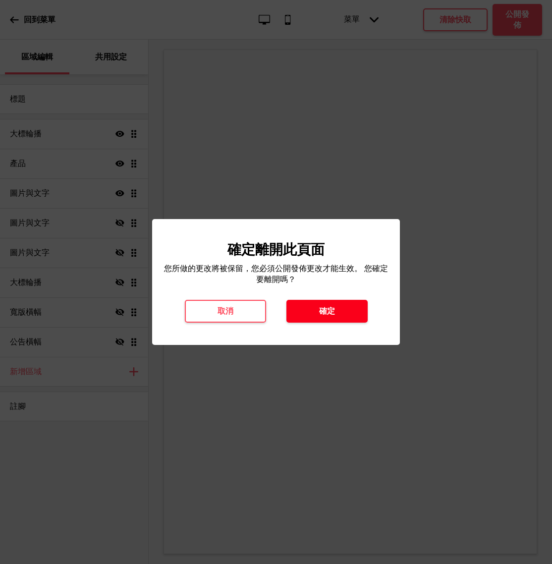
click at [314, 308] on button "確定" at bounding box center [326, 311] width 81 height 23
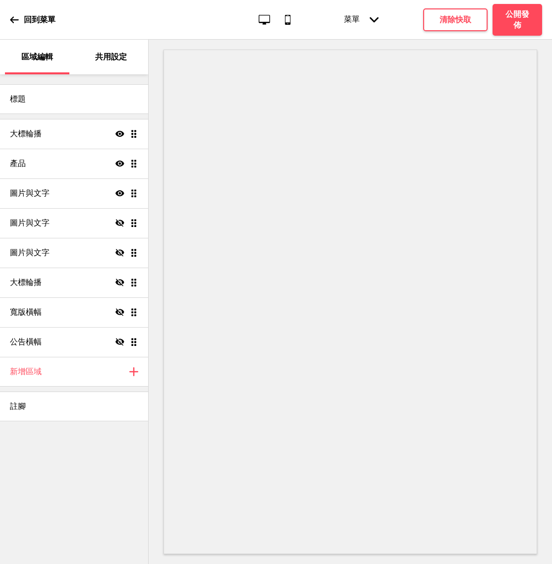
click at [20, 22] on div "回到菜單" at bounding box center [33, 19] width 46 height 27
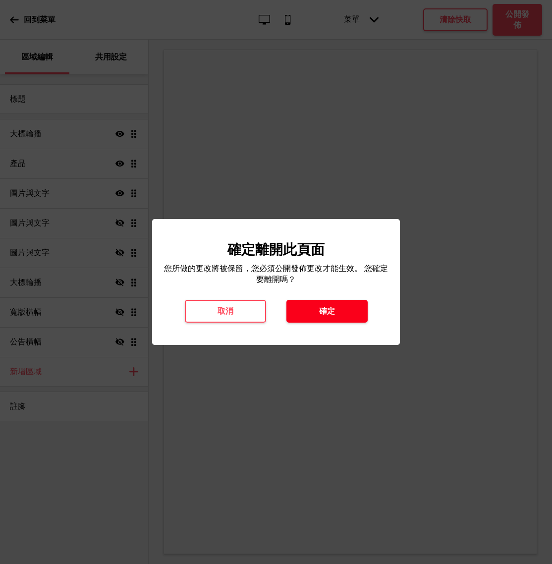
click at [320, 319] on button "確定" at bounding box center [326, 311] width 81 height 23
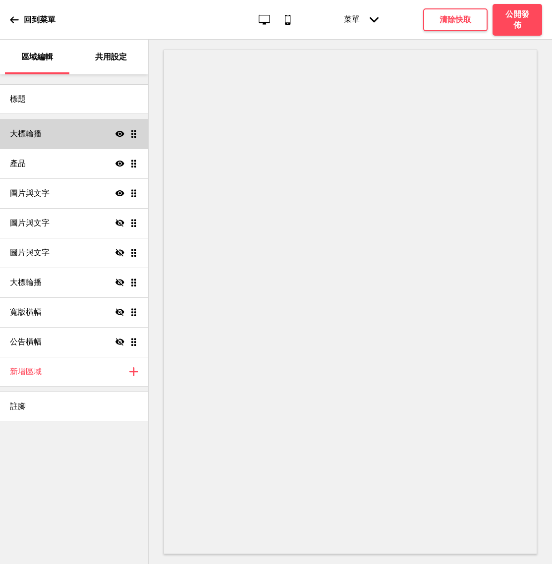
click at [135, 130] on ul "大標輪播 顯示 拖曳 產品 顯示 拖曳 圖片與文字 顯示 拖曳 圖片與文字 隱藏 拖曳 圖片與文字 隱藏 拖曳 大標輪播 隱藏 拖曳 寬版橫幅 隱藏 拖曳 公…" at bounding box center [74, 238] width 148 height 238
click at [131, 133] on ul "大標輪播 顯示 拖曳 產品 顯示 拖曳 圖片與文字 顯示 拖曳 圖片與文字 隱藏 拖曳 圖片與文字 隱藏 拖曳 大標輪播 隱藏 拖曳 寬版橫幅 隱藏 拖曳 公…" at bounding box center [74, 238] width 148 height 238
click at [78, 139] on div "大標輪播 顯示 拖曳" at bounding box center [74, 134] width 148 height 30
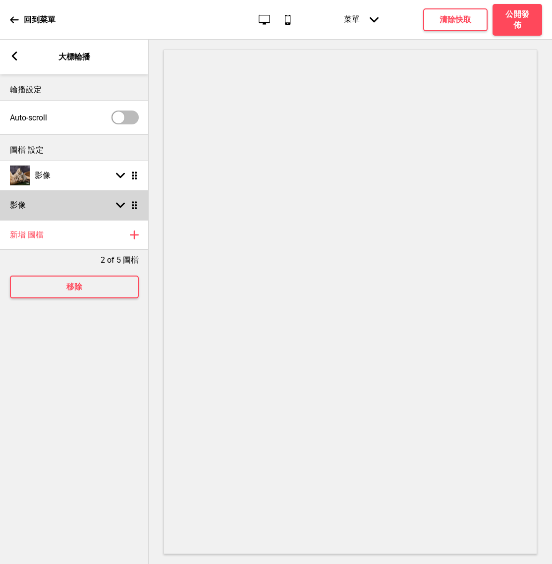
click at [128, 199] on div "影像 箭頭down 拖曳" at bounding box center [74, 205] width 149 height 30
select select "right"
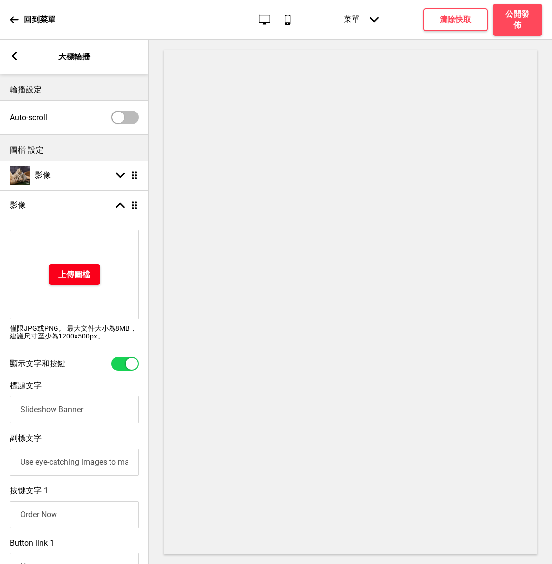
click at [80, 271] on h4 "上傳圖檔" at bounding box center [74, 274] width 32 height 11
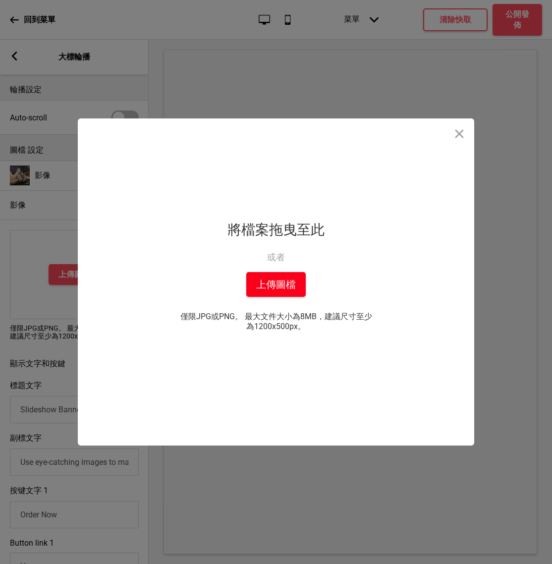
click at [270, 278] on button "上傳圖檔" at bounding box center [275, 284] width 59 height 25
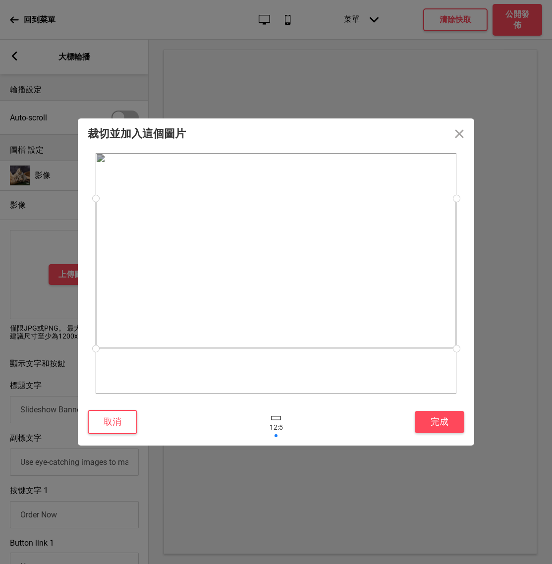
click at [343, 257] on div at bounding box center [276, 273] width 361 height 150
drag, startPoint x: 343, startPoint y: 257, endPoint x: 344, endPoint y: 267, distance: 10.4
click at [344, 267] on div at bounding box center [276, 284] width 361 height 150
click at [276, 421] on div at bounding box center [276, 422] width 30 height 32
drag, startPoint x: 296, startPoint y: 433, endPoint x: 283, endPoint y: 433, distance: 13.9
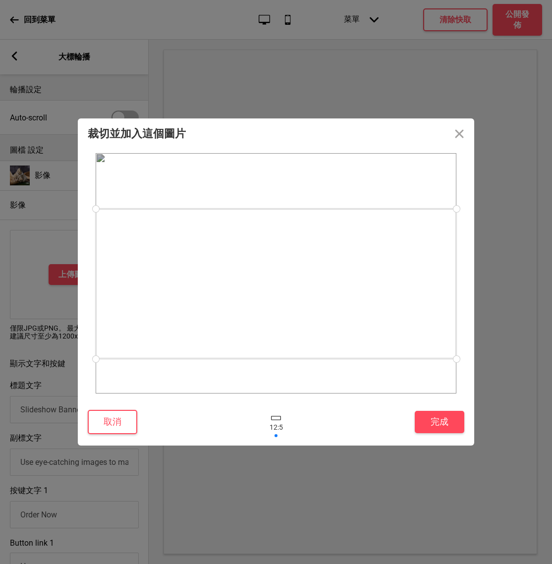
click at [293, 433] on div at bounding box center [276, 422] width 258 height 32
click at [311, 248] on div at bounding box center [276, 286] width 361 height 150
click at [282, 211] on div at bounding box center [276, 285] width 361 height 150
click at [430, 414] on button "完成" at bounding box center [440, 422] width 50 height 22
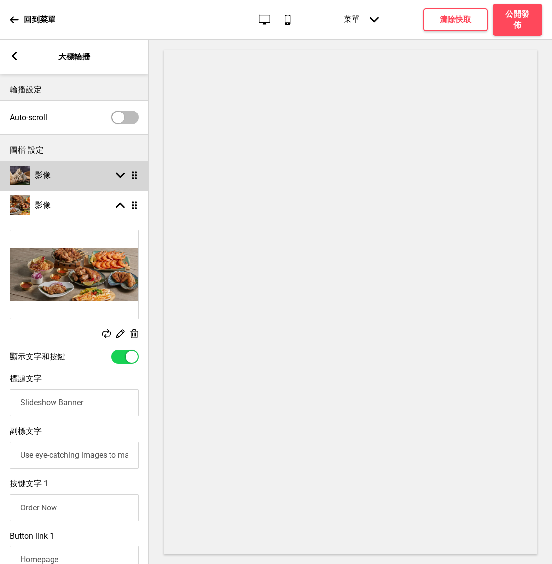
click at [28, 175] on img at bounding box center [20, 176] width 20 height 20
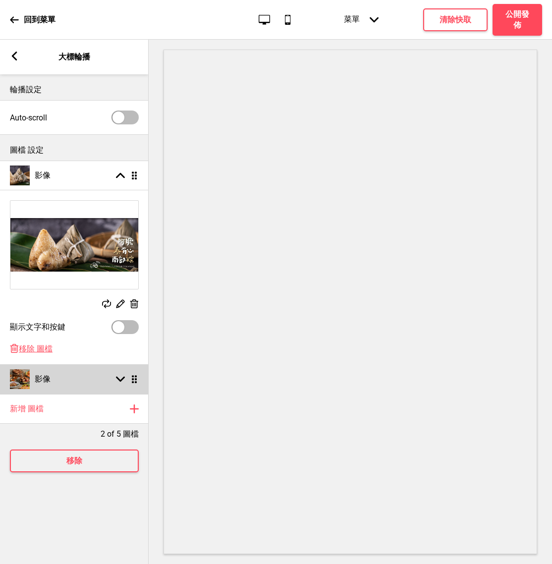
click at [26, 373] on img at bounding box center [20, 379] width 20 height 20
select select "right"
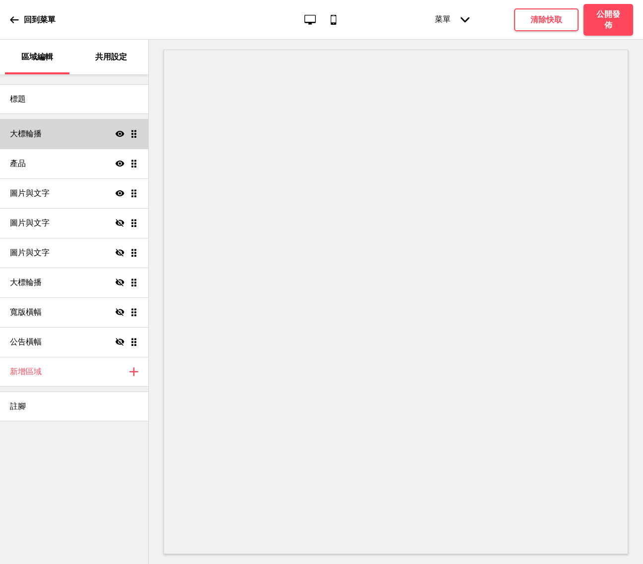
click at [39, 125] on div "大標輪播 顯示 拖曳" at bounding box center [74, 134] width 148 height 30
click at [46, 127] on div "大標輪播 顯示 拖曳" at bounding box center [74, 134] width 148 height 30
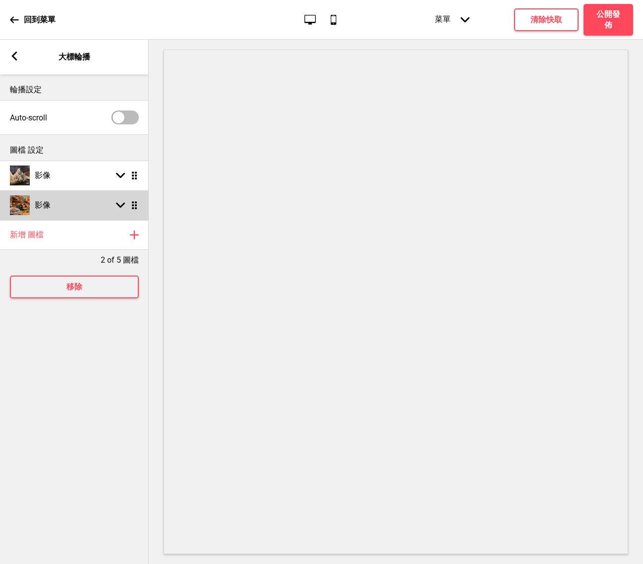
click at [81, 202] on div "影像 箭頭down 拖曳" at bounding box center [74, 205] width 149 height 30
select select "right"
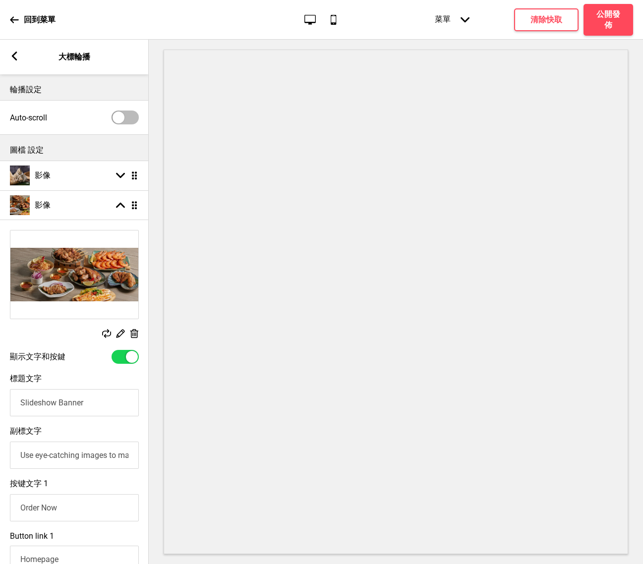
click at [16, 56] on rect at bounding box center [14, 56] width 9 height 9
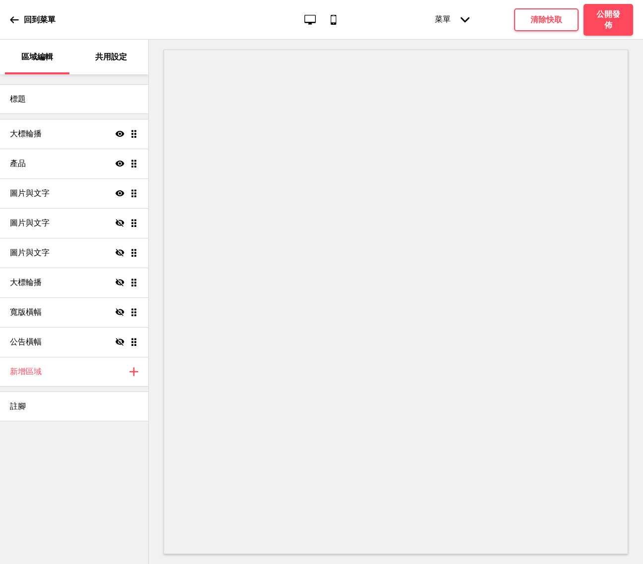
click at [11, 19] on icon at bounding box center [14, 19] width 8 height 6
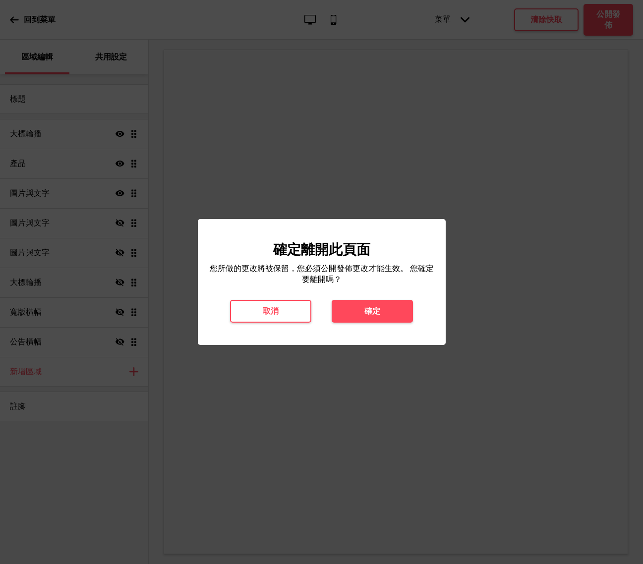
click at [568, 142] on div at bounding box center [321, 282] width 643 height 564
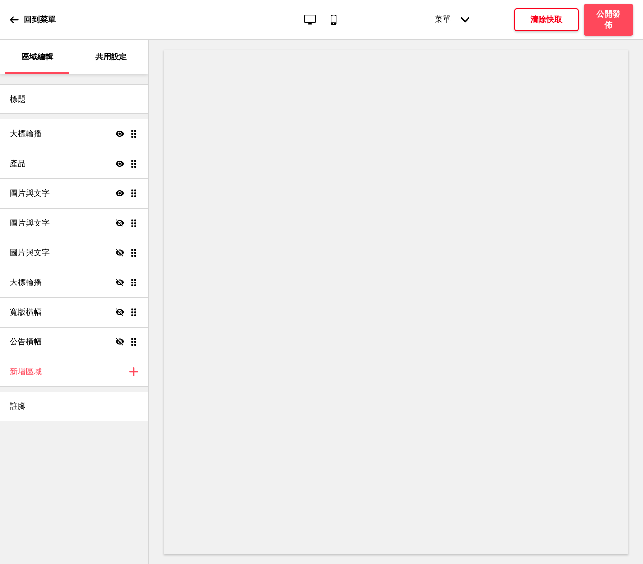
click at [559, 24] on h4 "清除快取" at bounding box center [546, 19] width 32 height 11
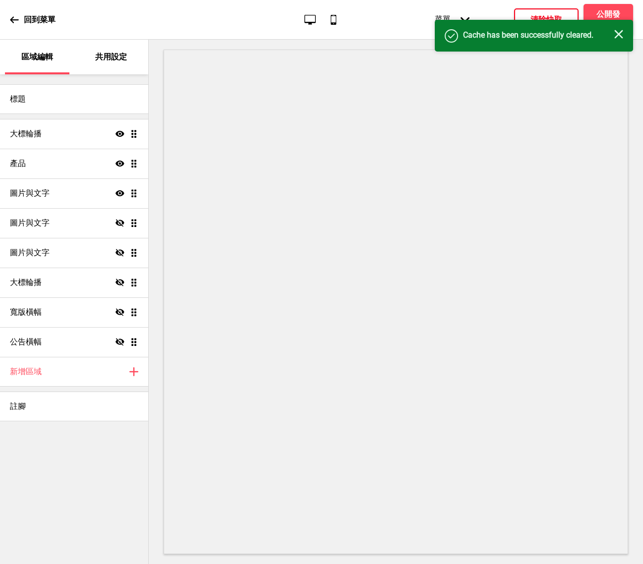
click at [39, 19] on p "回到菜單" at bounding box center [40, 19] width 32 height 11
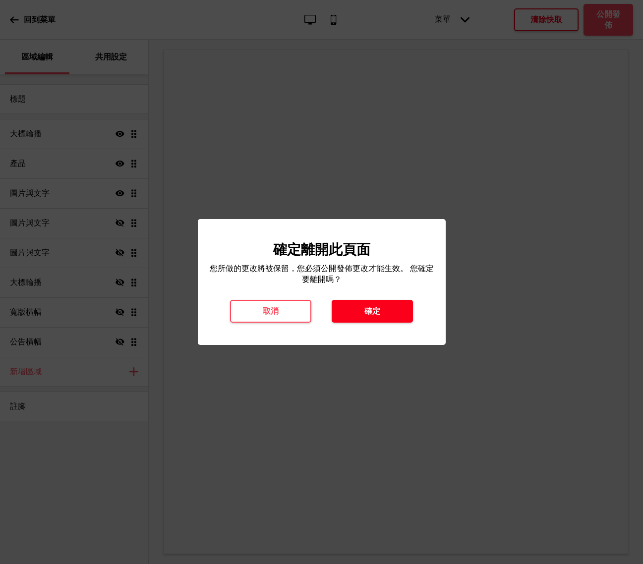
click at [382, 313] on button "確定" at bounding box center [372, 311] width 81 height 23
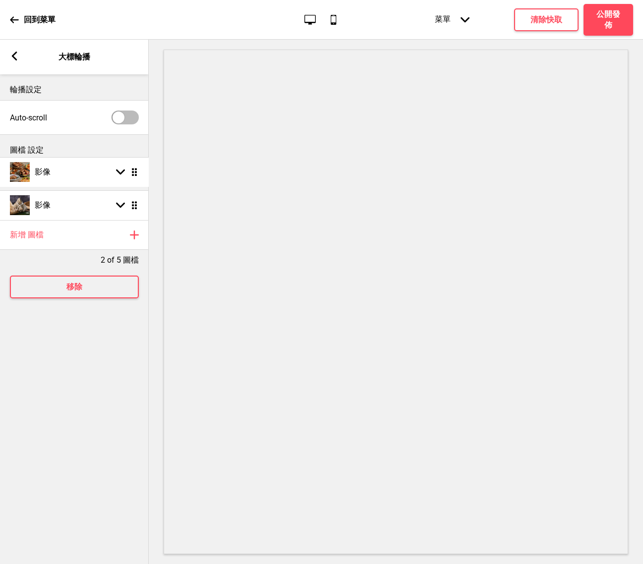
drag, startPoint x: 133, startPoint y: 206, endPoint x: 134, endPoint y: 172, distance: 33.2
click at [20, 59] on div "箭頭left 大標輪播" at bounding box center [74, 57] width 149 height 35
click at [12, 58] on rect at bounding box center [14, 56] width 9 height 9
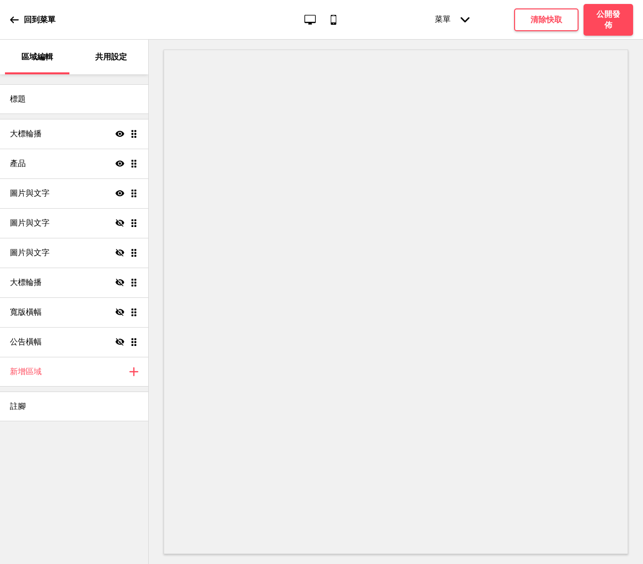
click at [14, 24] on icon at bounding box center [14, 19] width 9 height 9
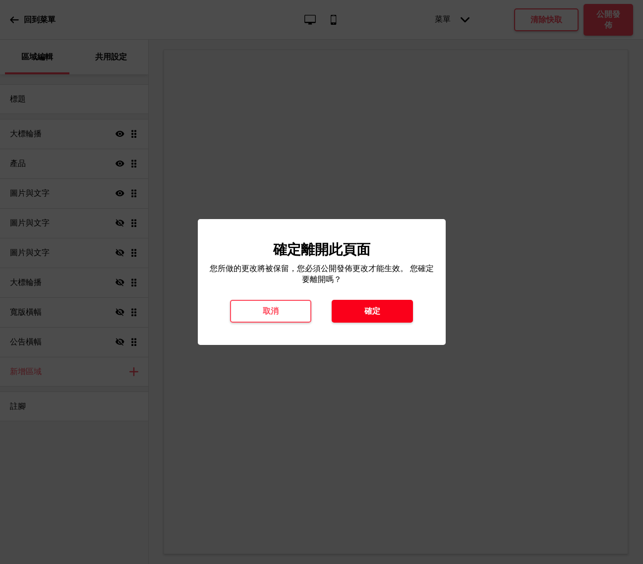
click at [363, 307] on button "確定" at bounding box center [372, 311] width 81 height 23
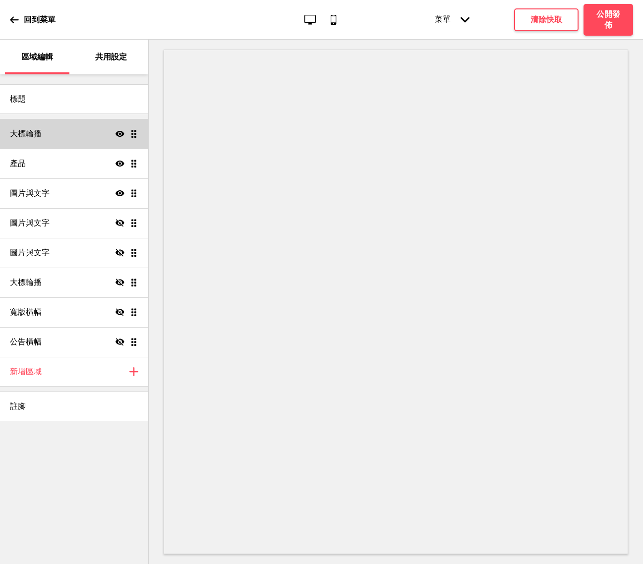
click at [63, 131] on div "大標輪播 顯示 拖曳" at bounding box center [74, 134] width 148 height 30
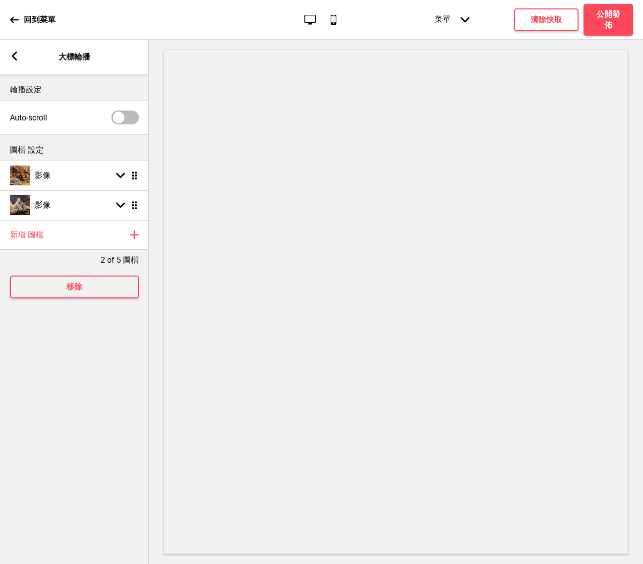
click at [210, 48] on div at bounding box center [396, 302] width 494 height 524
click at [14, 61] on div "箭頭left" at bounding box center [14, 57] width 9 height 11
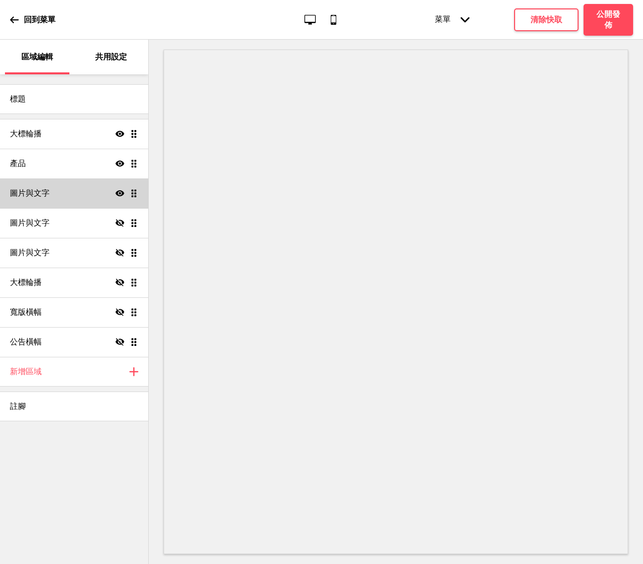
click at [81, 191] on div "圖片與文字 顯示 拖曳" at bounding box center [74, 193] width 148 height 30
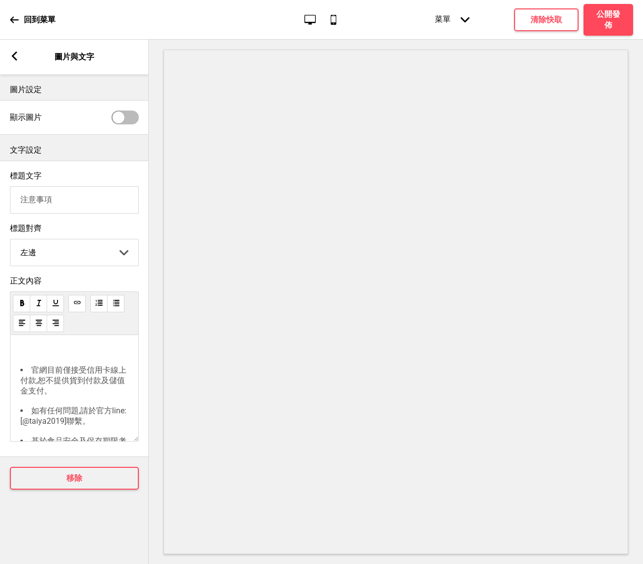
click at [14, 54] on icon at bounding box center [14, 56] width 5 height 9
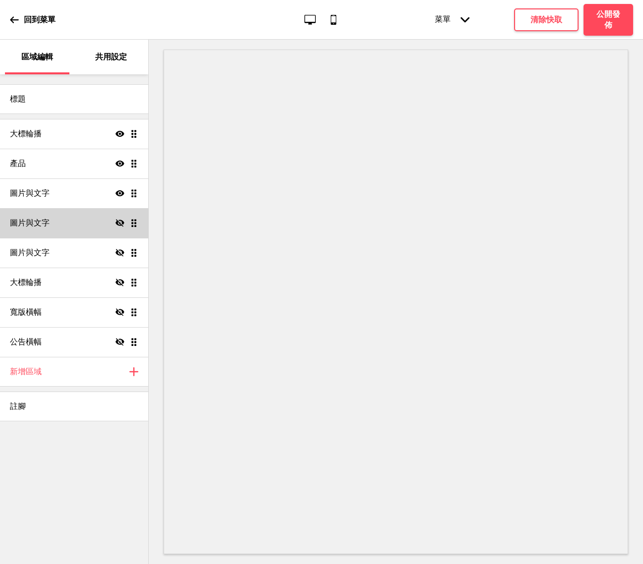
click at [105, 218] on div "圖片與文字 隱藏 拖曳" at bounding box center [74, 223] width 148 height 30
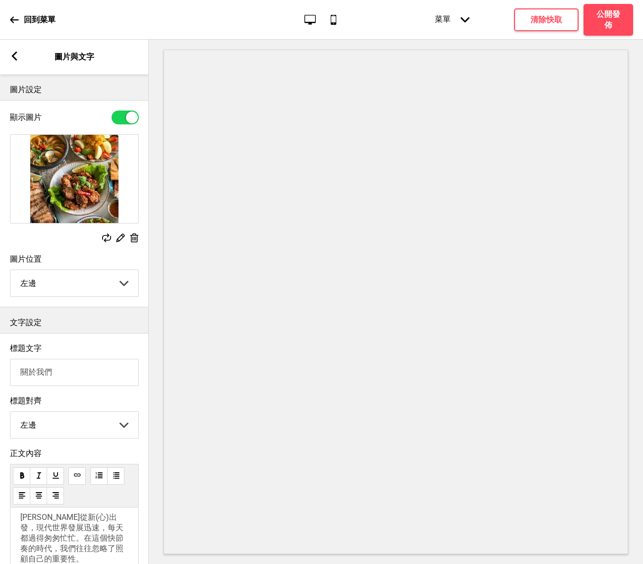
click at [17, 61] on div "箭頭left" at bounding box center [14, 57] width 9 height 11
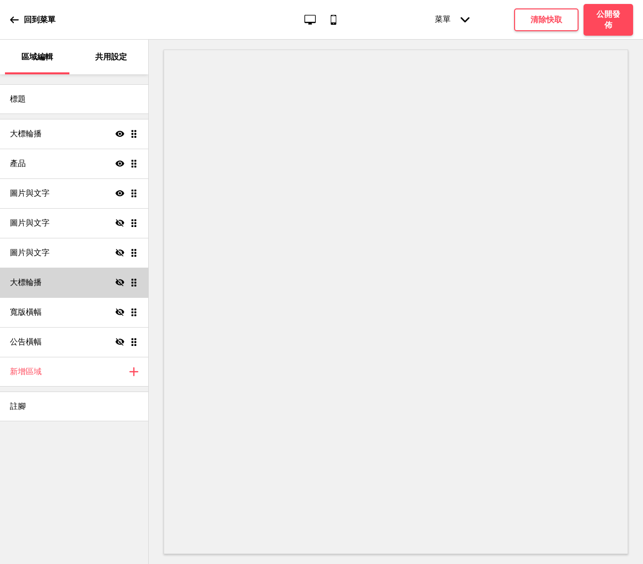
click at [96, 279] on div "大標輪播 隱藏 拖曳" at bounding box center [74, 283] width 148 height 30
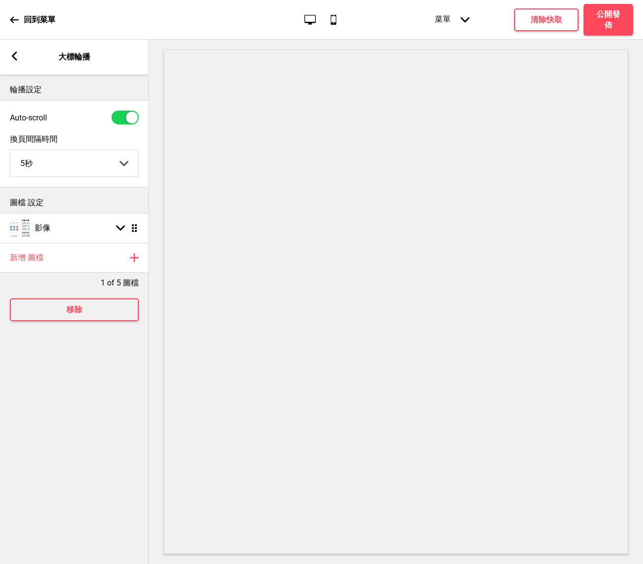
click at [18, 56] on rect at bounding box center [14, 56] width 9 height 9
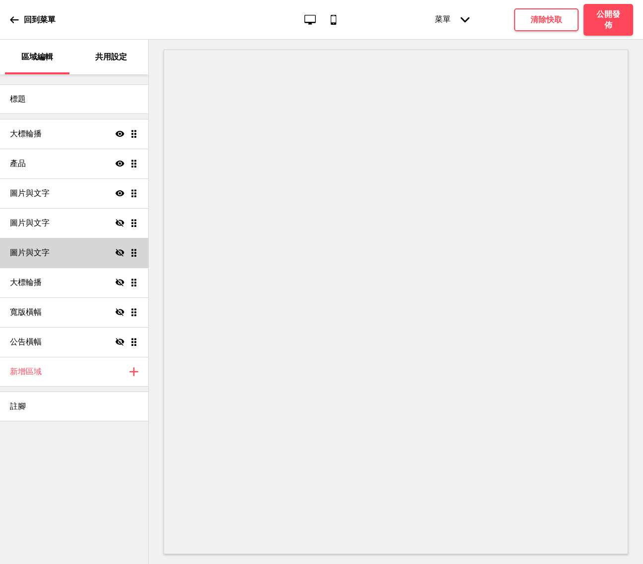
click at [72, 263] on div "圖片與文字 隱藏 拖曳" at bounding box center [74, 253] width 148 height 30
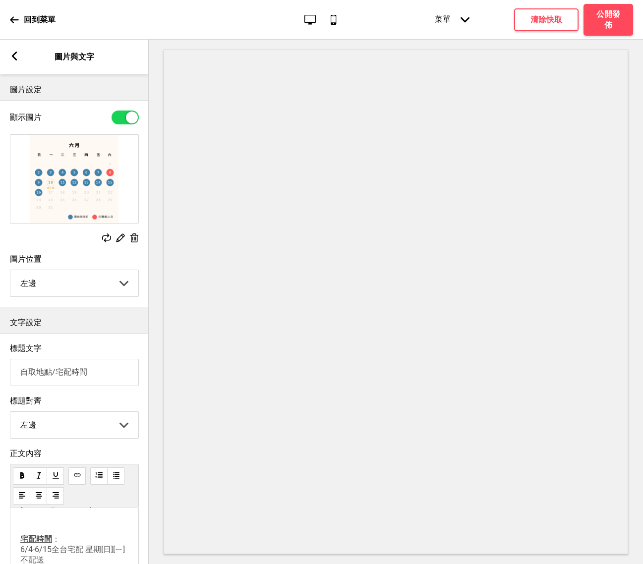
click at [17, 55] on rect at bounding box center [14, 56] width 9 height 9
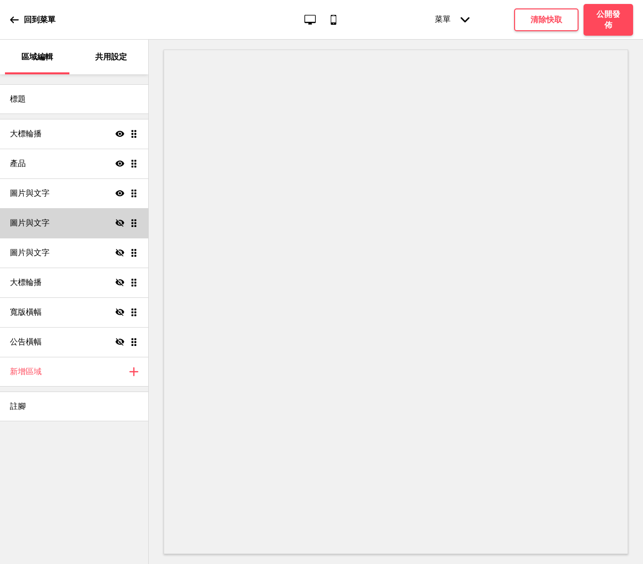
click at [118, 225] on icon at bounding box center [119, 222] width 9 height 7
click at [118, 228] on div "圖片與文字 顯示 拖曳" at bounding box center [74, 223] width 148 height 30
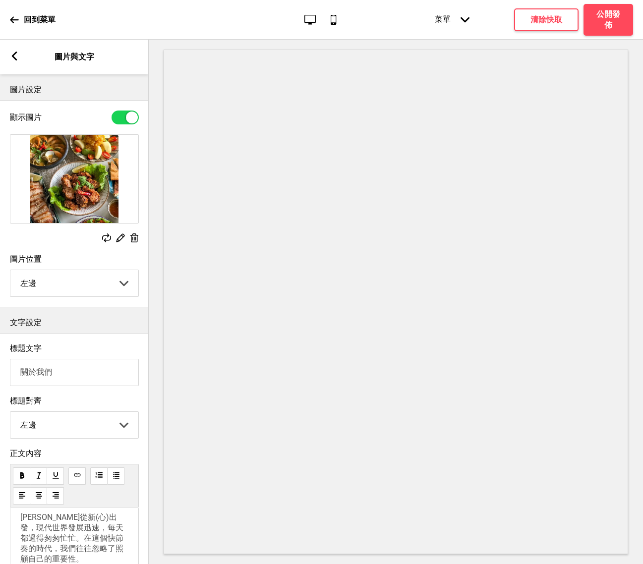
click at [19, 51] on div "箭頭left 圖片與文字" at bounding box center [74, 57] width 149 height 35
click at [18, 52] on rect at bounding box center [14, 56] width 9 height 9
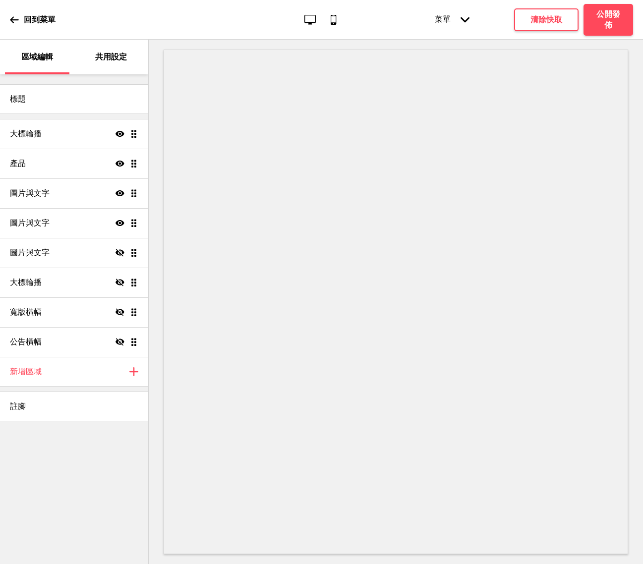
click at [120, 222] on icon "顯示" at bounding box center [119, 223] width 9 height 9
click at [120, 252] on icon "隱藏" at bounding box center [119, 252] width 9 height 9
click at [94, 247] on div "圖片與文字 顯示 拖曳" at bounding box center [74, 253] width 148 height 30
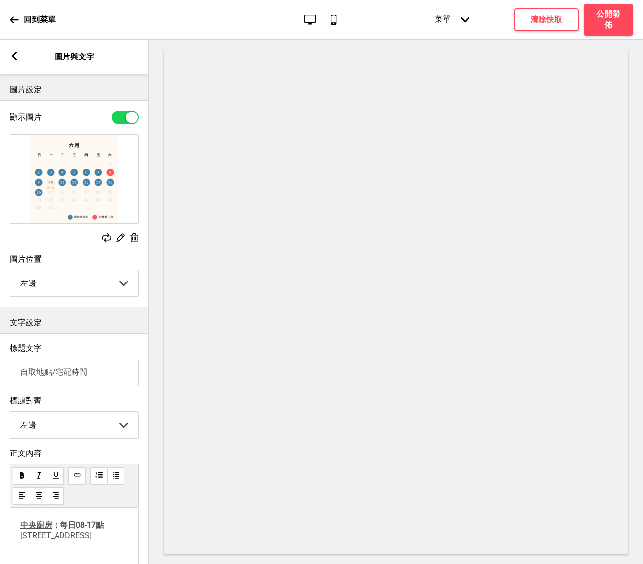
click at [129, 118] on div at bounding box center [132, 118] width 12 height 12
checkbox input "false"
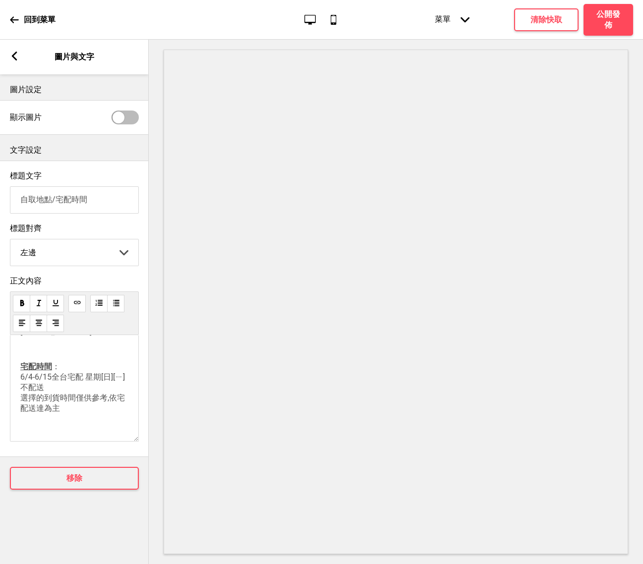
scroll to position [159, 0]
click at [55, 406] on span "： 6/4-6/15全台宅配 星期[日][ㄧ]不配送 選擇的到貨時間僅供參考,依宅配送達為主" at bounding box center [72, 387] width 105 height 51
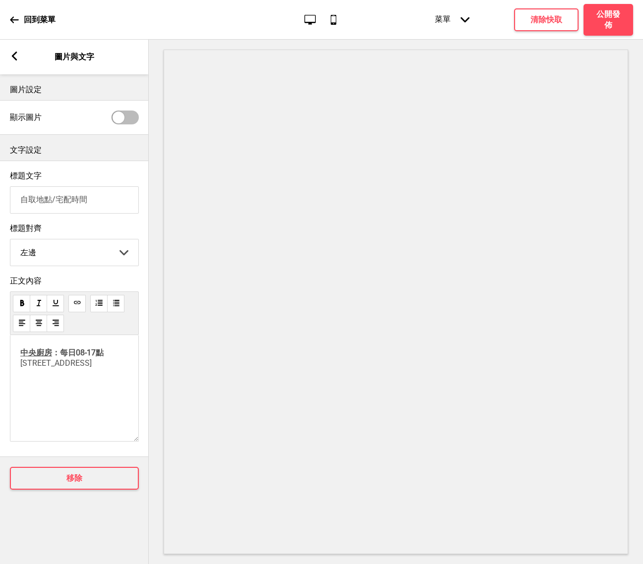
click at [86, 402] on div "中央廚房 ：每日08-17點 [STREET_ADDRESS]" at bounding box center [74, 388] width 129 height 107
click at [17, 56] on rect at bounding box center [14, 56] width 9 height 9
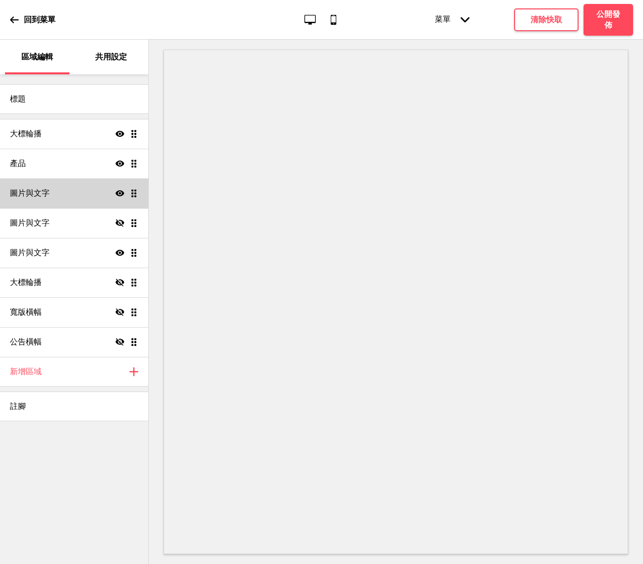
click at [74, 200] on div "圖片與文字 顯示 拖曳" at bounding box center [74, 193] width 148 height 30
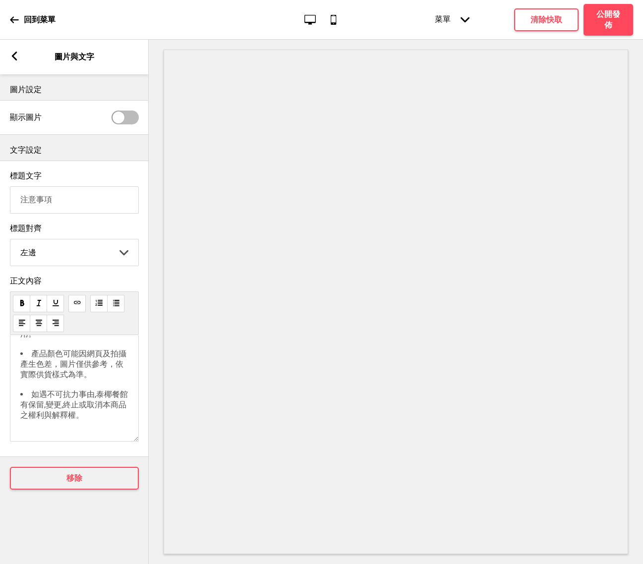
scroll to position [183, 0]
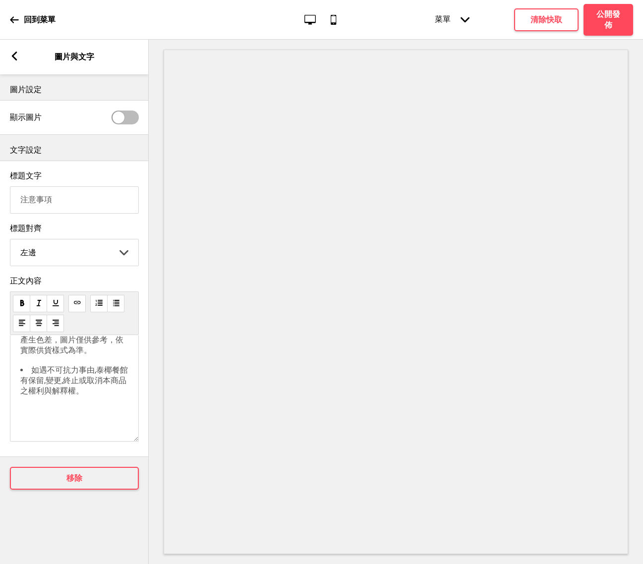
click at [16, 61] on div "箭頭left" at bounding box center [14, 57] width 9 height 11
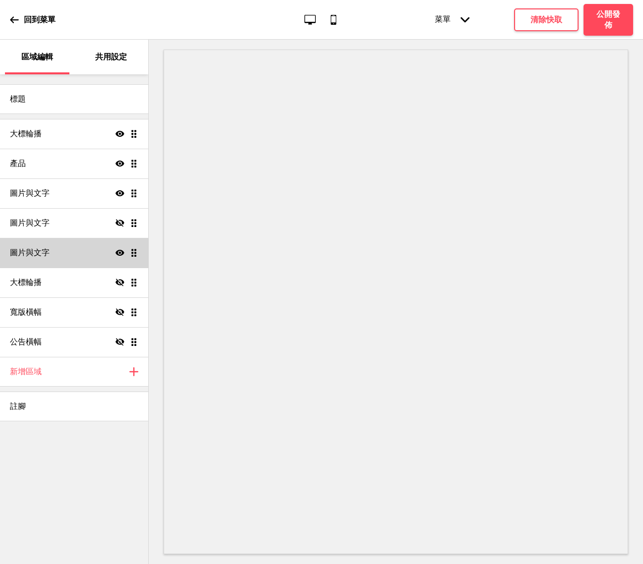
click at [68, 256] on div "圖片與文字 顯示 拖曳" at bounding box center [74, 253] width 148 height 30
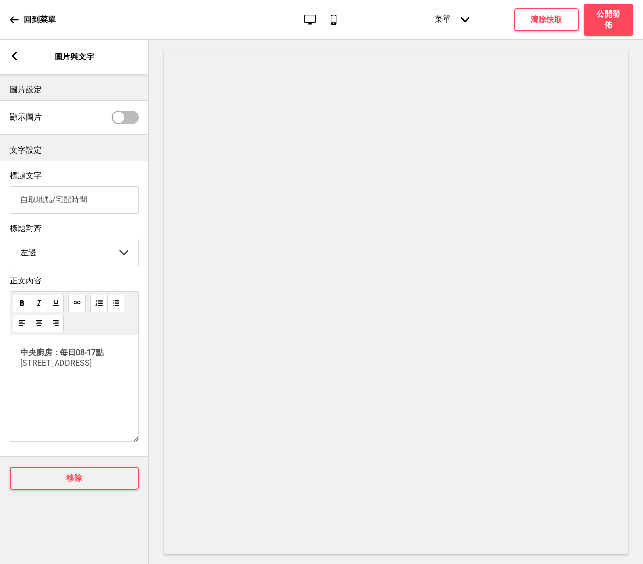
click at [47, 398] on div "中央廚房 ：每日08-17點 台南市仁德區太子路689巷47號" at bounding box center [74, 388] width 129 height 107
click at [39, 368] on p "中央廚房 ：每日08-17點 台南市仁德區太子路689巷47號" at bounding box center [74, 358] width 108 height 20
click at [55, 385] on div "中央廚房 ：每日08-17點 台南市仁德區太子路689巷47號 ﻿" at bounding box center [74, 366] width 108 height 37
click at [65, 353] on span "：每日08-17點" at bounding box center [78, 352] width 52 height 9
click at [84, 368] on p "中央廚房 ：每日08-17點 台南市仁德區太子路689巷47號" at bounding box center [74, 358] width 108 height 20
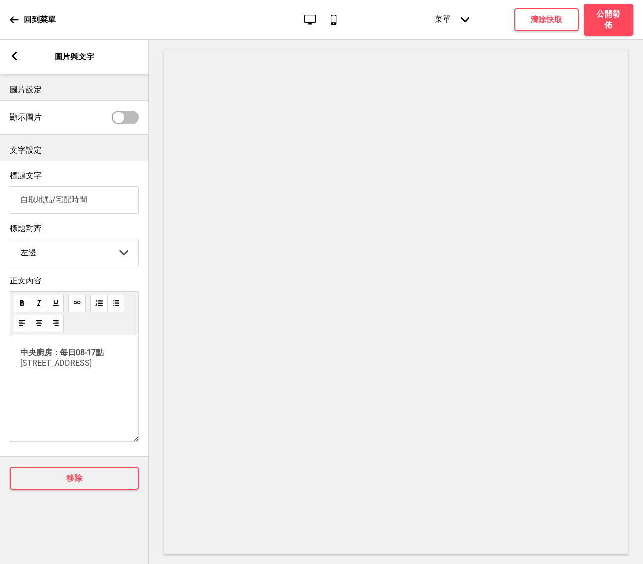
click at [50, 385] on p "﻿" at bounding box center [74, 380] width 108 height 9
click at [117, 411] on div "中央廚房 ：每日08-17點 台南市仁德區太子路689巷47號 全台冷凍宅配(早鳥享免運)" at bounding box center [74, 388] width 129 height 107
click at [117, 386] on p "全台冷凍宅配(早鳥享免運)" at bounding box center [74, 381] width 108 height 10
click at [20, 416] on div "中央廚房 ：每日08-17點 台南市仁德區太子路689巷47號 全台冷凍宅配(早鳥享免運) 黑貓宅急便送" at bounding box center [74, 388] width 129 height 107
click at [24, 404] on p "黑貓宅急便送" at bounding box center [74, 399] width 108 height 10
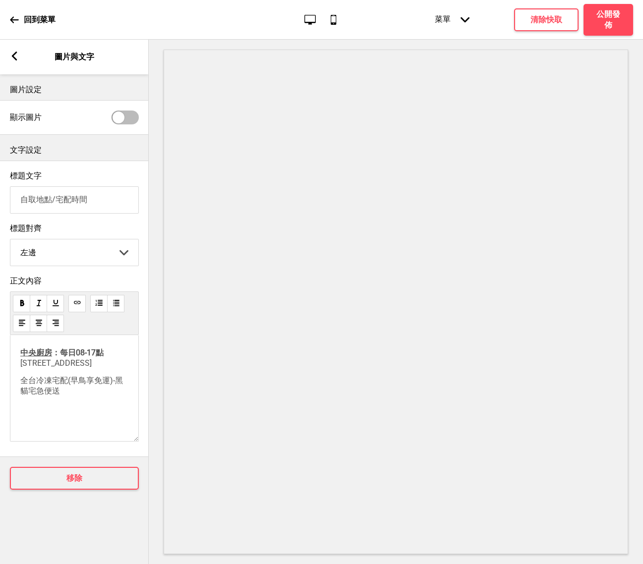
click at [87, 397] on p "全台冷凍宅配(早鳥享免運)-黑貓宅急便送" at bounding box center [74, 386] width 108 height 21
drag, startPoint x: 104, startPoint y: 428, endPoint x: 119, endPoint y: 438, distance: 18.3
click at [119, 425] on li "因應中秋物流高峰無法指定到貨時段" at bounding box center [84, 414] width 88 height 21
click at [102, 425] on li "因應中秋物流高峰 無法指定到貨時段" at bounding box center [84, 414] width 88 height 21
click at [91, 425] on li "因應中秋物流高峰 無法指定到貨時段" at bounding box center [84, 414] width 88 height 21
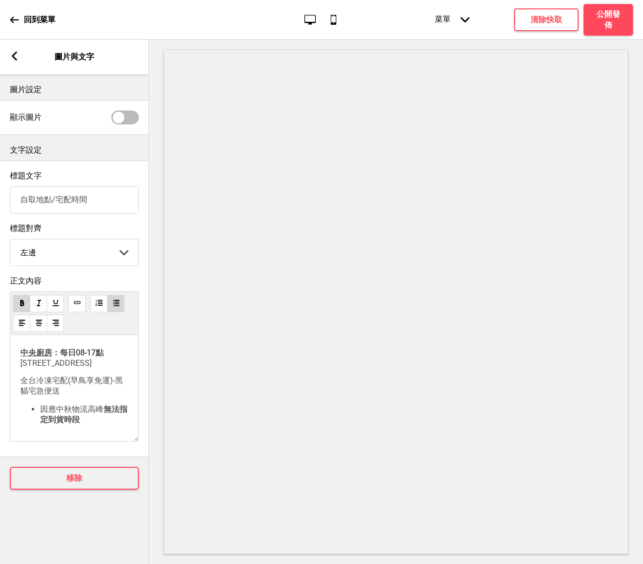
click at [105, 424] on span "無法指定到貨時段" at bounding box center [83, 414] width 87 height 20
click at [91, 425] on li "因應中秋物流高峰， 無法指定到貨時段" at bounding box center [84, 414] width 88 height 21
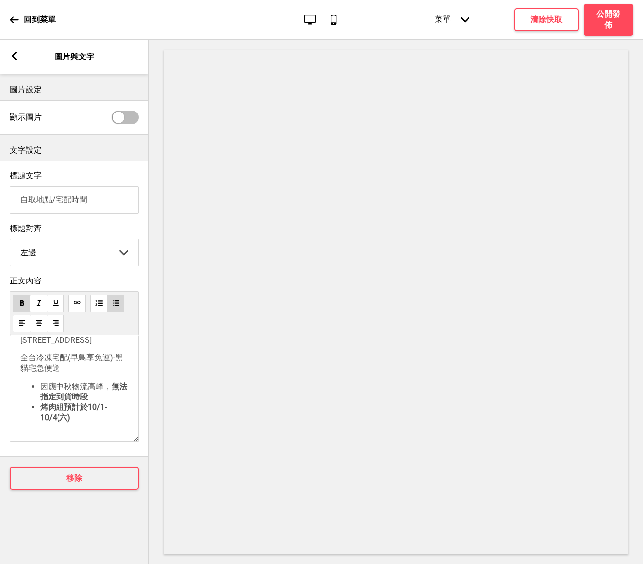
click at [103, 420] on span "烤肉組預計於10/1-10/4(六)" at bounding box center [73, 412] width 66 height 20
click at [111, 423] on li "烤肉組預計於10/1(三)-10/4(六)" at bounding box center [84, 412] width 88 height 21
click at [104, 426] on div "中央廚房 ：每日08-17點 台南市仁德區太子路689巷47號 全台冷凍宅配(早鳥享免運)-黑貓宅急便送 因應中秋物流高峰， 無法指定到貨時段 烤肉組預計於1…" at bounding box center [74, 388] width 129 height 107
click at [106, 421] on span "烤肉組預計於10/1(三)-10/4(六)送達" at bounding box center [79, 412] width 78 height 20
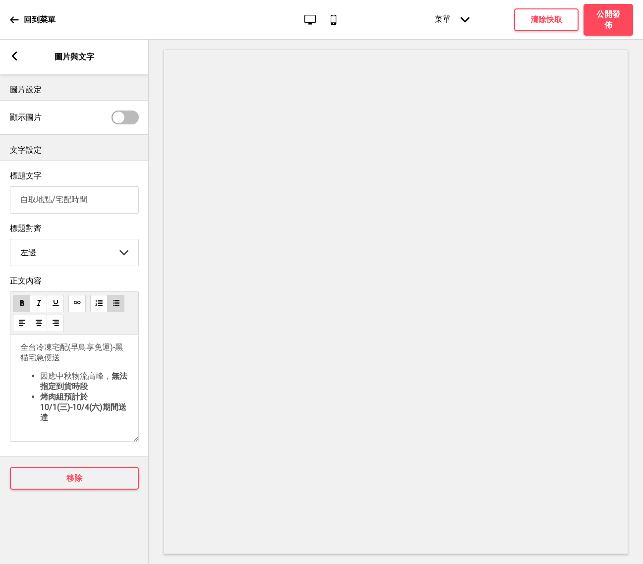
click at [106, 417] on span "烤肉組預計於10/1(三)-10/4(六)期間送達" at bounding box center [83, 407] width 86 height 30
drag, startPoint x: 42, startPoint y: 409, endPoint x: 58, endPoint y: 429, distance: 25.7
click at [58, 423] on li "烤肉組預計於10/1(三)-10/4(六)期間送達" at bounding box center [84, 407] width 88 height 31
click at [56, 419] on span "烤肉組預計於10/1(三)-10/4(六)期間送達" at bounding box center [83, 407] width 86 height 30
click at [45, 412] on span "烤肉組預計於10/1(三)-10/4(六)期間送達" at bounding box center [83, 407] width 86 height 30
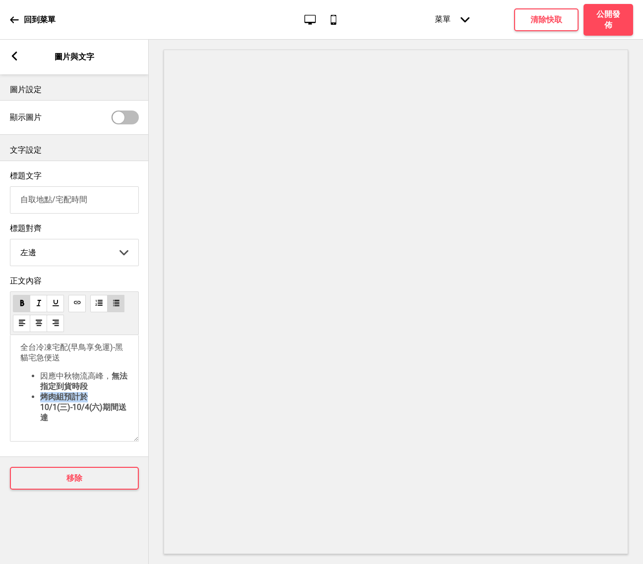
drag, startPoint x: 36, startPoint y: 410, endPoint x: 93, endPoint y: 410, distance: 57.0
click at [93, 410] on ul "因應中秋物流高峰， 無法指定到貨時段 烤肉組預計於10/1(三)-10/4(六)期間送達" at bounding box center [74, 397] width 108 height 52
drag, startPoint x: 107, startPoint y: 421, endPoint x: 114, endPoint y: 432, distance: 13.2
click at [114, 423] on li "烤肉組預計於 10/1(三)-10/4(六)期間送達" at bounding box center [84, 407] width 88 height 31
click at [78, 441] on div "中央廚房 ：每日08-17點 台南市仁德區太子路689巷47號 全台冷凍宅配(早鳥享免運)-黑貓宅急便送 因應中秋物流高峰， 無法指定到貨時段 烤肉組預計於 …" at bounding box center [74, 388] width 129 height 107
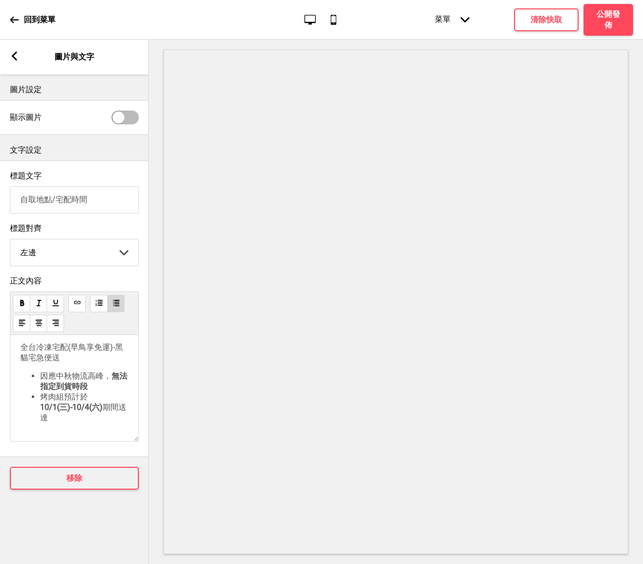
click at [76, 423] on li "烤肉組預計於 10/1(三)-10/4(六) 期間送達" at bounding box center [84, 407] width 88 height 31
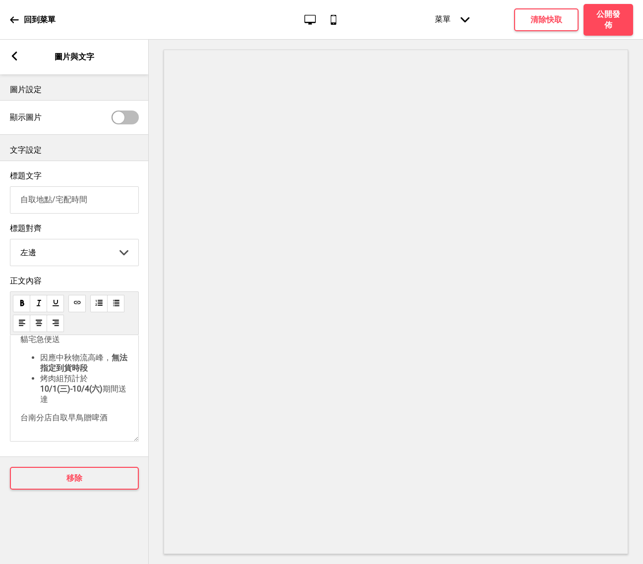
scroll to position [71, 0]
click at [68, 419] on span "台南分店自取早鳥贈啤酒" at bounding box center [63, 417] width 87 height 9
click at [112, 418] on p "台南分店自取(早鳥贈啤酒" at bounding box center [74, 418] width 108 height 10
drag, startPoint x: 67, startPoint y: 422, endPoint x: 113, endPoint y: 422, distance: 45.6
click at [113, 422] on span "台南分店自取(早鳥贈啤酒)" at bounding box center [66, 417] width 93 height 9
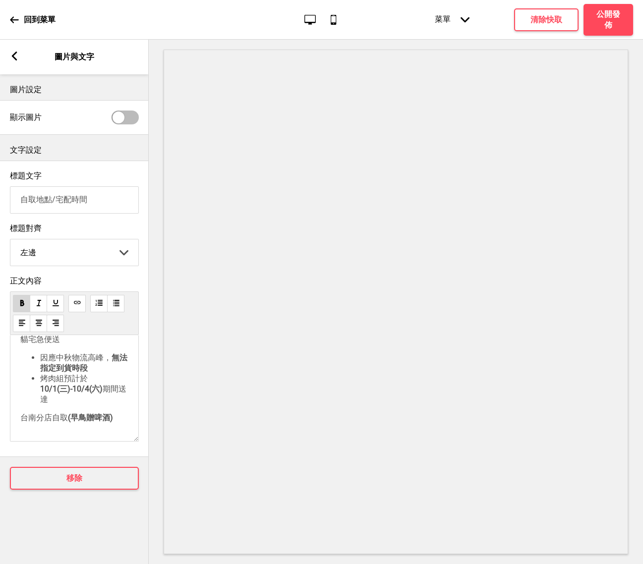
click at [119, 412] on div "中央廚房 ：每日08-17點 台南市仁德區太子路689巷47號 全台冷凍宅配(早鳥享免運)-黑貓宅急便送 因應中秋物流高峰， 無法指定到貨時段 烤肉組預計於 …" at bounding box center [74, 359] width 108 height 127
click at [122, 415] on p "台南分店自取 (早鳥贈啤酒)" at bounding box center [74, 418] width 108 height 10
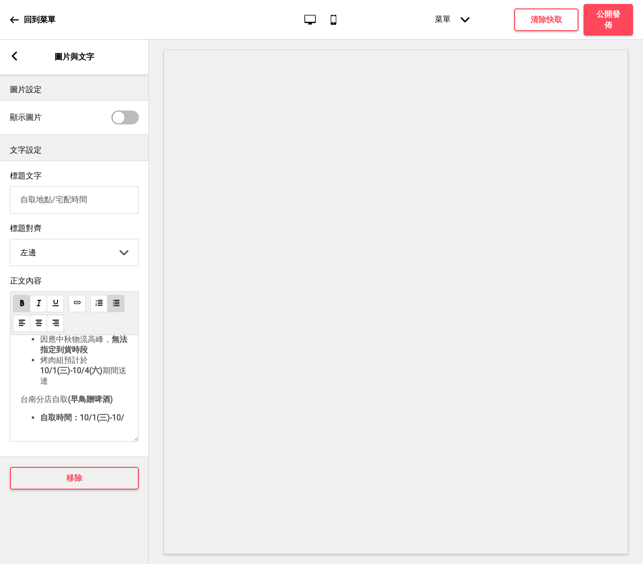
scroll to position [101, 0]
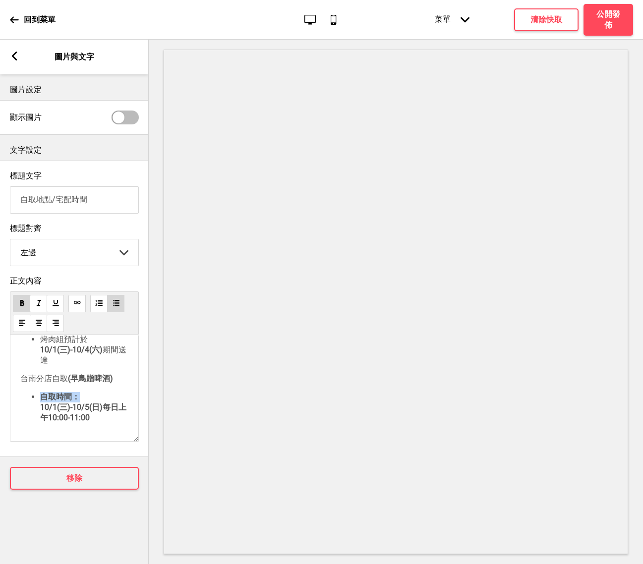
drag, startPoint x: 38, startPoint y: 411, endPoint x: 89, endPoint y: 405, distance: 50.9
click at [89, 405] on ul "自取時間：10/1(三)-10/5(日)每日上午10:00-11:00" at bounding box center [74, 407] width 108 height 31
click at [113, 423] on li "自取時間： 10/1(三)-10/5(日)每日上午10:00-11:00" at bounding box center [84, 407] width 88 height 31
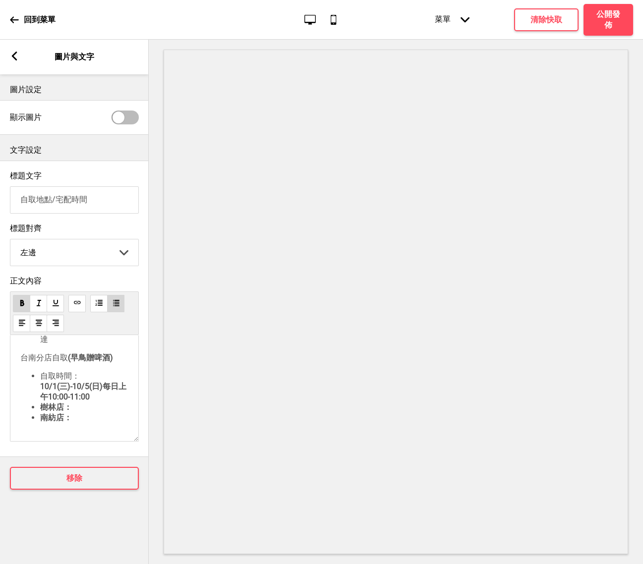
click at [82, 413] on li "樹林店：" at bounding box center [84, 407] width 88 height 10
drag, startPoint x: 71, startPoint y: 399, endPoint x: 104, endPoint y: 415, distance: 36.8
click at [104, 413] on li "樹林店：台南市中西區樹林街二段201號｜06-2146658" at bounding box center [84, 393] width 88 height 40
click at [80, 436] on div "中央廚房 ：每日08-17點 台南市仁德區太子路689巷47號 全台冷凍宅配(早鳥享免運)-黑貓宅急便送 因應中秋物流高峰， 無法指定到貨時段 烤肉組預計於 …" at bounding box center [74, 388] width 129 height 107
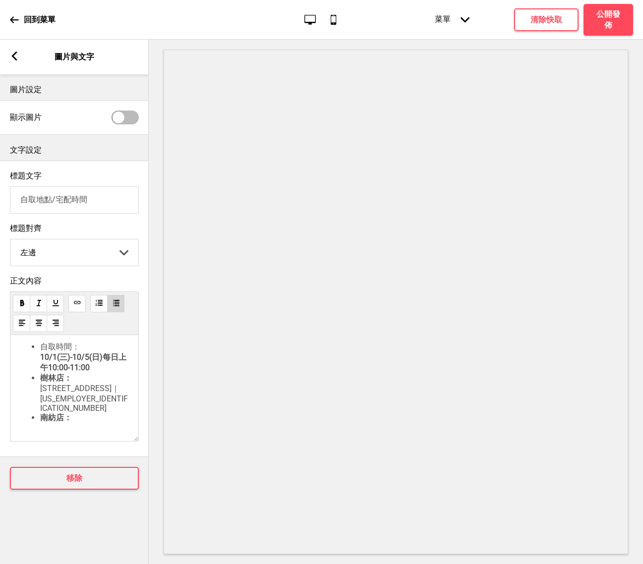
click at [81, 423] on li "南紡店：" at bounding box center [84, 418] width 88 height 10
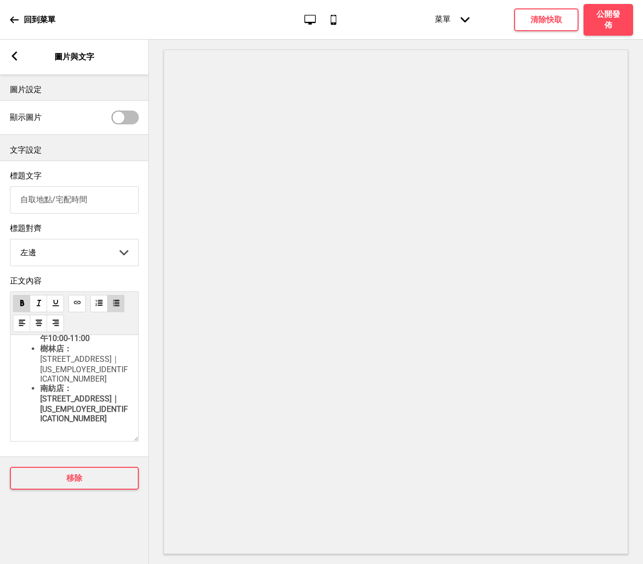
scroll to position [170, 0]
drag, startPoint x: 83, startPoint y: 422, endPoint x: 69, endPoint y: 406, distance: 21.1
click at [69, 406] on li "南紡店：台南市中華東路一段187號｜06-2093888" at bounding box center [84, 404] width 88 height 40
click at [103, 423] on li "南紡店： 台南市中華東路一段187號｜06-2093888" at bounding box center [84, 404] width 88 height 40
click at [130, 516] on div "圖片設定 顯示圖片 文字設定 標題文字 自取地點/宅配時間 標題對齊 左邊 左邊 中間 右邊 箭頭down 正文內容 中央廚房 ：每日08-17點 台南市仁德…" at bounding box center [74, 319] width 149 height 490
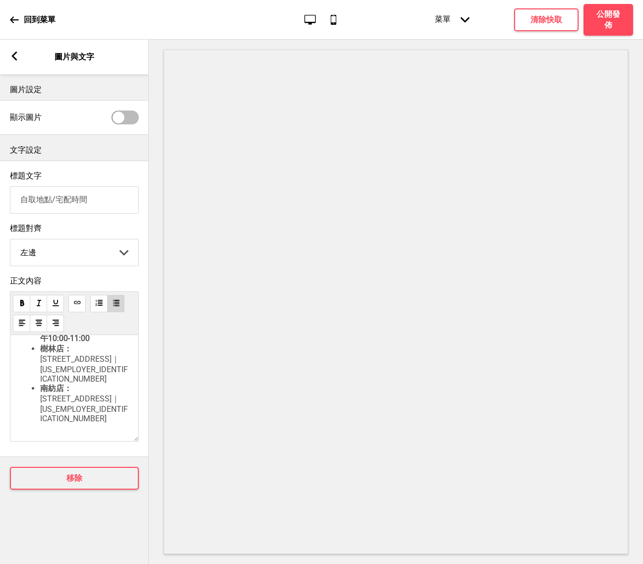
click at [11, 54] on rect at bounding box center [14, 56] width 9 height 9
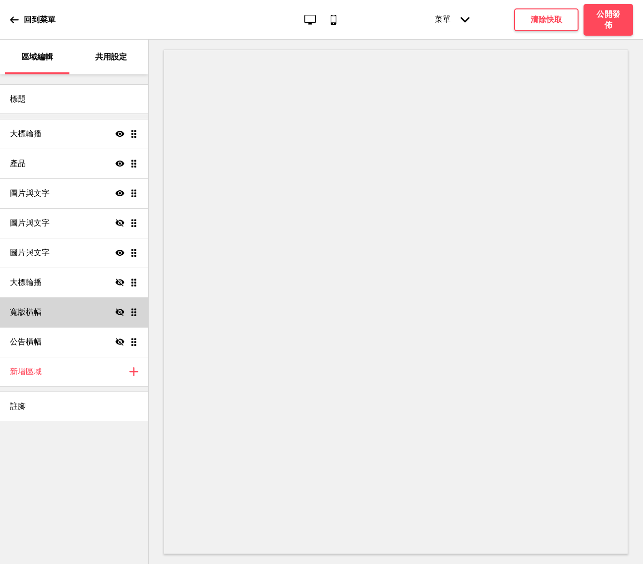
click at [68, 321] on div "寬版橫幅 隱藏 拖曳" at bounding box center [74, 312] width 148 height 30
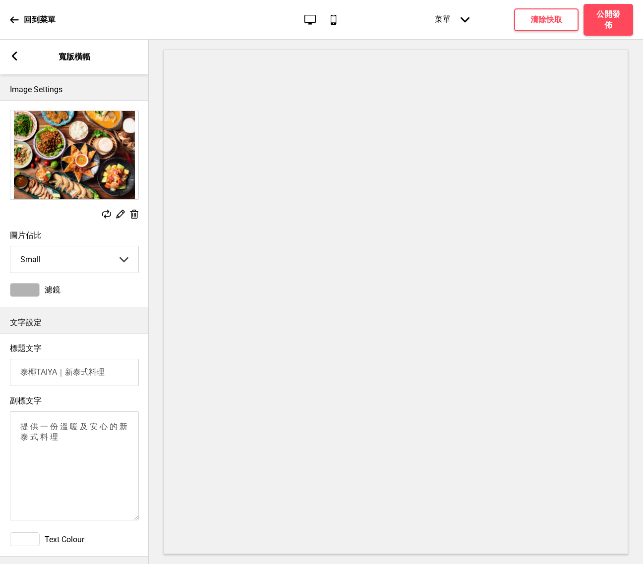
click at [13, 57] on icon at bounding box center [14, 56] width 5 height 9
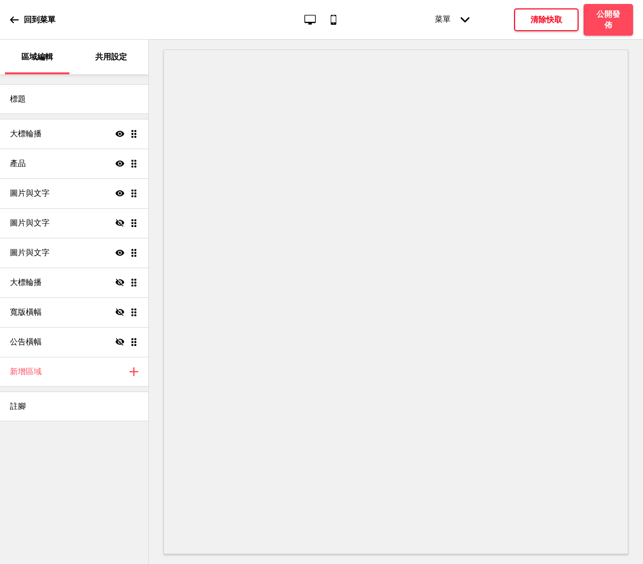
click at [543, 15] on h4 "清除快取" at bounding box center [546, 19] width 32 height 11
click at [24, 22] on p "回到菜單" at bounding box center [40, 19] width 32 height 11
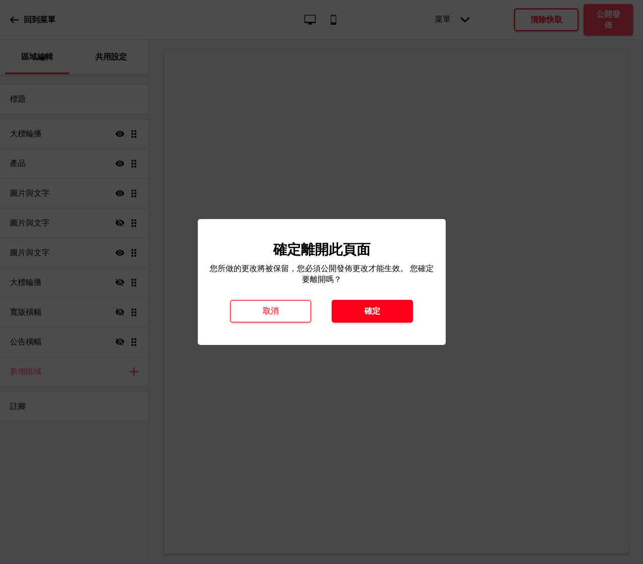
click at [394, 307] on button "確定" at bounding box center [372, 311] width 81 height 23
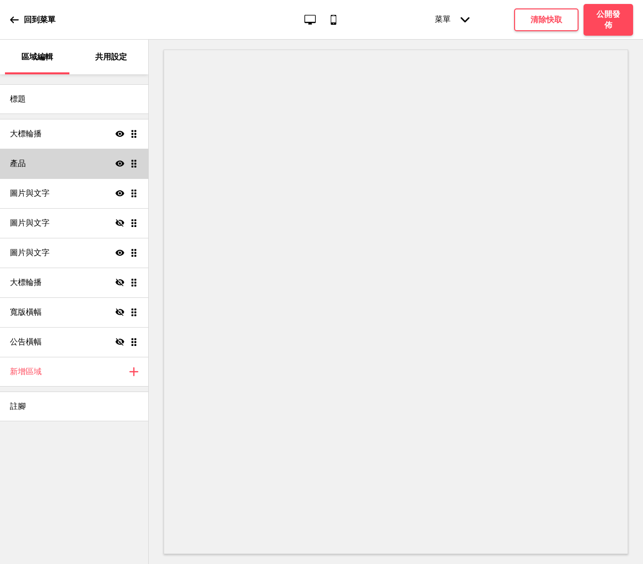
click at [82, 161] on div "產品 顯示 拖曳" at bounding box center [74, 164] width 148 height 30
select select "contain"
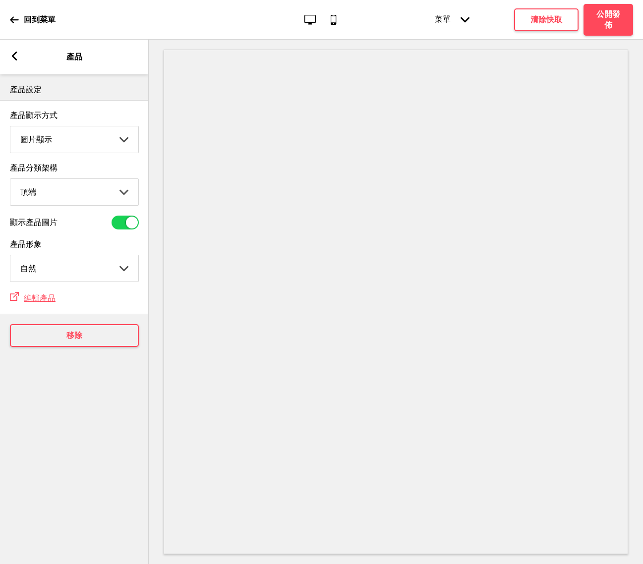
click at [18, 51] on div "箭頭left 產品" at bounding box center [74, 57] width 149 height 35
click at [14, 56] on rect at bounding box center [14, 56] width 9 height 9
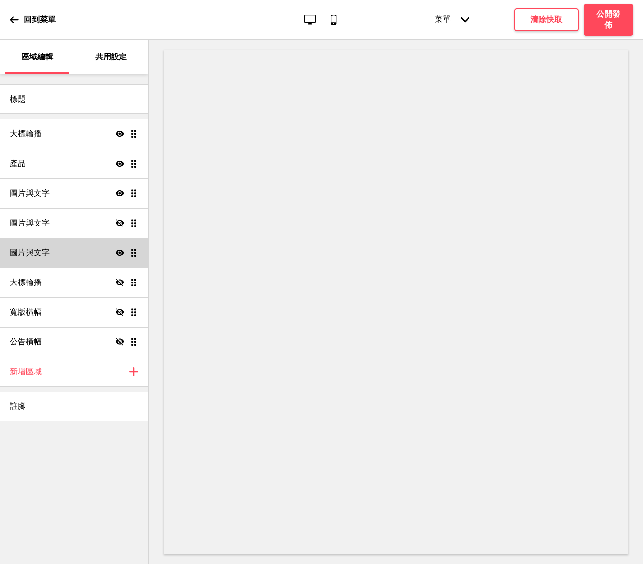
click at [70, 250] on div "圖片與文字 顯示 拖曳" at bounding box center [74, 253] width 148 height 30
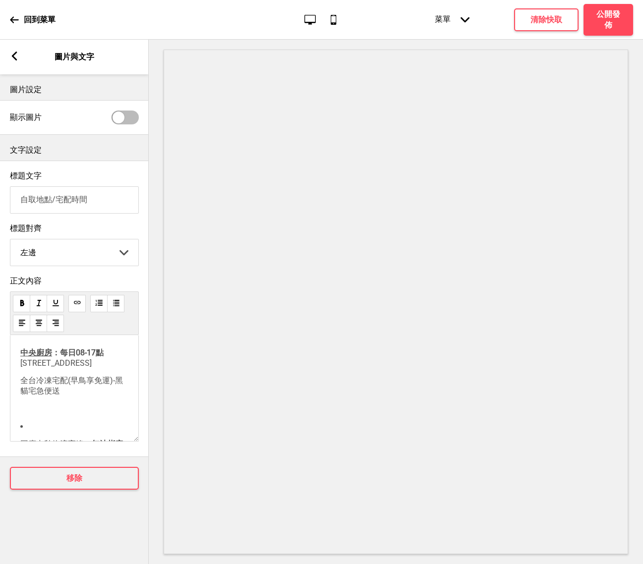
click at [11, 60] on rect at bounding box center [14, 56] width 9 height 9
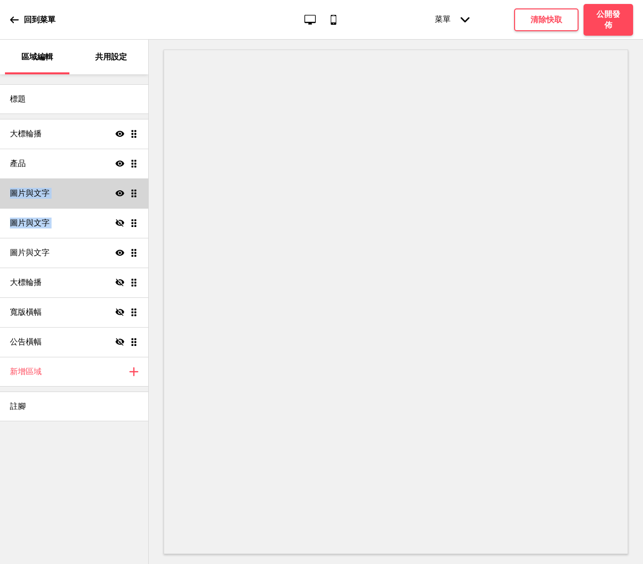
drag, startPoint x: 66, startPoint y: 244, endPoint x: 66, endPoint y: 182, distance: 62.5
click at [66, 182] on ul "大標輪播 顯示 拖曳 產品 顯示 拖曳 圖片與文字 顯示 拖曳 圖片與文字 隱藏 拖曳 圖片與文字 顯示 拖曳 大標輪播 隱藏 拖曳 寬版橫幅 隱藏 拖曳 公…" at bounding box center [74, 238] width 148 height 238
drag, startPoint x: 131, startPoint y: 246, endPoint x: 126, endPoint y: 206, distance: 40.5
click at [126, 206] on ul "大標輪播 顯示 拖曳 產品 顯示 拖曳 圖片與文字 顯示 拖曳 圖片與文字 隱藏 拖曳 圖片與文字 顯示 拖曳 大標輪播 隱藏 拖曳 寬版橫幅 隱藏 拖曳 公…" at bounding box center [74, 238] width 148 height 238
click at [79, 199] on div "圖片與文字 顯示 拖曳" at bounding box center [74, 193] width 148 height 30
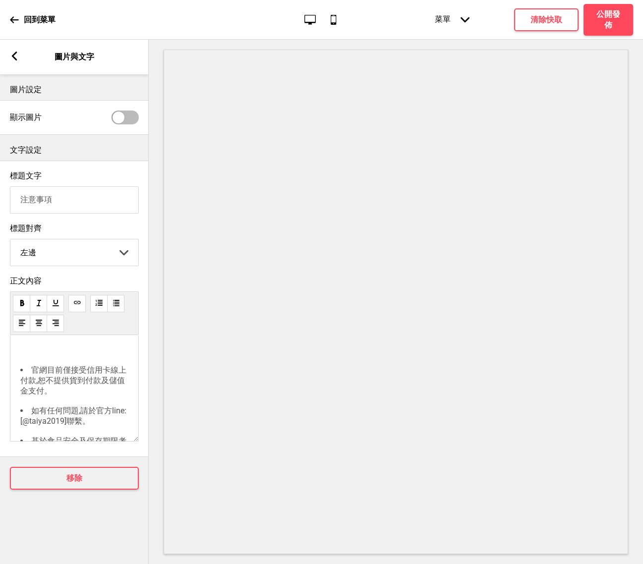
click at [9, 60] on div "箭頭left 圖片與文字" at bounding box center [74, 57] width 149 height 35
click at [22, 57] on div "箭頭left 圖片與文字" at bounding box center [74, 57] width 149 height 35
click at [15, 56] on rect at bounding box center [14, 56] width 9 height 9
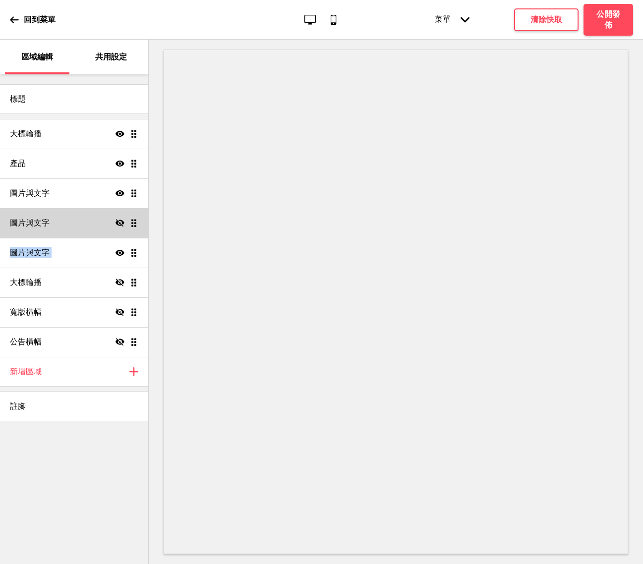
drag, startPoint x: 133, startPoint y: 257, endPoint x: 134, endPoint y: 232, distance: 24.8
click at [134, 232] on ul "大標輪播 顯示 拖曳 產品 顯示 拖曳 圖片與文字 顯示 拖曳 圖片與文字 隱藏 拖曳 圖片與文字 顯示 拖曳 大標輪播 隱藏 拖曳 寬版橫幅 隱藏 拖曳 公…" at bounding box center [74, 238] width 148 height 238
drag, startPoint x: 133, startPoint y: 247, endPoint x: 135, endPoint y: 208, distance: 39.2
click at [135, 203] on ul "大標輪播 顯示 拖曳 產品 顯示 拖曳 圖片與文字 顯示 拖曳 圖片與文字 隱藏 拖曳 圖片與文字 顯示 拖曳 大標輪播 隱藏 拖曳 寬版橫幅 隱藏 拖曳 公…" at bounding box center [74, 238] width 148 height 238
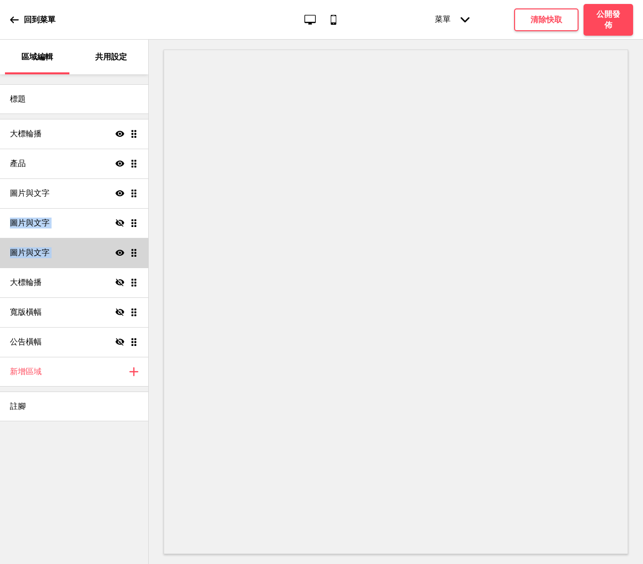
click at [135, 257] on div "圖片與文字 顯示 拖曳" at bounding box center [74, 253] width 148 height 30
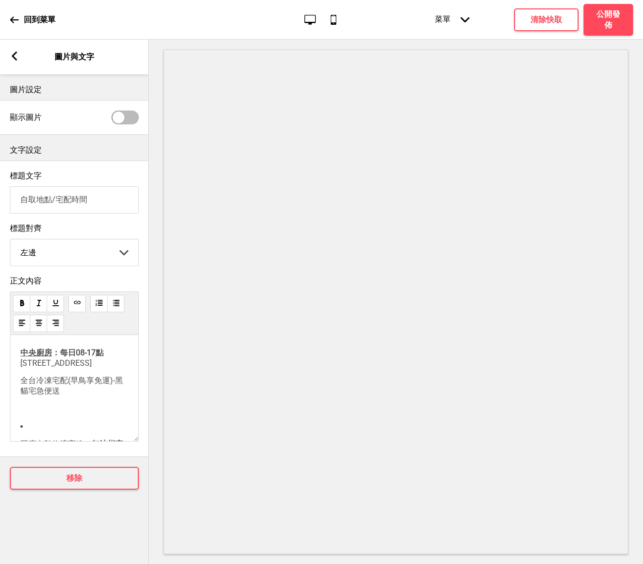
click at [14, 57] on icon at bounding box center [14, 56] width 5 height 9
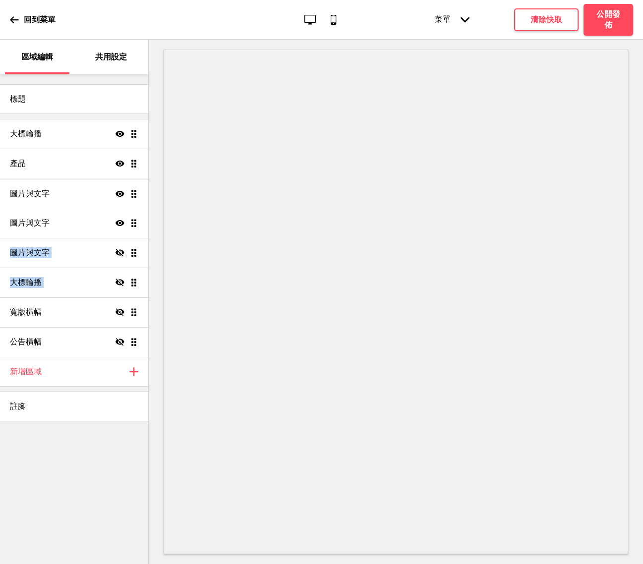
drag, startPoint x: 133, startPoint y: 252, endPoint x: 129, endPoint y: 193, distance: 59.2
click at [129, 193] on ul "大標輪播 顯示 拖曳 產品 顯示 拖曳 圖片與文字 顯示 拖曳 圖片與文字 隱藏 拖曳 圖片與文字 顯示 拖曳 大標輪播 隱藏 拖曳 寬版橫幅 隱藏 拖曳 公…" at bounding box center [74, 238] width 148 height 238
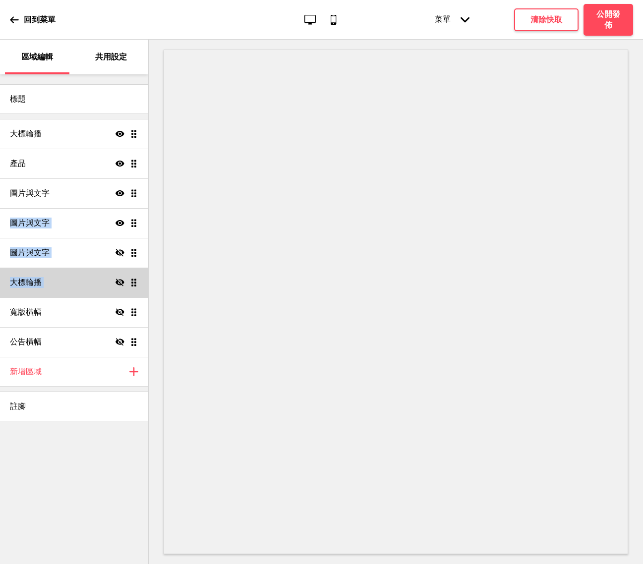
click at [58, 276] on div "大標輪播 隱藏 拖曳" at bounding box center [74, 283] width 148 height 30
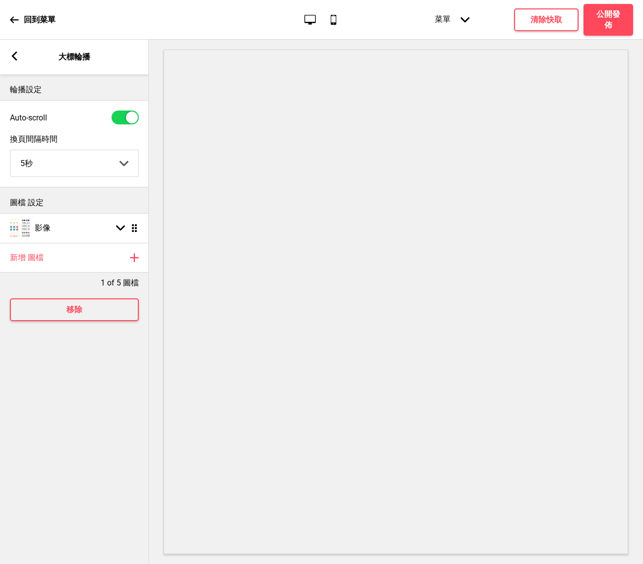
click at [16, 53] on rect at bounding box center [14, 56] width 9 height 9
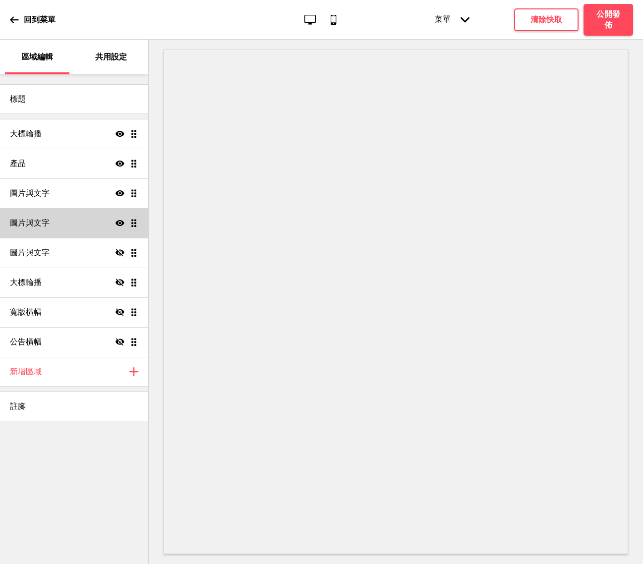
click at [64, 233] on div "圖片與文字 顯示 拖曳" at bounding box center [74, 223] width 148 height 30
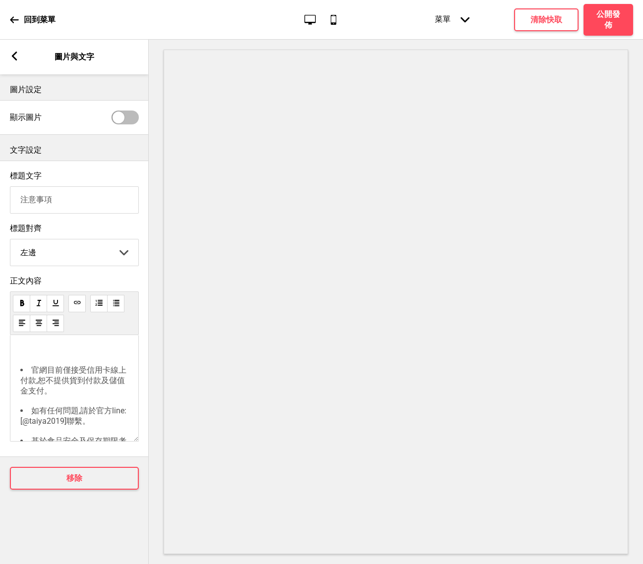
click at [12, 57] on rect at bounding box center [14, 56] width 9 height 9
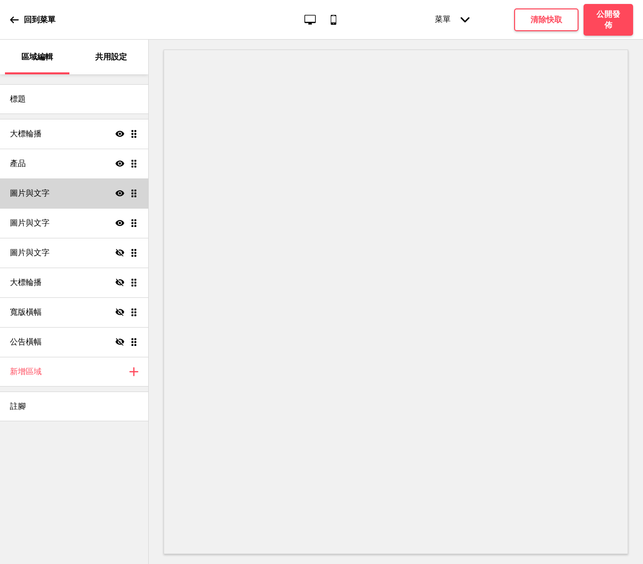
click at [66, 201] on div "圖片與文字 顯示 拖曳" at bounding box center [74, 193] width 148 height 30
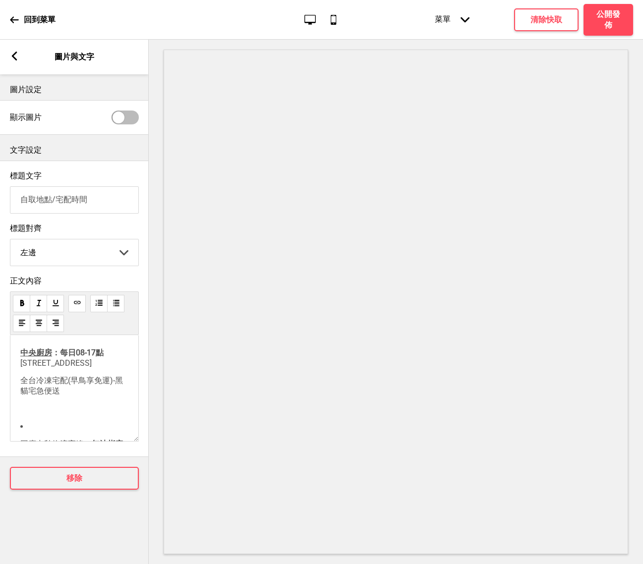
click at [50, 392] on div "中央廚房 ：每日08-17點 [STREET_ADDRESS] 全台冷凍宅配(早鳥享免運)-黑貓宅急便送 ﻿ 因應中秋物流高峰， 無法指定到貨時段 烤肉組預計…" at bounding box center [74, 567] width 108 height 439
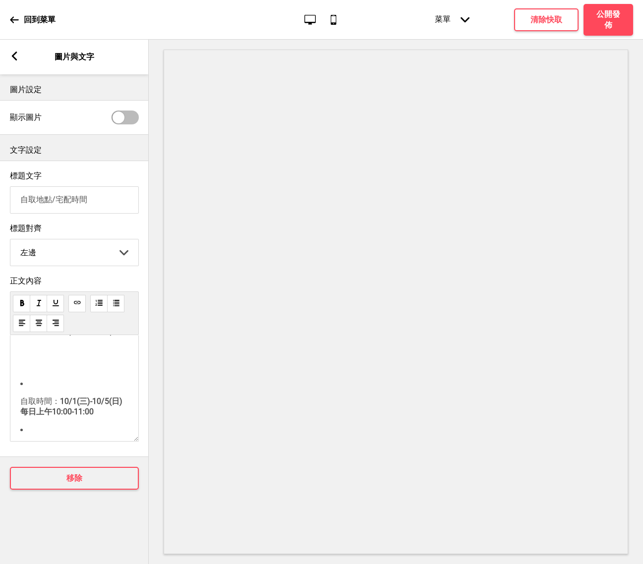
scroll to position [225, 0]
click at [15, 58] on icon at bounding box center [14, 56] width 5 height 9
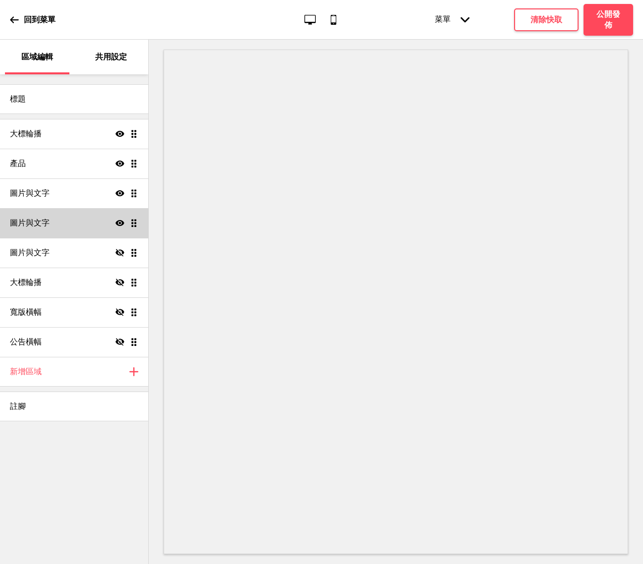
click at [71, 221] on div "圖片與文字 顯示 拖曳" at bounding box center [74, 223] width 148 height 30
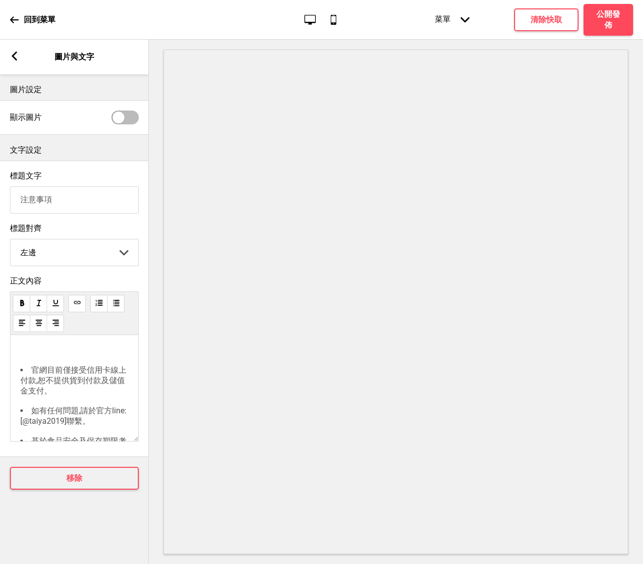
click at [17, 57] on rect at bounding box center [14, 56] width 9 height 9
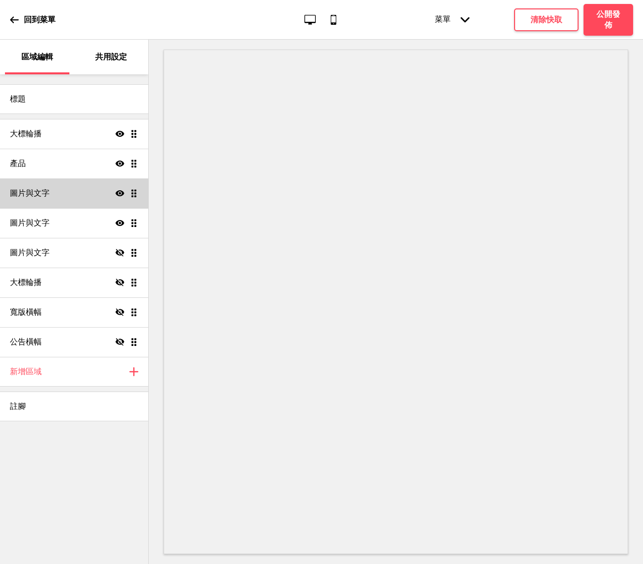
click at [88, 193] on div "圖片與文字 顯示 拖曳" at bounding box center [74, 193] width 148 height 30
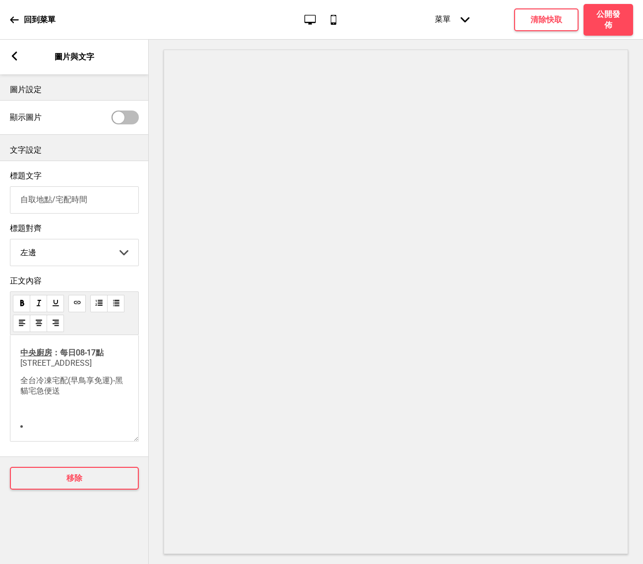
click at [20, 396] on span "全台冷凍宅配(早鳥享免運)-黑貓宅急便送" at bounding box center [71, 386] width 103 height 20
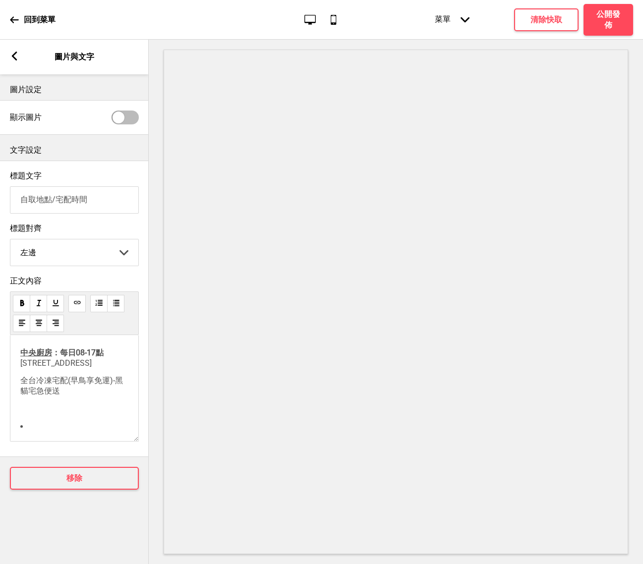
click at [116, 306] on g at bounding box center [116, 302] width 7 height 7
click at [116, 306] on icon at bounding box center [116, 302] width 7 height 7
click at [94, 306] on use at bounding box center [99, 303] width 10 height 10
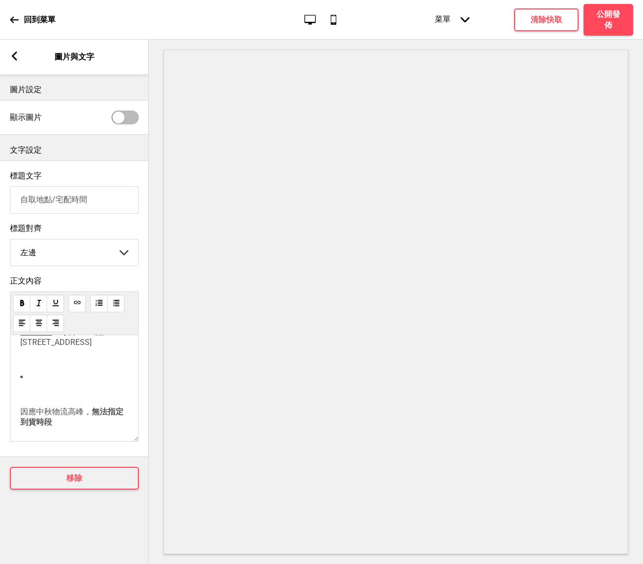
scroll to position [22, 0]
click at [20, 419] on li "﻿ 因應中秋物流高峰， 無法指定到貨時段 ﻿" at bounding box center [74, 407] width 108 height 73
click at [34, 428] on div "中央廚房 ：每日08-17點 [STREET_ADDRESS] 因應中秋物流高峰， 無法指定到貨時段 ﻿ ﻿ 烤肉組預計於 10/1(三)-10/4(六) 期…" at bounding box center [74, 574] width 108 height 497
click at [31, 433] on div "中央廚房 ：每日08-17點 [STREET_ADDRESS] 因應中秋物流高峰， 無法指定到貨時段 ﻿ ﻿ 烤肉組預計於 10/1(三)-10/4(六) 期…" at bounding box center [74, 574] width 108 height 497
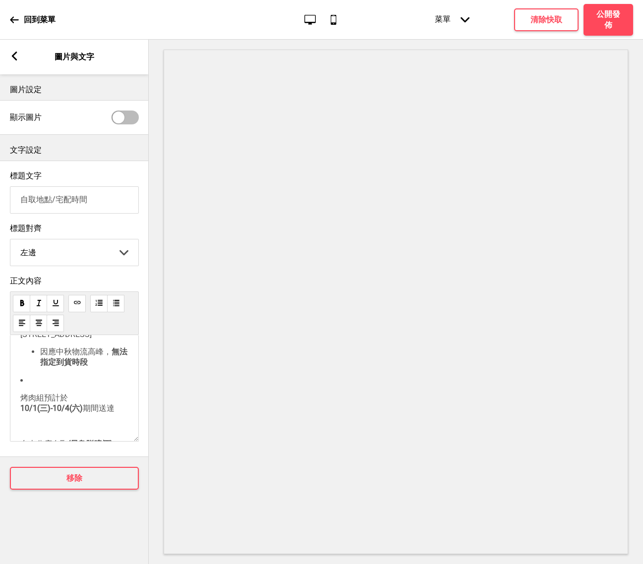
click at [25, 402] on span "烤肉組預計於" at bounding box center [44, 397] width 48 height 9
click at [21, 414] on p "烤肉組預計於 10/1(三)-10/4(六) 期間送達" at bounding box center [74, 403] width 108 height 21
click at [21, 402] on span "烤肉組預計於" at bounding box center [44, 397] width 48 height 9
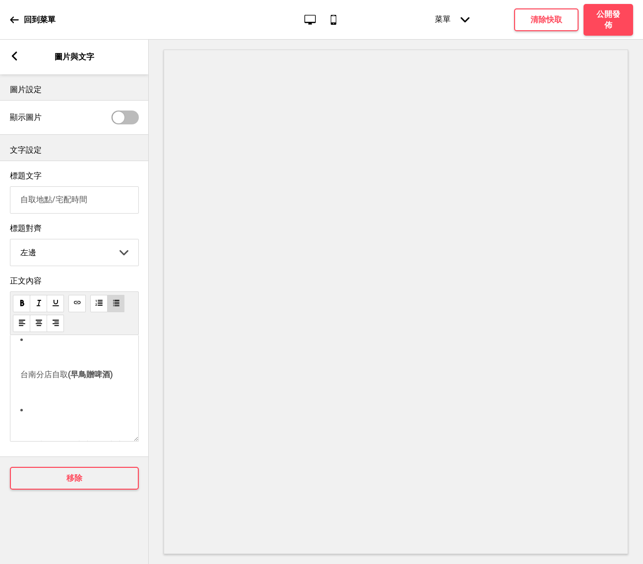
scroll to position [111, 0]
click at [24, 377] on span "台南分店自取" at bounding box center [44, 372] width 48 height 9
click at [20, 377] on span "台南分店自取" at bounding box center [44, 372] width 48 height 9
click at [48, 408] on li "﻿ 自取時間： 10/1(三)-10/5(日)每日上午10:00-11:00 ﻿" at bounding box center [74, 422] width 108 height 73
click at [23, 396] on span "自取時間：" at bounding box center [40, 390] width 40 height 9
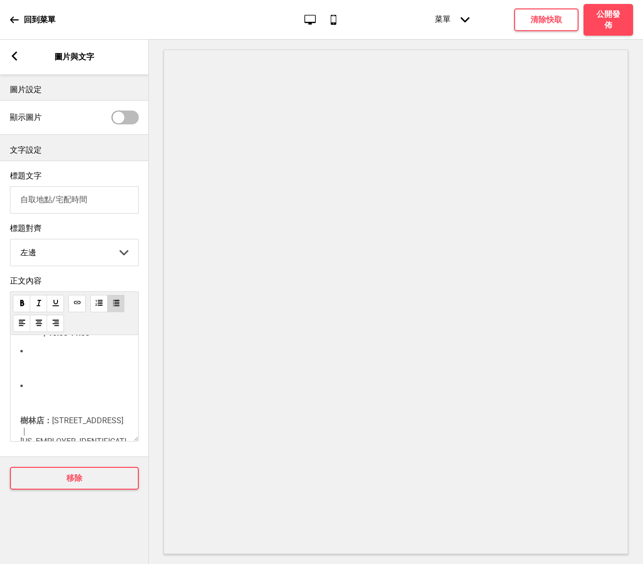
scroll to position [185, 0]
click at [19, 408] on div "中央廚房 ：每日08-17點 [STREET_ADDRESS] 因應中秋物流高峰， 無法指定到貨時段 烤肉組預計於 10/1(三)-10/4(六) 期間送達 …" at bounding box center [74, 388] width 129 height 107
click at [21, 395] on span "樹林店：" at bounding box center [36, 389] width 32 height 9
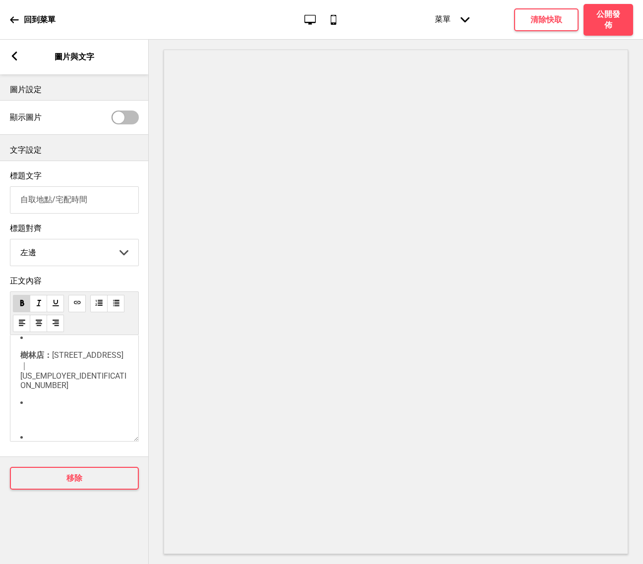
scroll to position [162, 0]
click at [39, 415] on li "﻿" at bounding box center [74, 402] width 108 height 27
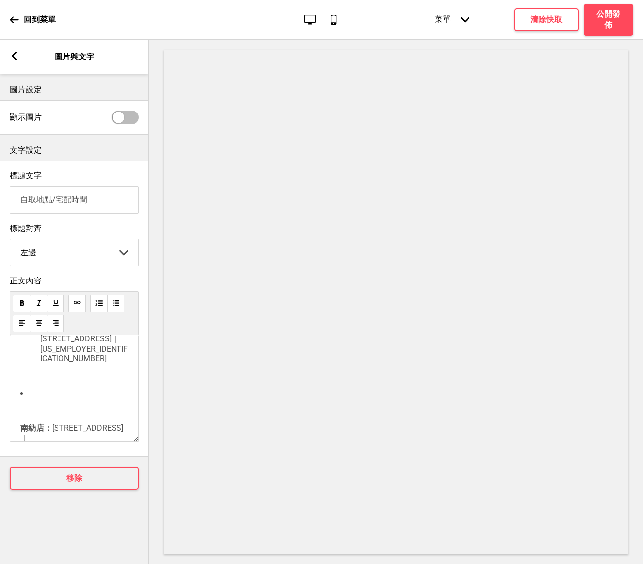
scroll to position [169, 0]
click at [19, 429] on div "中央廚房 ：每日08-17點 [STREET_ADDRESS] 因應中秋物流高峰， 無法指定到貨時段 烤肉組預計於 10/1(三)-10/4(六) 期間送達 …" at bounding box center [74, 388] width 129 height 107
click at [27, 416] on p "﻿" at bounding box center [74, 411] width 108 height 9
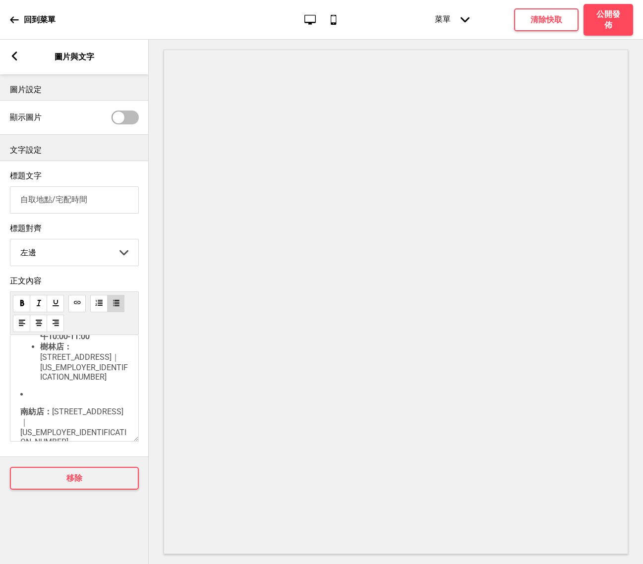
click at [20, 416] on span "南紡店：" at bounding box center [36, 411] width 32 height 9
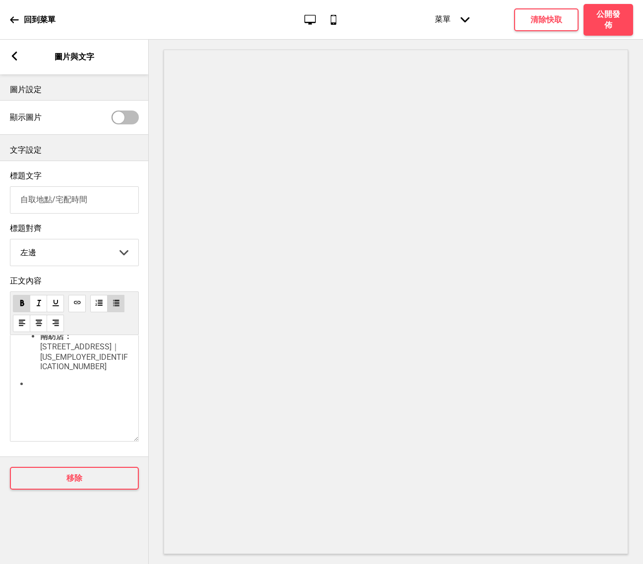
click at [34, 428] on div "中央廚房 ：每日08-17點 [STREET_ADDRESS] 因應中秋物流高峰， 無法指定到貨時段 烤肉組預計於 10/1(三)-10/4(六) 期間送達 …" at bounding box center [74, 388] width 129 height 107
click at [34, 391] on li "﻿" at bounding box center [74, 392] width 108 height 27
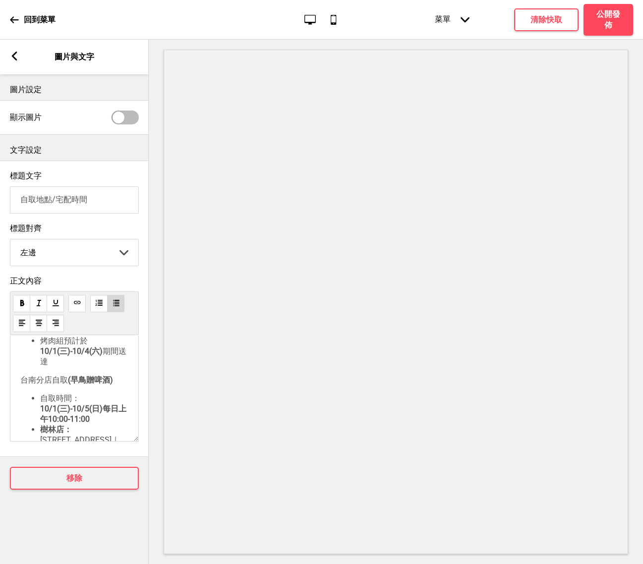
scroll to position [0, 0]
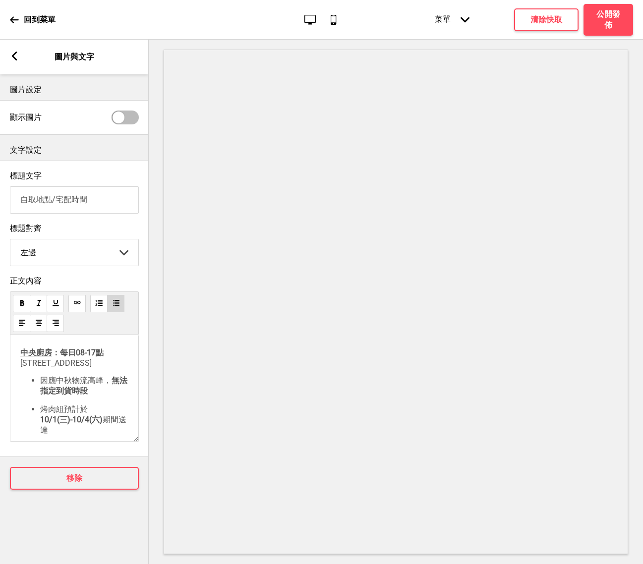
click at [64, 418] on div "中央廚房 ：每日08-17點 [STREET_ADDRESS] 因應中秋物流高峰， 無法指定到貨時段 烤肉組預計於 10/1(三)-10/4(六) 期間送達 …" at bounding box center [74, 469] width 108 height 242
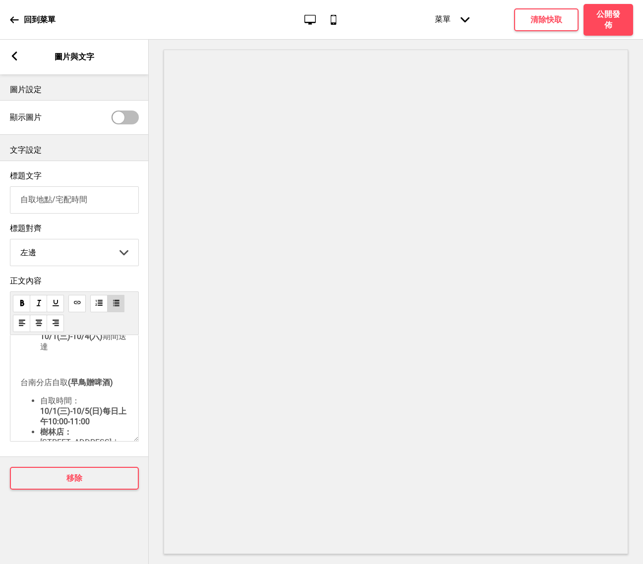
scroll to position [75, 0]
click at [61, 379] on div "中央廚房 ：每日08-17點 [STREET_ADDRESS] 因應中秋物流高峰， 無法指定到貨時段 烤肉組預計於 10/1(三)-10/4(六) 期間送達 …" at bounding box center [74, 398] width 108 height 251
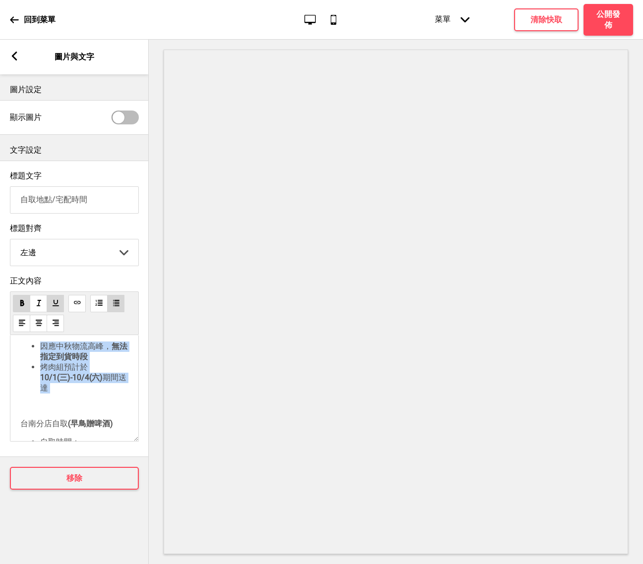
scroll to position [0, 0]
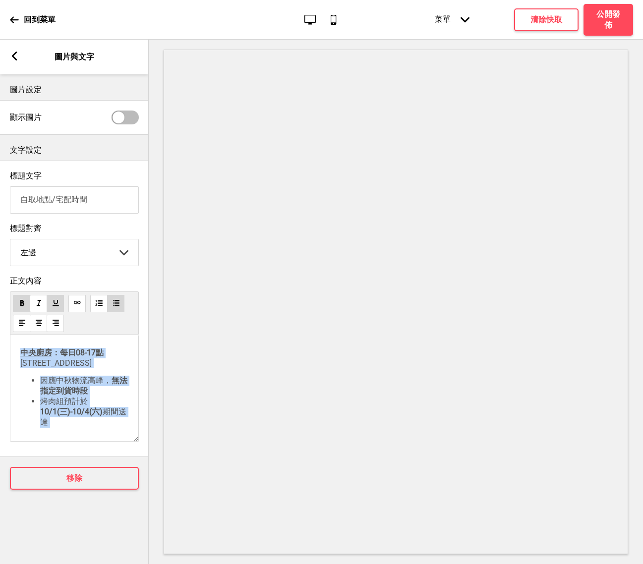
drag, startPoint x: 83, startPoint y: 380, endPoint x: 16, endPoint y: 350, distance: 73.5
click at [15, 350] on div "中央廚房 ：每日08-17點 [STREET_ADDRESS] 因應中秋物流高峰， 無法指定到貨時段 烤肉組預計於 10/1(三)-10/4(六) 期間送達 …" at bounding box center [74, 388] width 129 height 107
copy div "中央廚房 ：每日08-17點 [STREET_ADDRESS] 因應中秋物流高峰， 無法指定到貨時段 烤肉組預計於 10/1(三)-10/4(六) 期間送達 ﻿"
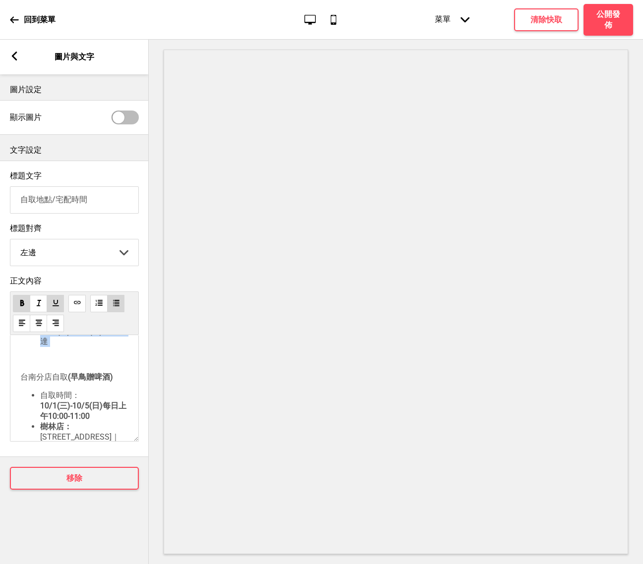
click at [56, 364] on ul "﻿" at bounding box center [74, 359] width 108 height 9
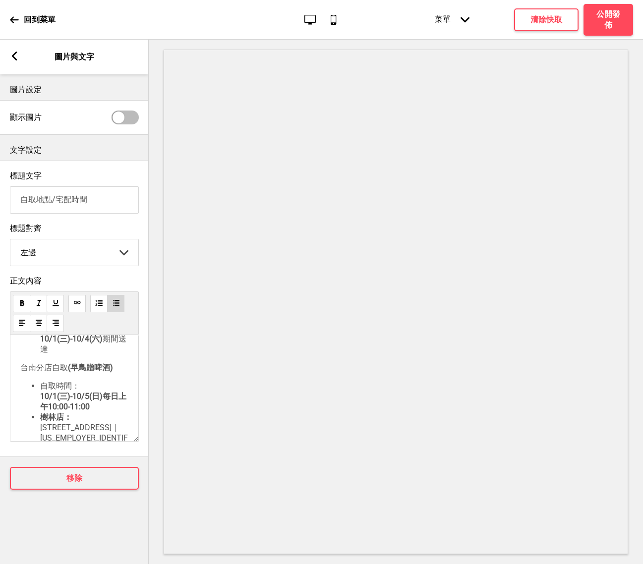
scroll to position [83, 0]
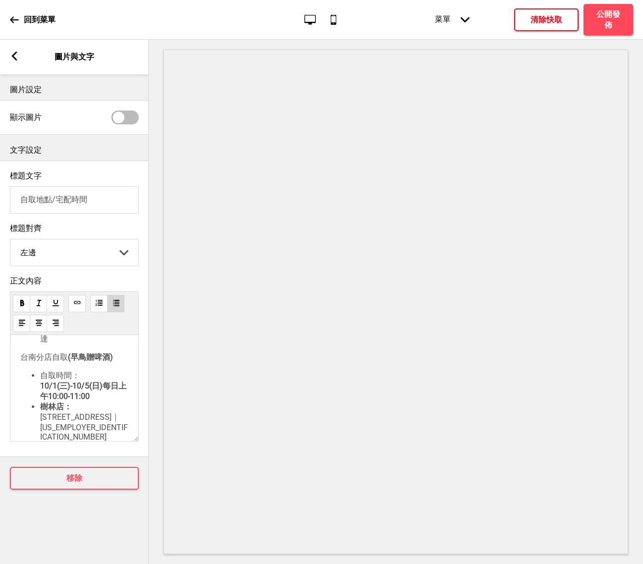
click at [532, 18] on h4 "清除快取" at bounding box center [546, 19] width 32 height 11
click at [14, 52] on rect at bounding box center [14, 56] width 9 height 9
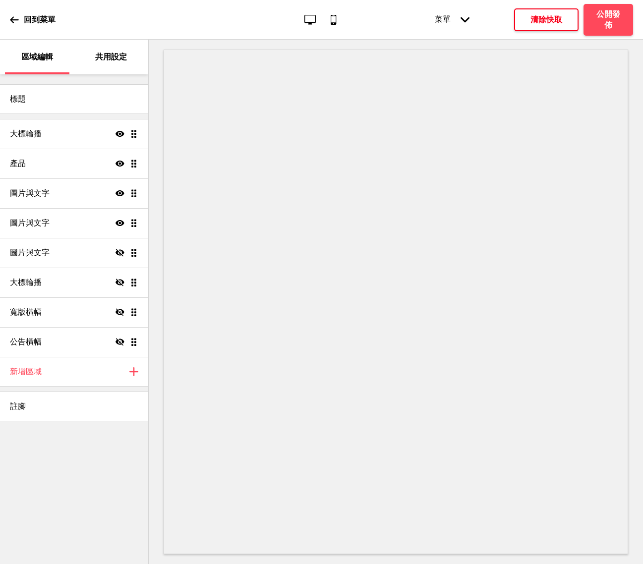
click at [26, 17] on p "回到菜單" at bounding box center [40, 19] width 32 height 11
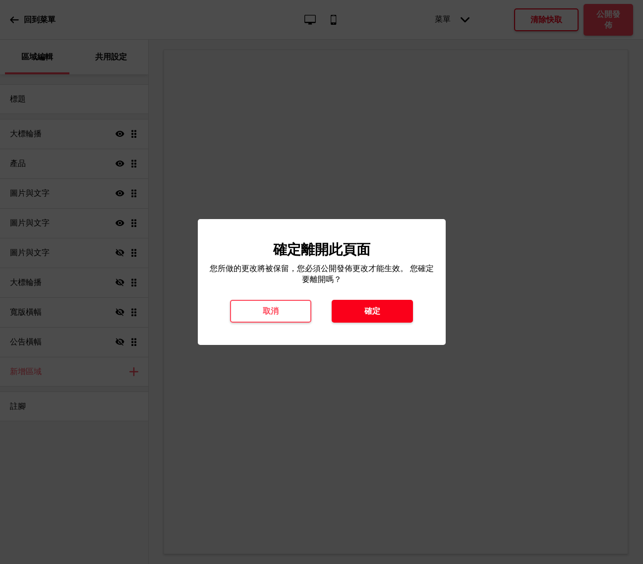
click at [375, 308] on h4 "確定" at bounding box center [372, 311] width 16 height 11
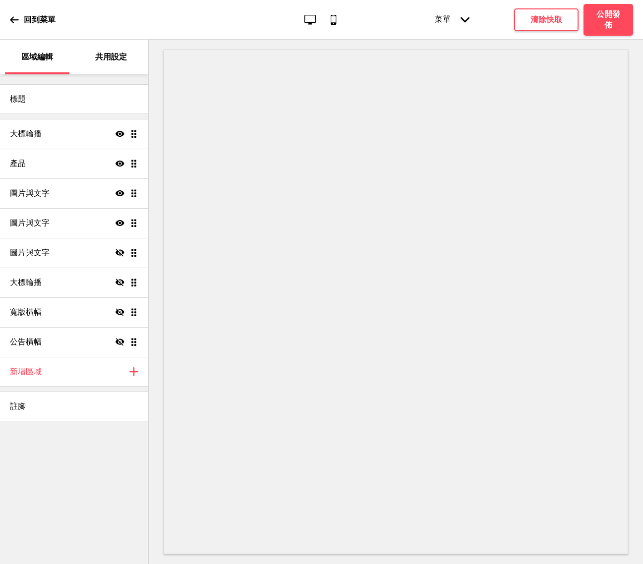
click at [45, 20] on p "回到菜單" at bounding box center [40, 19] width 32 height 11
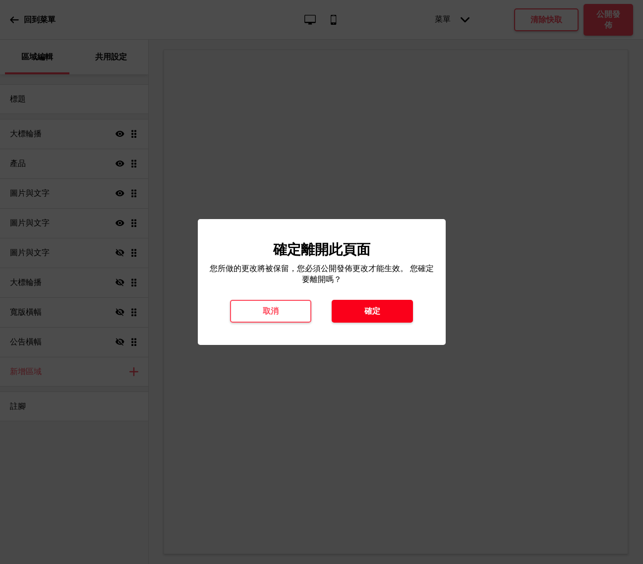
click at [354, 312] on button "確定" at bounding box center [372, 311] width 81 height 23
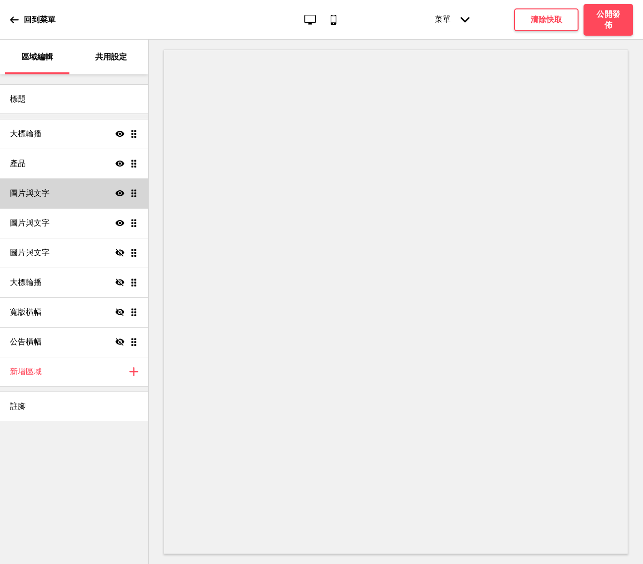
click at [81, 195] on div "圖片與文字 顯示 拖曳" at bounding box center [74, 193] width 148 height 30
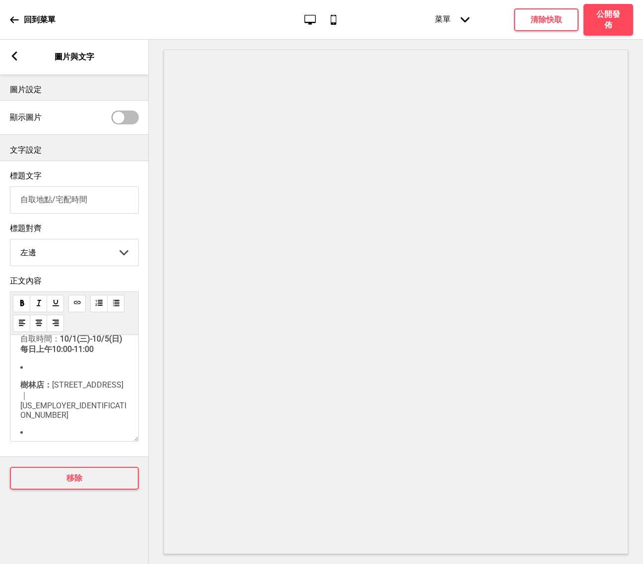
scroll to position [346, 0]
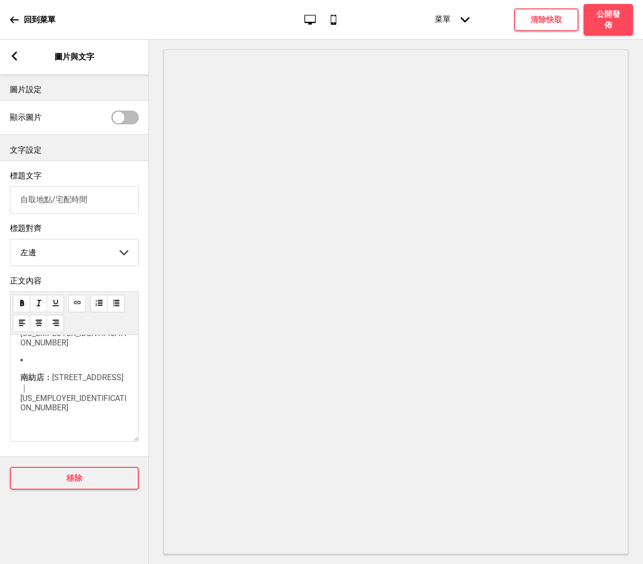
click at [16, 57] on rect at bounding box center [14, 56] width 9 height 9
